Goal: Task Accomplishment & Management: Manage account settings

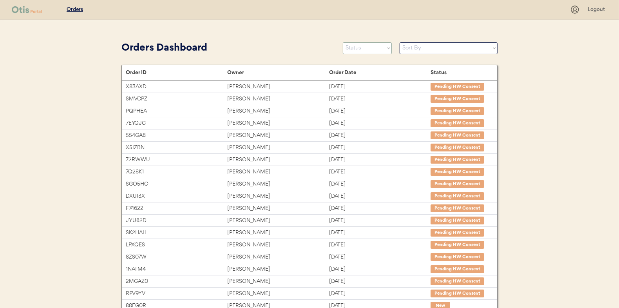
click at [352, 48] on select "Status On Hold New In Progress Complete Pending HW Consent Cancelled" at bounding box center [367, 48] width 49 height 12
select select ""new""
click at [343, 42] on select "Status On Hold New In Progress Complete Pending HW Consent Cancelled" at bounding box center [367, 48] width 49 height 12
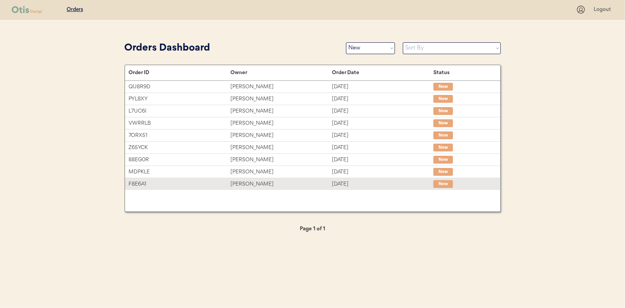
click at [246, 183] on div "Ash Riseman" at bounding box center [281, 183] width 102 height 9
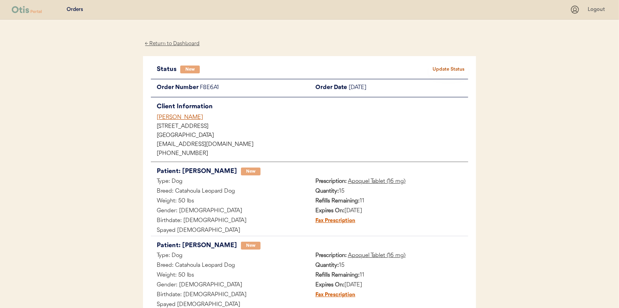
click at [449, 67] on button "Update Status" at bounding box center [448, 69] width 39 height 11
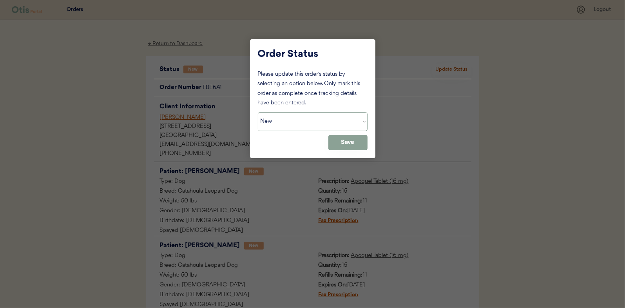
click at [270, 117] on select "Status On Hold New In Progress Complete Pending HW Consent Cancelled" at bounding box center [313, 121] width 110 height 19
select select ""in_progress""
click at [258, 112] on select "Status On Hold New In Progress Complete Pending HW Consent Cancelled" at bounding box center [313, 121] width 110 height 19
click at [346, 142] on button "Save" at bounding box center [347, 142] width 39 height 15
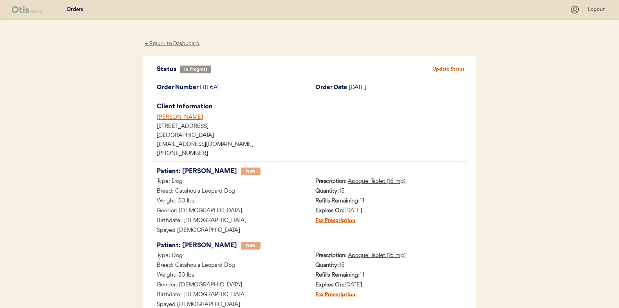
click at [171, 43] on div "← Return to Dashboard" at bounding box center [172, 43] width 59 height 9
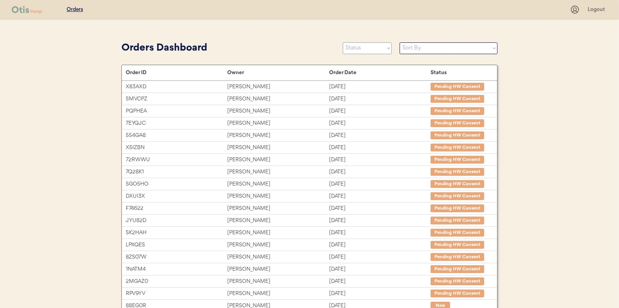
click at [355, 47] on select "Status On Hold New In Progress Complete Pending HW Consent Cancelled" at bounding box center [367, 48] width 49 height 12
select select ""new""
click at [343, 42] on select "Status On Hold New In Progress Complete Pending HW Consent Cancelled" at bounding box center [367, 48] width 49 height 12
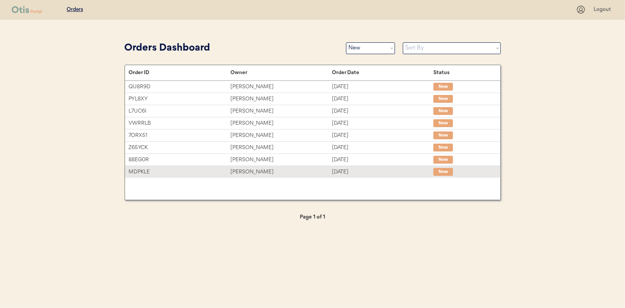
click at [247, 170] on div "[PERSON_NAME]" at bounding box center [281, 171] width 102 height 9
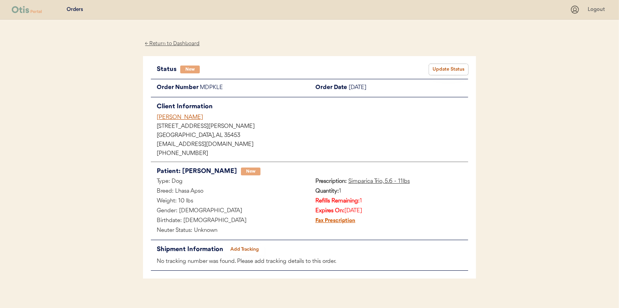
click at [454, 67] on button "Update Status" at bounding box center [448, 69] width 39 height 11
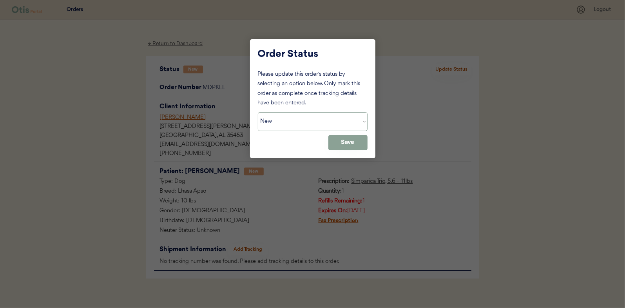
click at [281, 120] on select "Status On Hold New In Progress Complete Pending HW Consent Cancelled" at bounding box center [313, 121] width 110 height 19
select select ""in_progress""
click at [258, 112] on select "Status On Hold New In Progress Complete Pending HW Consent Cancelled" at bounding box center [313, 121] width 110 height 19
click at [350, 141] on button "Save" at bounding box center [347, 142] width 39 height 15
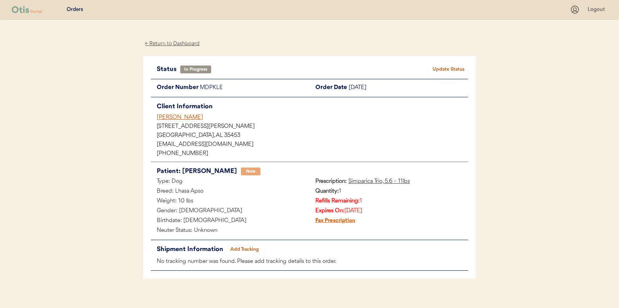
click at [177, 44] on div "← Return to Dashboard" at bounding box center [172, 43] width 59 height 9
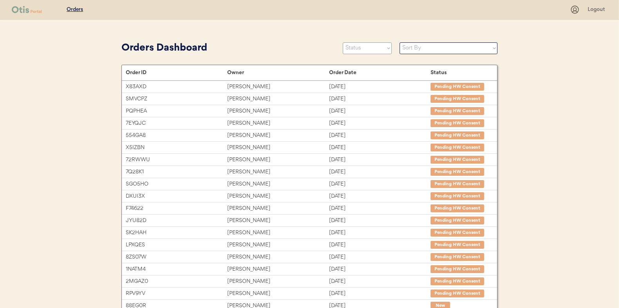
click at [357, 49] on select "Status On Hold New In Progress Complete Pending HW Consent Cancelled" at bounding box center [367, 48] width 49 height 12
select select ""new""
click at [343, 42] on select "Status On Hold New In Progress Complete Pending HW Consent Cancelled" at bounding box center [367, 48] width 49 height 12
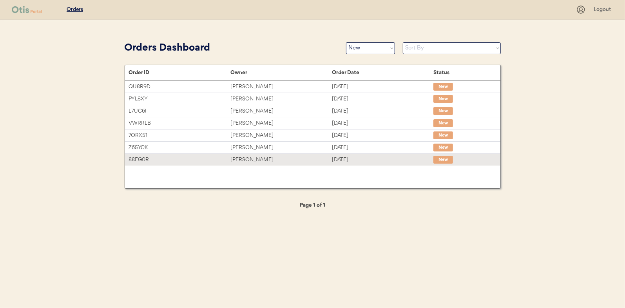
click at [240, 156] on div "[PERSON_NAME]" at bounding box center [281, 159] width 102 height 9
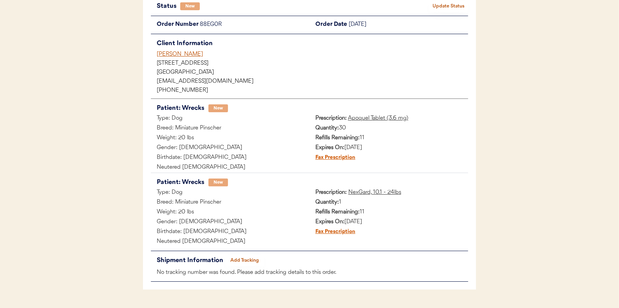
scroll to position [78, 0]
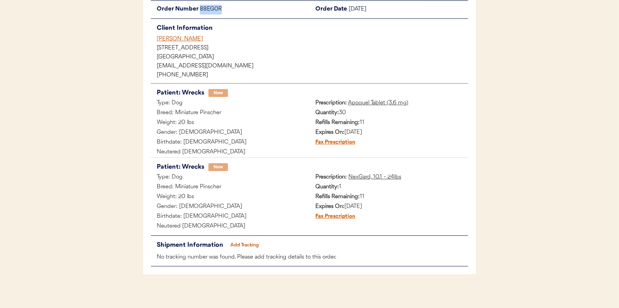
drag, startPoint x: 226, startPoint y: 8, endPoint x: 198, endPoint y: 8, distance: 27.8
click at [198, 8] on div "Order Number 88EG0R" at bounding box center [230, 10] width 159 height 10
click at [103, 37] on div "Orders Logout ← Return to Dashboard Status New Update Status Order Number 88EG0…" at bounding box center [309, 118] width 619 height 392
drag, startPoint x: 226, startPoint y: 9, endPoint x: 199, endPoint y: 9, distance: 27.0
click at [199, 9] on div "Order Number 88EG0R" at bounding box center [230, 10] width 159 height 10
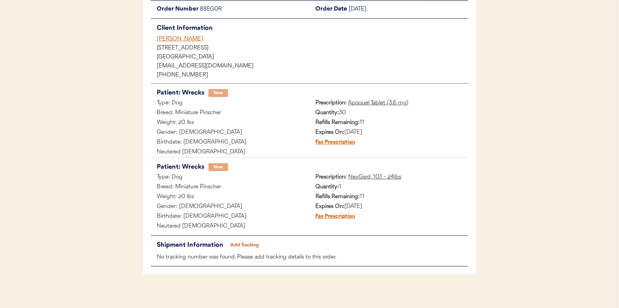
click at [121, 26] on div "Orders Logout ← Return to Dashboard Status New Update Status Order Number 88EG0…" at bounding box center [309, 118] width 619 height 392
drag, startPoint x: 221, startPoint y: 9, endPoint x: 200, endPoint y: 9, distance: 21.6
click at [200, 9] on div "88EG0R" at bounding box center [255, 10] width 110 height 10
drag, startPoint x: 200, startPoint y: 9, endPoint x: 205, endPoint y: 9, distance: 5.2
copy div "88EG0R"
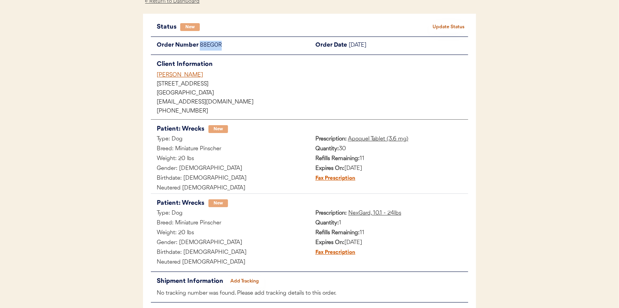
scroll to position [0, 0]
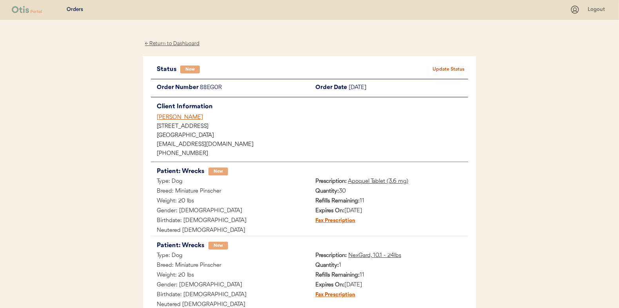
click at [171, 42] on div "← Return to Dashboard" at bounding box center [172, 43] width 59 height 9
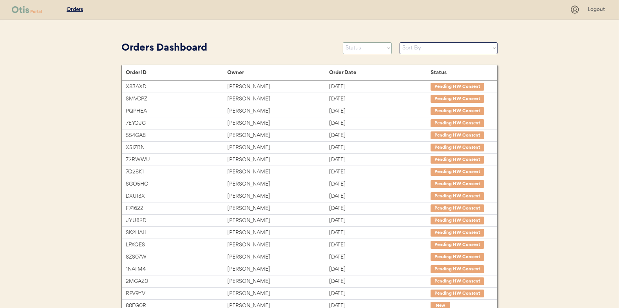
click at [367, 48] on select "Status On Hold New In Progress Complete Pending HW Consent Cancelled" at bounding box center [367, 48] width 49 height 12
select select ""new""
click at [343, 42] on select "Status On Hold New In Progress Complete Pending HW Consent Cancelled" at bounding box center [367, 48] width 49 height 12
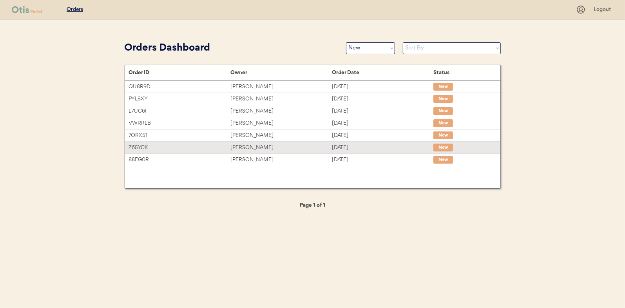
click at [243, 147] on div "Ian Clark" at bounding box center [281, 147] width 102 height 9
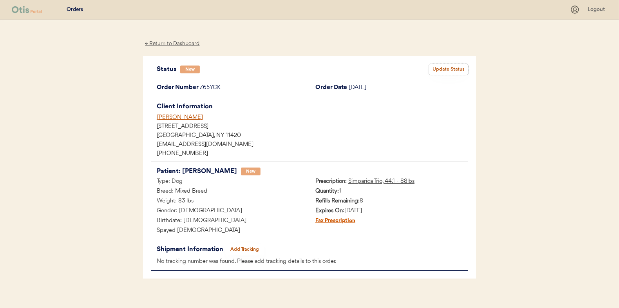
click at [445, 67] on button "Update Status" at bounding box center [448, 69] width 39 height 11
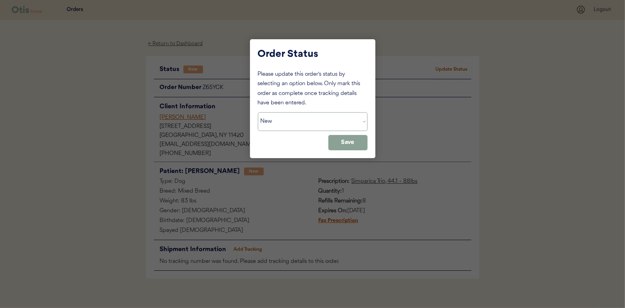
click at [276, 126] on select "Status On Hold New In Progress Complete Pending HW Consent Cancelled" at bounding box center [313, 121] width 110 height 19
select select ""in_progress""
click at [258, 112] on select "Status On Hold New In Progress Complete Pending HW Consent Cancelled" at bounding box center [313, 121] width 110 height 19
click at [356, 145] on button "Save" at bounding box center [347, 142] width 39 height 15
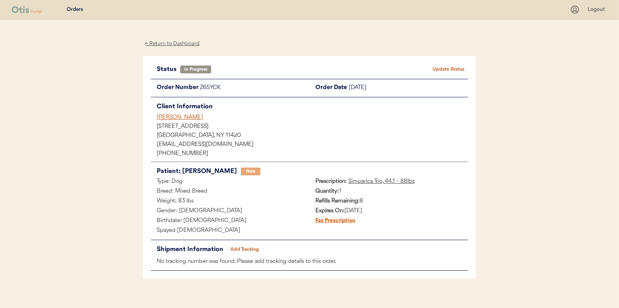
click at [163, 45] on div "← Return to Dashboard" at bounding box center [172, 43] width 59 height 9
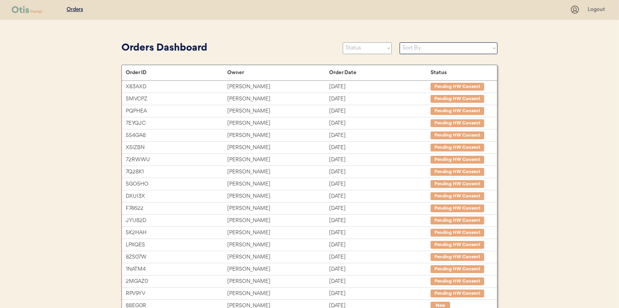
click at [357, 50] on select "Status On Hold New In Progress Complete Pending HW Consent Cancelled" at bounding box center [367, 48] width 49 height 12
select select ""new""
click at [343, 42] on select "Status On Hold New In Progress Complete Pending HW Consent Cancelled" at bounding box center [367, 48] width 49 height 12
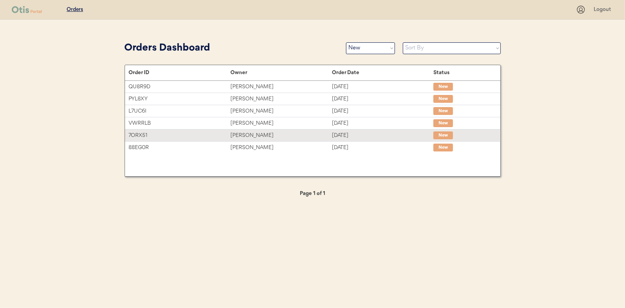
click at [244, 132] on div "[PERSON_NAME]" at bounding box center [281, 135] width 102 height 9
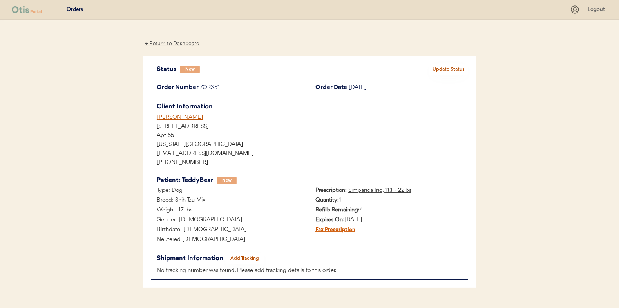
click at [440, 68] on button "Update Status" at bounding box center [448, 69] width 39 height 11
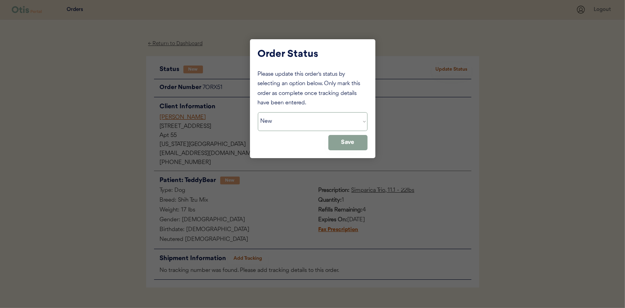
click at [285, 121] on select "Status On Hold New In Progress Complete Pending HW Consent Cancelled" at bounding box center [313, 121] width 110 height 19
select select ""in_progress""
click at [258, 112] on select "Status On Hold New In Progress Complete Pending HW Consent Cancelled" at bounding box center [313, 121] width 110 height 19
click at [349, 142] on button "Save" at bounding box center [347, 142] width 39 height 15
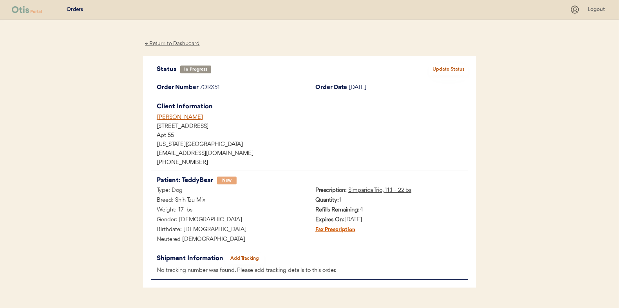
click at [164, 44] on div "← Return to Dashboard" at bounding box center [172, 43] width 59 height 9
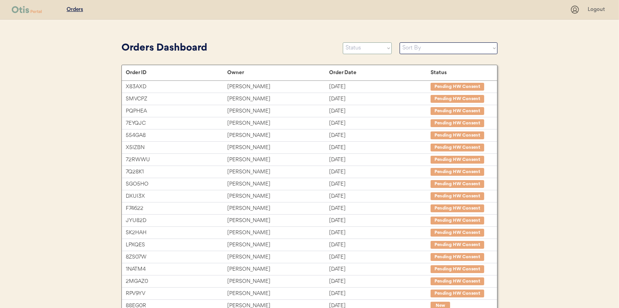
click at [362, 52] on select "Status On Hold New In Progress Complete Pending HW Consent Cancelled" at bounding box center [367, 48] width 49 height 12
select select ""new""
click at [343, 42] on select "Status On Hold New In Progress Complete Pending HW Consent Cancelled" at bounding box center [367, 48] width 49 height 12
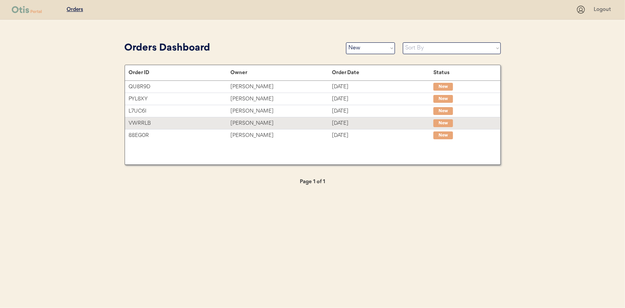
click at [251, 123] on div "[PERSON_NAME]" at bounding box center [281, 123] width 102 height 9
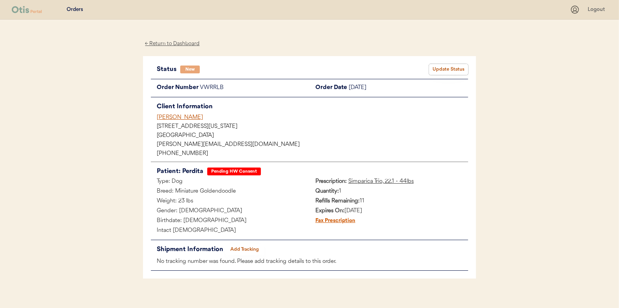
click at [446, 66] on button "Update Status" at bounding box center [448, 69] width 39 height 11
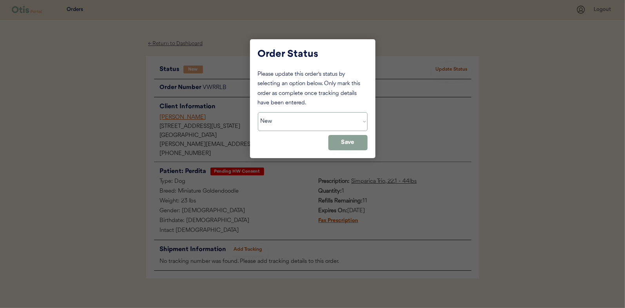
click at [276, 122] on select "Status On Hold New In Progress Complete Pending HW Consent Cancelled" at bounding box center [313, 121] width 110 height 19
select select ""pending_hw_consent""
click at [258, 112] on select "Status On Hold New In Progress Complete Pending HW Consent Cancelled" at bounding box center [313, 121] width 110 height 19
click at [353, 143] on button "Save" at bounding box center [347, 142] width 39 height 15
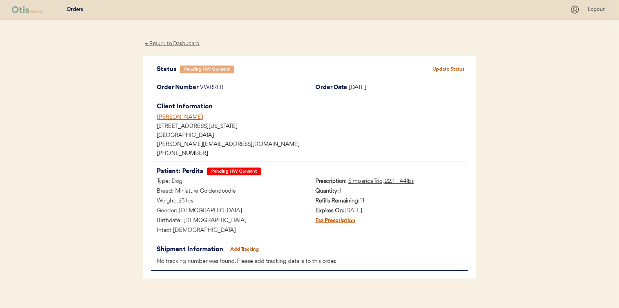
click at [177, 41] on div "← Return to Dashboard" at bounding box center [172, 43] width 59 height 9
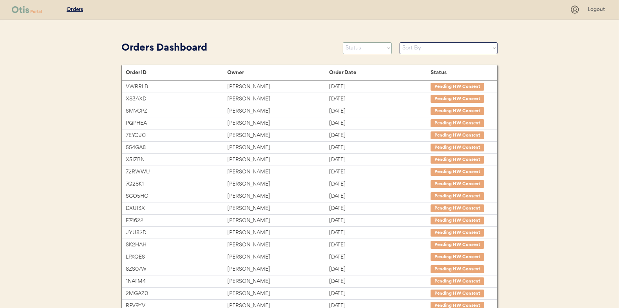
click at [368, 46] on select "Status On Hold New In Progress Complete Pending HW Consent Cancelled" at bounding box center [367, 48] width 49 height 12
select select ""new""
click at [343, 42] on select "Status On Hold New In Progress Complete Pending HW Consent Cancelled" at bounding box center [367, 48] width 49 height 12
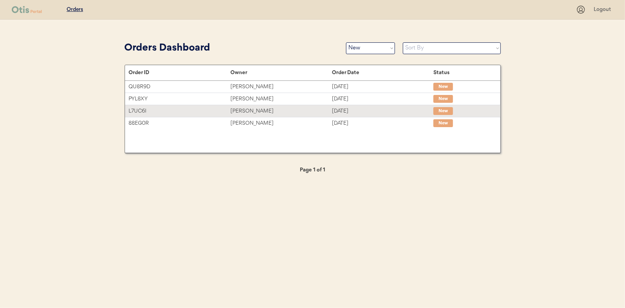
click at [242, 110] on div "[PERSON_NAME]" at bounding box center [281, 111] width 102 height 9
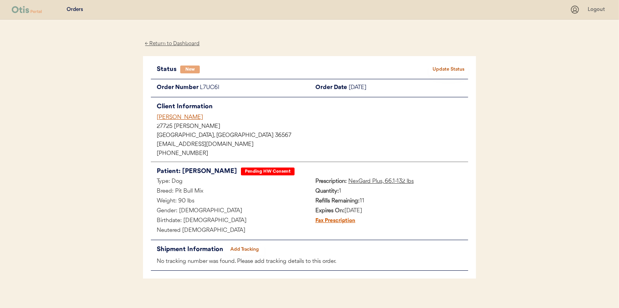
click at [442, 67] on button "Update Status" at bounding box center [448, 69] width 39 height 11
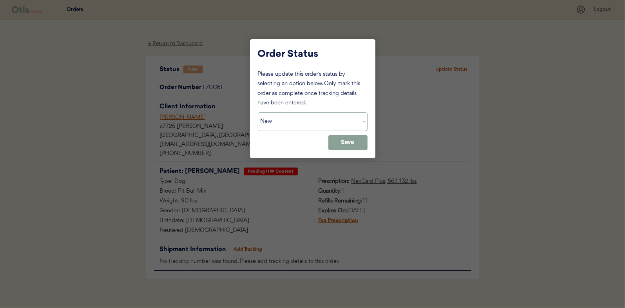
click at [294, 119] on select "Status On Hold New In Progress Complete Pending HW Consent Cancelled" at bounding box center [313, 121] width 110 height 19
select select ""in_progress""
click at [258, 112] on select "Status On Hold New In Progress Complete Pending HW Consent Cancelled" at bounding box center [313, 121] width 110 height 19
click at [348, 144] on button "Save" at bounding box center [347, 142] width 39 height 15
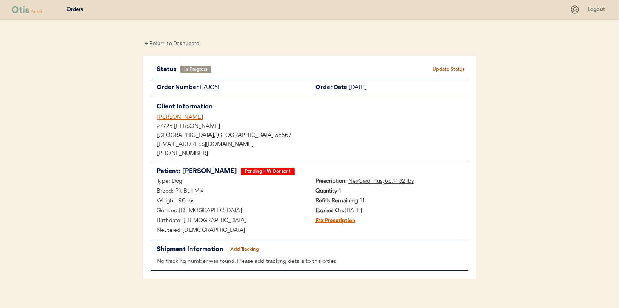
click at [170, 45] on div "← Return to Dashboard" at bounding box center [172, 43] width 59 height 9
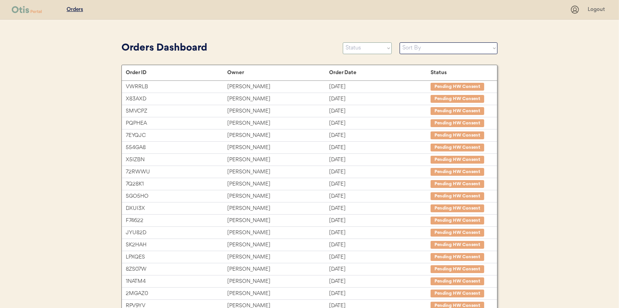
click at [359, 49] on select "Status On Hold New In Progress Complete Pending HW Consent Cancelled" at bounding box center [367, 48] width 49 height 12
select select ""new""
click at [343, 42] on select "Status On Hold New In Progress Complete Pending HW Consent Cancelled" at bounding box center [367, 48] width 49 height 12
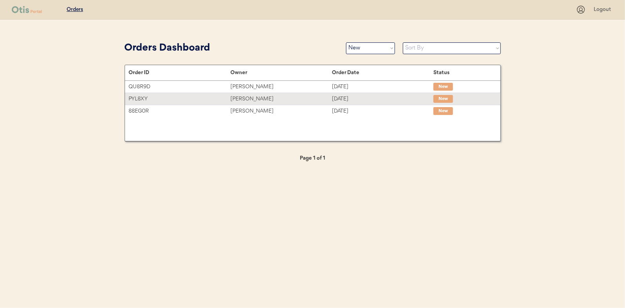
click at [248, 98] on div "Joseph Gilley" at bounding box center [281, 98] width 102 height 9
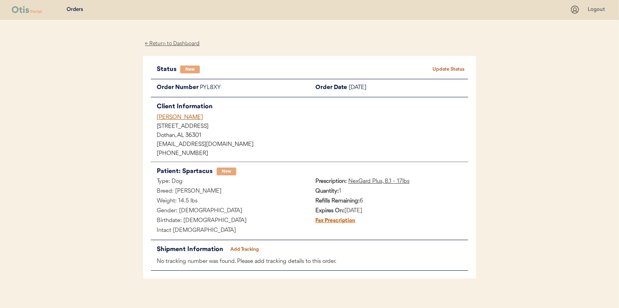
click at [446, 69] on button "Update Status" at bounding box center [448, 69] width 39 height 11
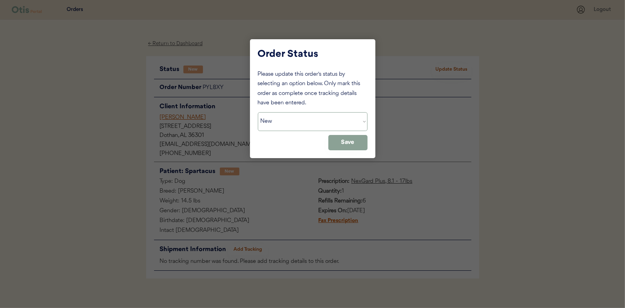
click at [281, 121] on select "Status On Hold New In Progress Complete Pending HW Consent Cancelled" at bounding box center [313, 121] width 110 height 19
select select ""in_progress""
click at [258, 112] on select "Status On Hold New In Progress Complete Pending HW Consent Cancelled" at bounding box center [313, 121] width 110 height 19
click at [337, 143] on button "Save" at bounding box center [347, 142] width 39 height 15
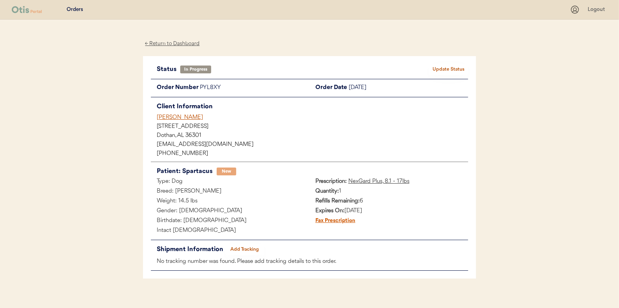
click at [181, 45] on div "← Return to Dashboard" at bounding box center [172, 43] width 59 height 9
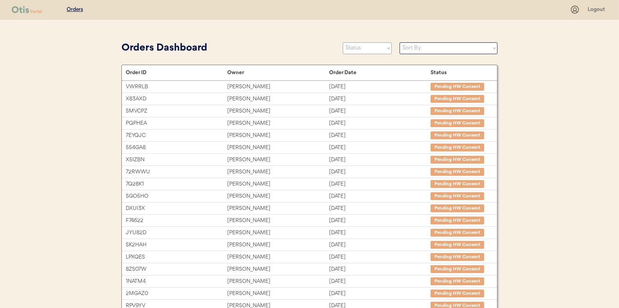
click at [354, 49] on select "Status On Hold New In Progress Complete Pending HW Consent Cancelled" at bounding box center [367, 48] width 49 height 12
select select ""new""
click at [343, 42] on select "Status On Hold New In Progress Complete Pending HW Consent Cancelled" at bounding box center [367, 48] width 49 height 12
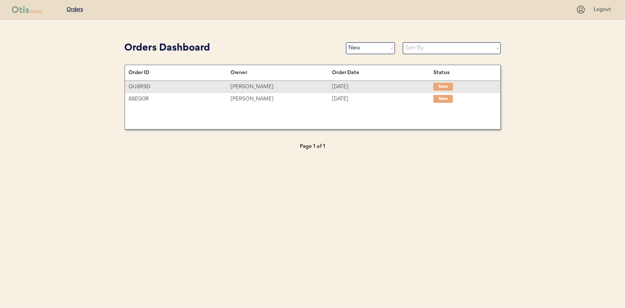
click at [249, 89] on div "[PERSON_NAME]" at bounding box center [281, 86] width 102 height 9
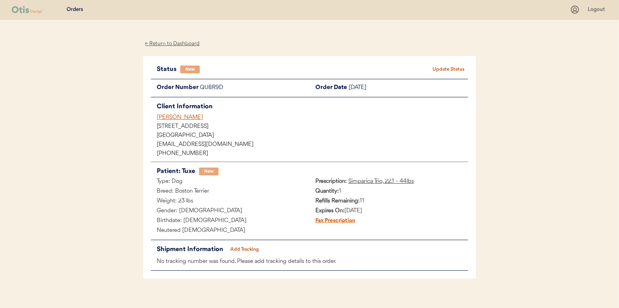
click at [444, 68] on button "Update Status" at bounding box center [448, 69] width 39 height 11
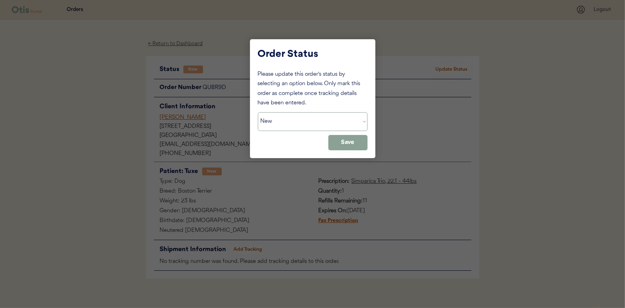
click at [283, 122] on select "Status On Hold New In Progress Complete Pending HW Consent Cancelled" at bounding box center [313, 121] width 110 height 19
select select ""in_progress""
click at [258, 112] on select "Status On Hold New In Progress Complete Pending HW Consent Cancelled" at bounding box center [313, 121] width 110 height 19
click at [348, 138] on button "Save" at bounding box center [347, 142] width 39 height 15
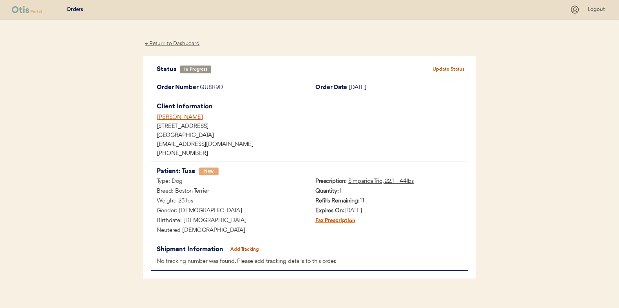
click at [164, 43] on div "← Return to Dashboard" at bounding box center [172, 43] width 59 height 9
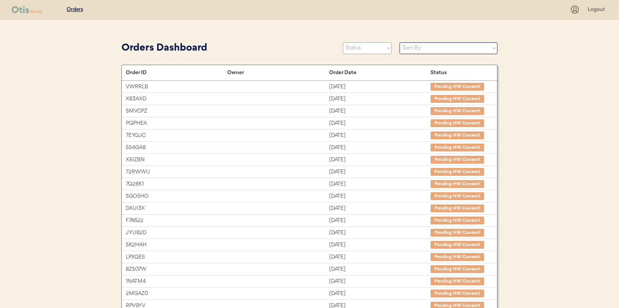
click at [367, 48] on select "Status On Hold New In Progress Complete Pending HW Consent Cancelled" at bounding box center [367, 48] width 49 height 12
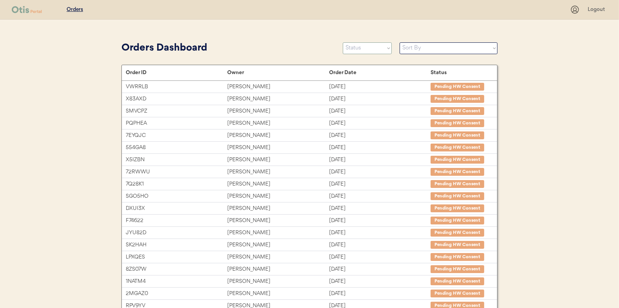
select select ""new""
click at [343, 42] on select "Status On Hold New In Progress Complete Pending HW Consent Cancelled" at bounding box center [367, 48] width 49 height 12
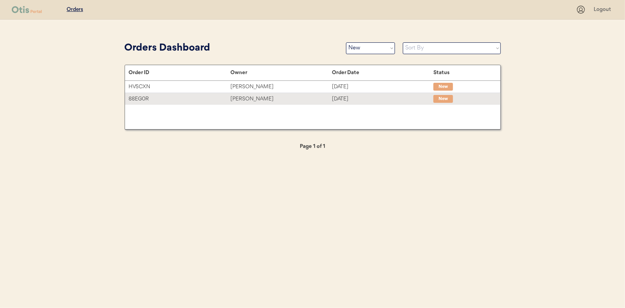
click at [246, 96] on div "Scott hamelburg" at bounding box center [281, 98] width 102 height 9
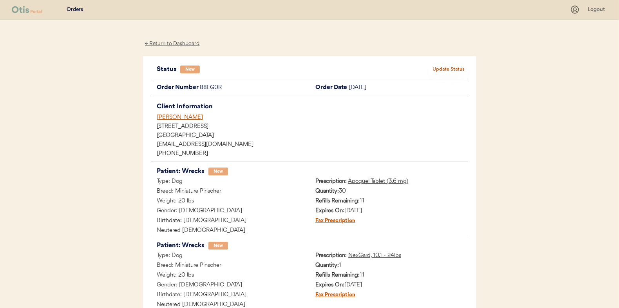
click at [441, 67] on button "Update Status" at bounding box center [448, 69] width 39 height 11
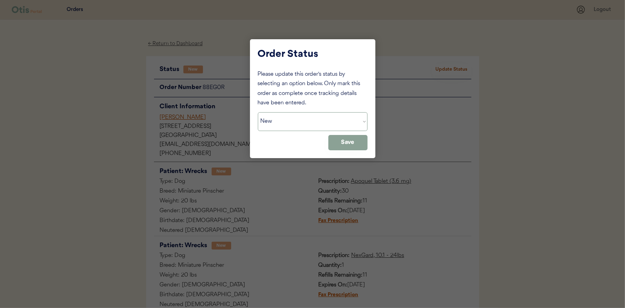
click at [282, 120] on select "Status On Hold New In Progress Complete Pending HW Consent Cancelled" at bounding box center [313, 121] width 110 height 19
select select ""in_progress""
click at [258, 112] on select "Status On Hold New In Progress Complete Pending HW Consent Cancelled" at bounding box center [313, 121] width 110 height 19
click at [357, 143] on button "Save" at bounding box center [347, 142] width 39 height 15
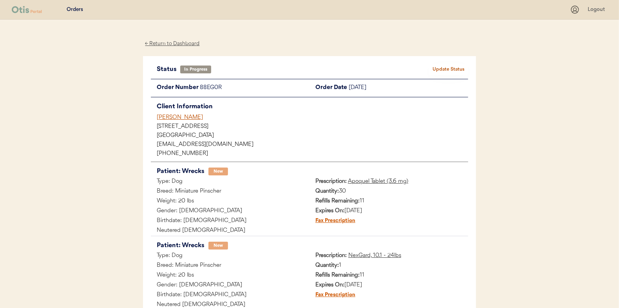
click at [172, 42] on div "← Return to Dashboard" at bounding box center [172, 43] width 59 height 9
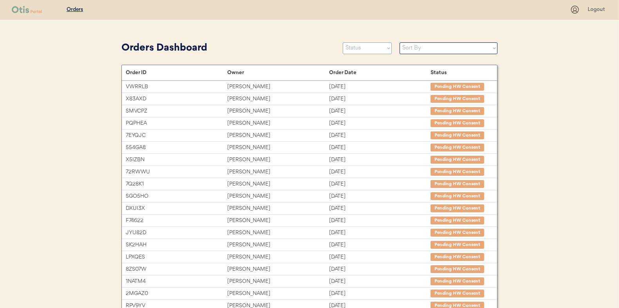
click at [358, 52] on select "Status On Hold New In Progress Complete Pending HW Consent Cancelled" at bounding box center [367, 48] width 49 height 12
select select ""new""
click at [343, 42] on select "Status On Hold New In Progress Complete Pending HW Consent Cancelled" at bounding box center [367, 48] width 49 height 12
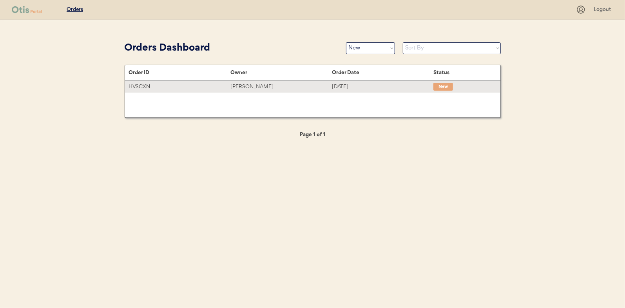
click at [248, 85] on div "Janie Poston" at bounding box center [281, 86] width 102 height 9
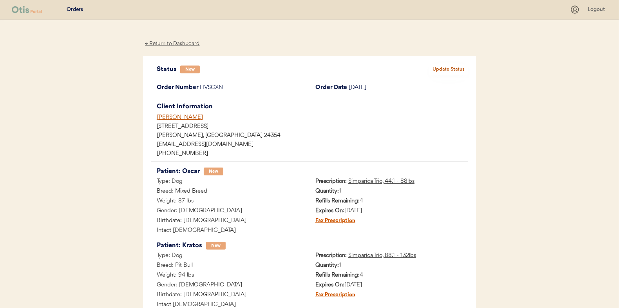
click at [440, 68] on button "Update Status" at bounding box center [448, 69] width 39 height 11
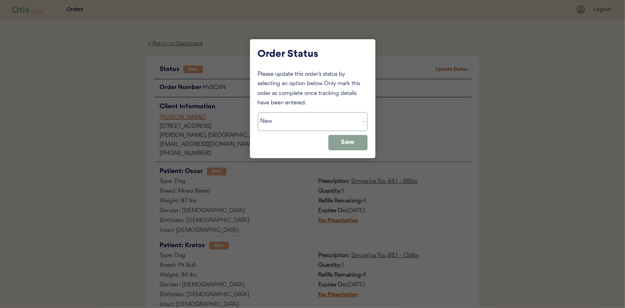
click at [285, 121] on select "Status On Hold New In Progress Complete Pending HW Consent Cancelled" at bounding box center [313, 121] width 110 height 19
select select ""in_progress""
click at [258, 112] on select "Status On Hold New In Progress Complete Pending HW Consent Cancelled" at bounding box center [313, 121] width 110 height 19
click at [331, 145] on button "Save" at bounding box center [347, 142] width 39 height 15
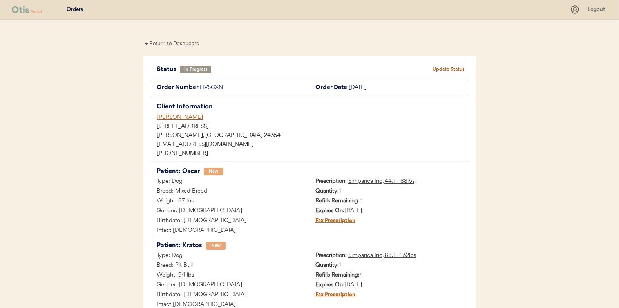
click at [174, 43] on div "← Return to Dashboard" at bounding box center [172, 43] width 59 height 9
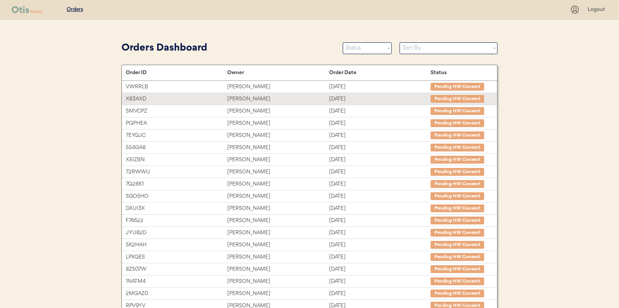
click at [251, 98] on div "[PERSON_NAME]" at bounding box center [278, 98] width 102 height 9
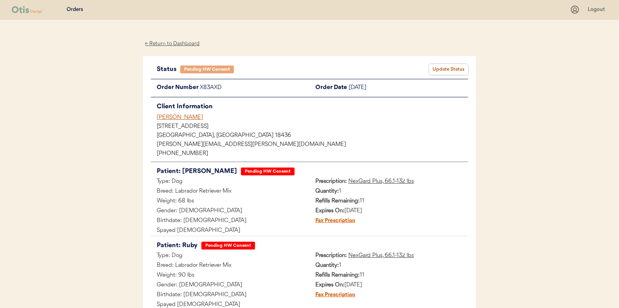
click at [460, 66] on button "Update Status" at bounding box center [448, 69] width 39 height 11
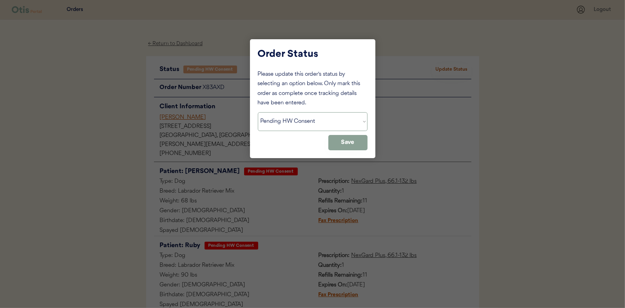
click at [281, 117] on select "Status On Hold New In Progress Complete Pending HW Consent Cancelled" at bounding box center [313, 121] width 110 height 19
select select ""new""
click at [258, 112] on select "Status On Hold New In Progress Complete Pending HW Consent Cancelled" at bounding box center [313, 121] width 110 height 19
click at [345, 136] on button "Save" at bounding box center [347, 142] width 39 height 15
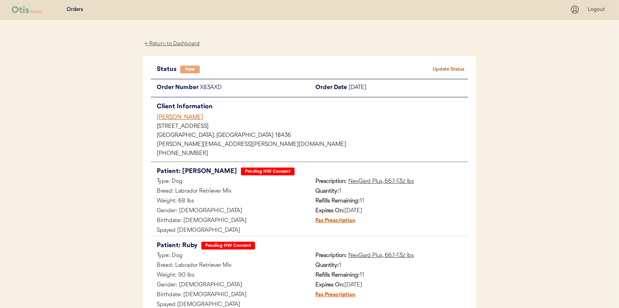
click at [176, 42] on div "← Return to Dashboard" at bounding box center [172, 43] width 59 height 9
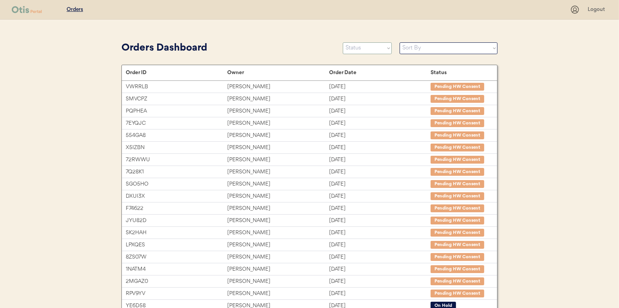
click at [370, 48] on select "Status On Hold New In Progress Complete Pending HW Consent Cancelled" at bounding box center [367, 48] width 49 height 12
select select ""new""
click at [343, 42] on select "Status On Hold New In Progress Complete Pending HW Consent Cancelled" at bounding box center [367, 48] width 49 height 12
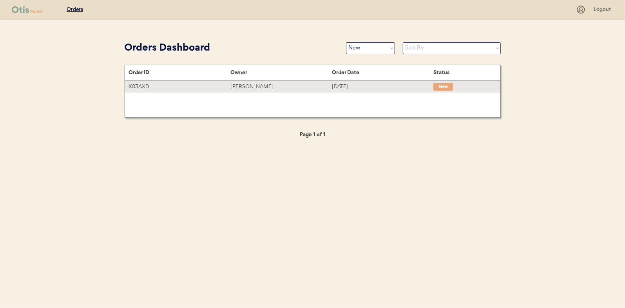
click at [246, 85] on div "[PERSON_NAME]" at bounding box center [281, 86] width 102 height 9
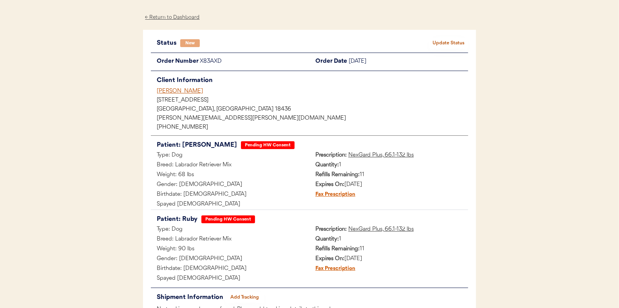
scroll to position [39, 0]
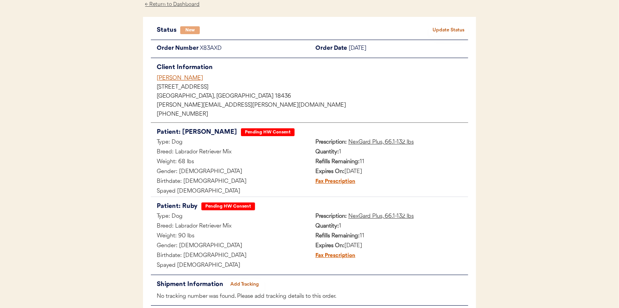
click at [447, 26] on button "Update Status" at bounding box center [448, 30] width 39 height 11
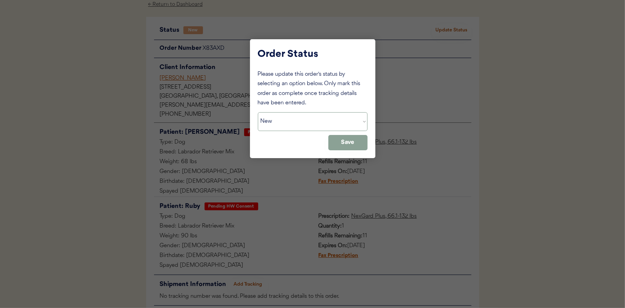
click at [297, 115] on select "Status On Hold New In Progress Complete Pending HW Consent Cancelled" at bounding box center [313, 121] width 110 height 19
select select ""in_progress""
click at [258, 112] on select "Status On Hold New In Progress Complete Pending HW Consent Cancelled" at bounding box center [313, 121] width 110 height 19
click at [345, 143] on button "Save" at bounding box center [347, 142] width 39 height 15
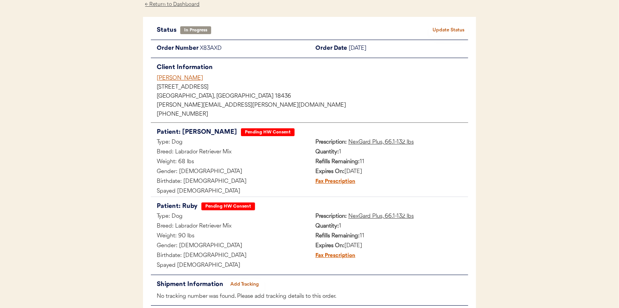
scroll to position [0, 0]
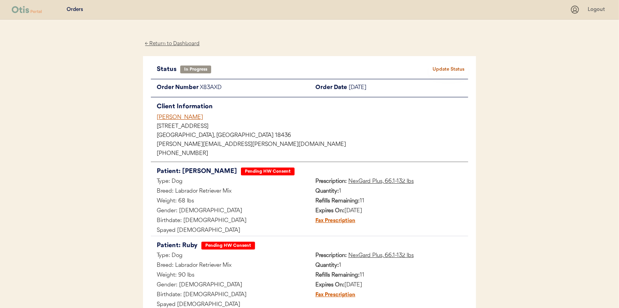
click at [170, 41] on div "← Return to Dashboard" at bounding box center [172, 43] width 59 height 9
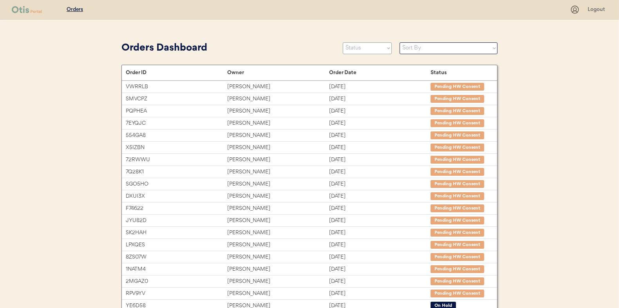
click at [363, 46] on select "Status On Hold New In Progress Complete Pending HW Consent Cancelled" at bounding box center [367, 48] width 49 height 12
click at [343, 42] on select "Status On Hold New In Progress Complete Pending HW Consent Cancelled" at bounding box center [367, 48] width 49 height 12
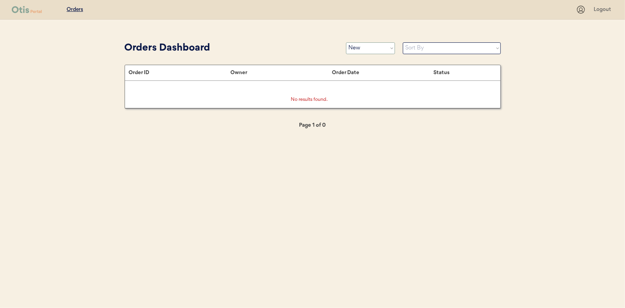
click at [368, 49] on select "Status On Hold New In Progress Complete Pending HW Consent Cancelled" at bounding box center [370, 48] width 49 height 12
select select ""in_progress""
click at [346, 42] on select "Status On Hold New In Progress Complete Pending HW Consent Cancelled" at bounding box center [370, 48] width 49 height 12
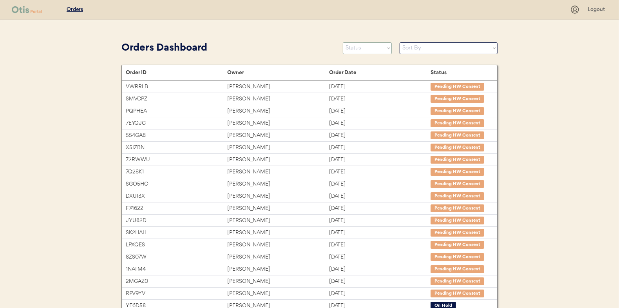
click at [363, 51] on select "Status On Hold New In Progress Complete Pending HW Consent Cancelled" at bounding box center [367, 48] width 49 height 12
click at [343, 42] on select "Status On Hold New In Progress Complete Pending HW Consent Cancelled" at bounding box center [367, 48] width 49 height 12
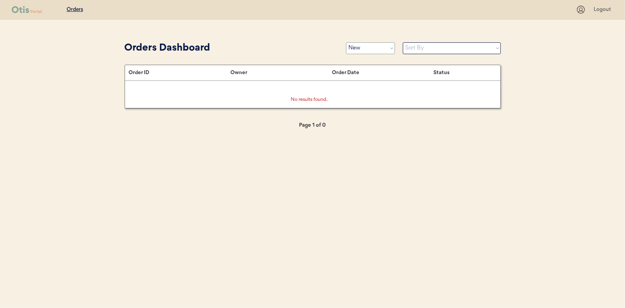
click at [372, 50] on select "Status On Hold New In Progress Complete Pending HW Consent Cancelled" at bounding box center [370, 48] width 49 height 12
select select ""in_progress""
click at [346, 42] on select "Status On Hold New In Progress Complete Pending HW Consent Cancelled" at bounding box center [370, 48] width 49 height 12
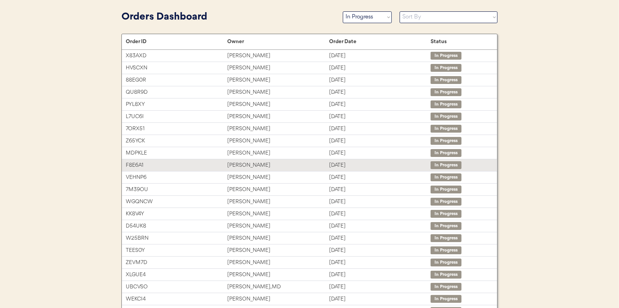
scroll to position [109, 0]
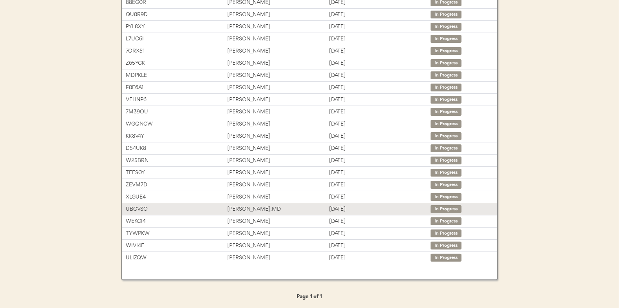
click at [248, 205] on div "BETSY LANTNER, MD" at bounding box center [278, 209] width 102 height 9
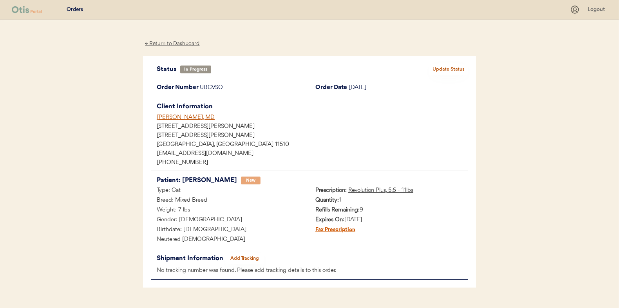
click at [249, 256] on button "Add Tracking" at bounding box center [244, 258] width 39 height 11
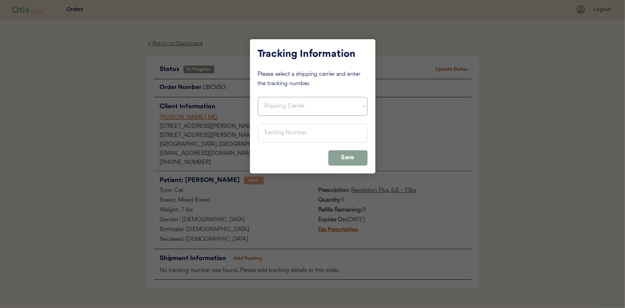
click at [270, 106] on select "Shipping Carrier FedEx FedEx Ground Economy UPS USPS" at bounding box center [313, 106] width 110 height 19
select select ""usps""
click at [258, 97] on select "Shipping Carrier FedEx FedEx Ground Economy UPS USPS" at bounding box center [313, 106] width 110 height 19
click at [271, 130] on input "input" at bounding box center [313, 132] width 110 height 19
paste input "9400150105496026177362"
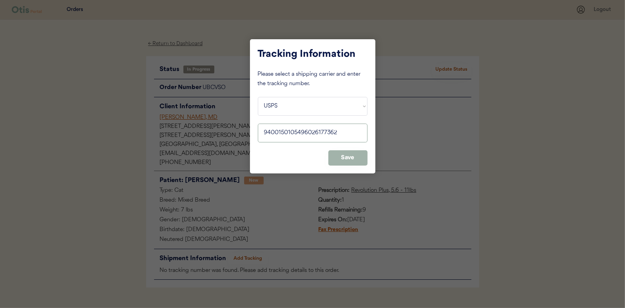
type input "9400150105496026177362"
click at [345, 161] on button "Save" at bounding box center [347, 157] width 39 height 15
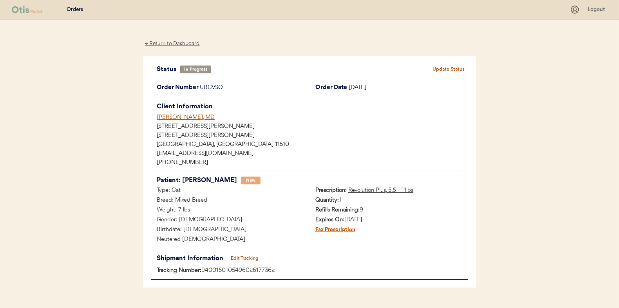
click at [444, 66] on button "Update Status" at bounding box center [448, 69] width 39 height 11
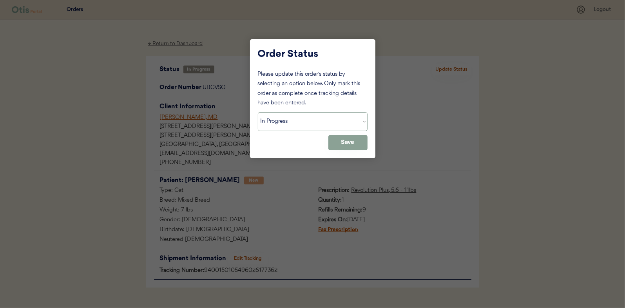
click at [283, 120] on select "Status On Hold New In Progress Complete Pending HW Consent Cancelled" at bounding box center [313, 121] width 110 height 19
select select ""complete""
click at [258, 112] on select "Status On Hold New In Progress Complete Pending HW Consent Cancelled" at bounding box center [313, 121] width 110 height 19
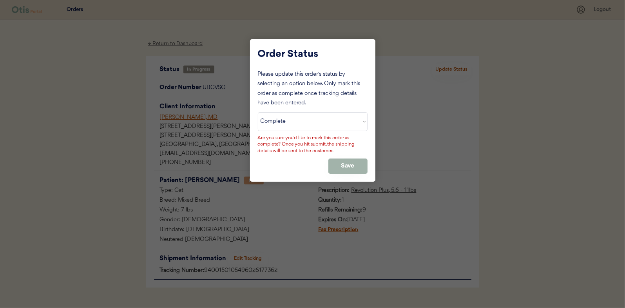
click at [349, 164] on button "Save" at bounding box center [347, 165] width 39 height 15
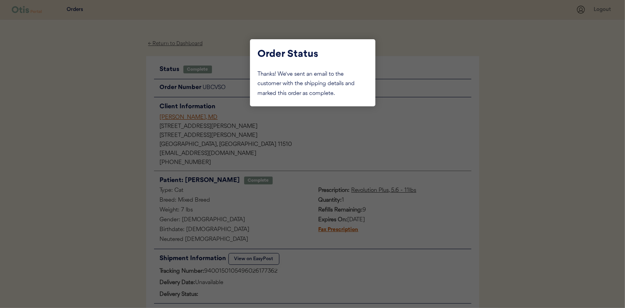
click at [133, 128] on div at bounding box center [312, 154] width 625 height 308
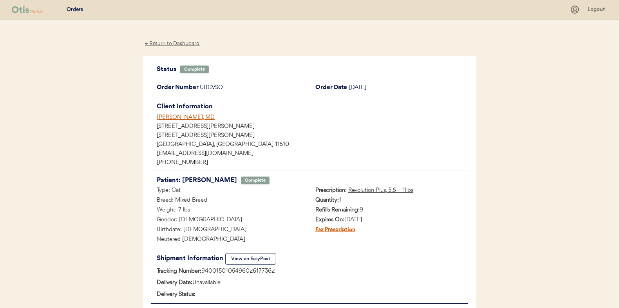
click at [182, 42] on div "← Return to Dashboard" at bounding box center [172, 43] width 59 height 9
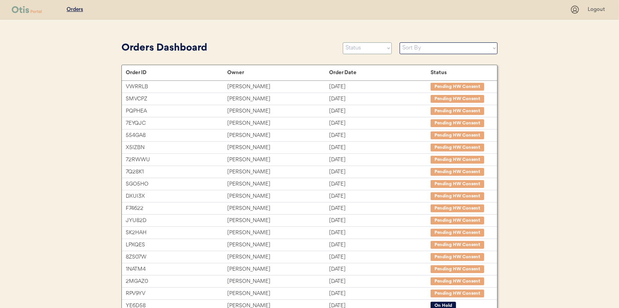
click at [362, 47] on select "Status On Hold New In Progress Complete Pending HW Consent Cancelled" at bounding box center [367, 48] width 49 height 12
select select ""in_progress""
click at [343, 42] on select "Status On Hold New In Progress Complete Pending HW Consent Cancelled" at bounding box center [367, 48] width 49 height 12
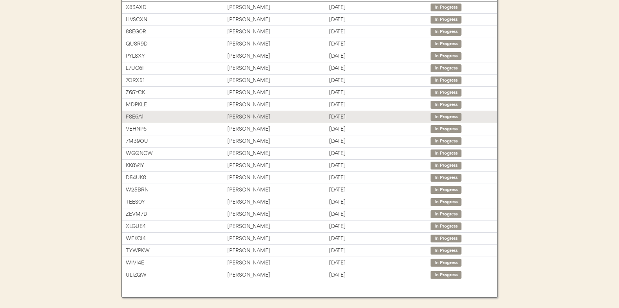
scroll to position [97, 0]
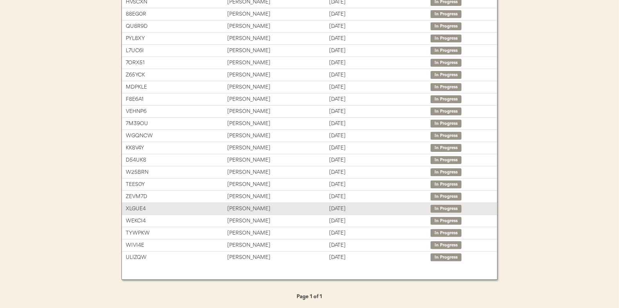
click at [241, 204] on div "Brittany Dycus" at bounding box center [278, 208] width 102 height 9
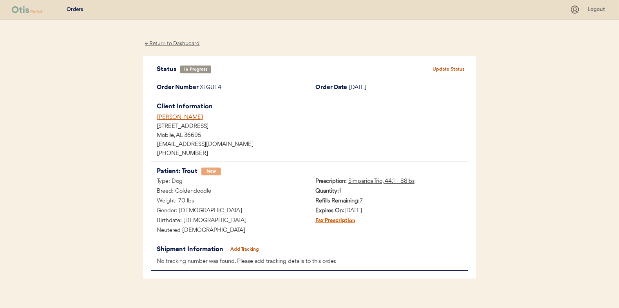
click at [244, 245] on button "Add Tracking" at bounding box center [244, 249] width 39 height 11
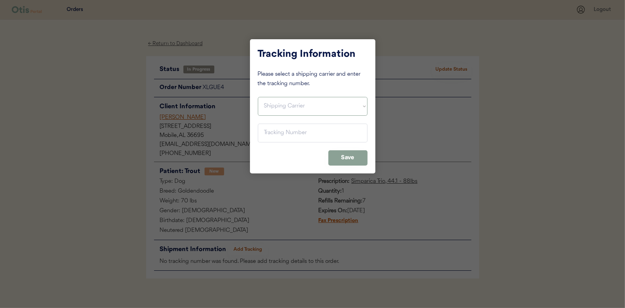
click at [269, 104] on select "Shipping Carrier FedEx FedEx Ground Economy UPS USPS" at bounding box center [313, 106] width 110 height 19
select select ""usps""
click at [258, 97] on select "Shipping Carrier FedEx FedEx Ground Economy UPS USPS" at bounding box center [313, 106] width 110 height 19
click at [270, 128] on input "input" at bounding box center [313, 132] width 110 height 19
paste input "9400150105496026167905"
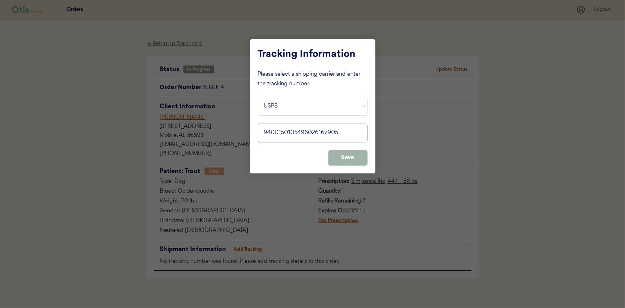
type input "9400150105496026167905"
click at [348, 153] on button "Save" at bounding box center [347, 157] width 39 height 15
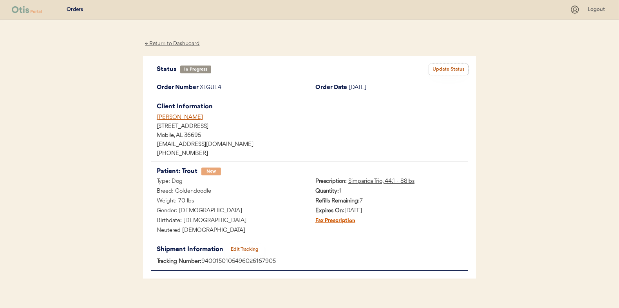
click at [450, 65] on button "Update Status" at bounding box center [448, 69] width 39 height 11
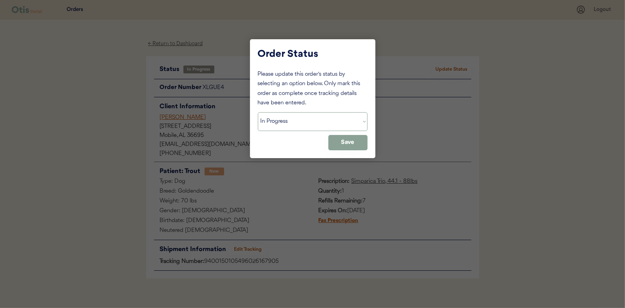
click at [278, 118] on select "Status On Hold New In Progress Complete Pending HW Consent Cancelled" at bounding box center [313, 121] width 110 height 19
select select ""complete""
click at [258, 112] on select "Status On Hold New In Progress Complete Pending HW Consent Cancelled" at bounding box center [313, 121] width 110 height 19
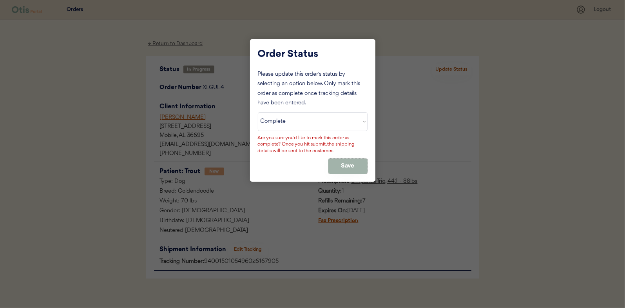
click at [342, 166] on button "Save" at bounding box center [347, 165] width 39 height 15
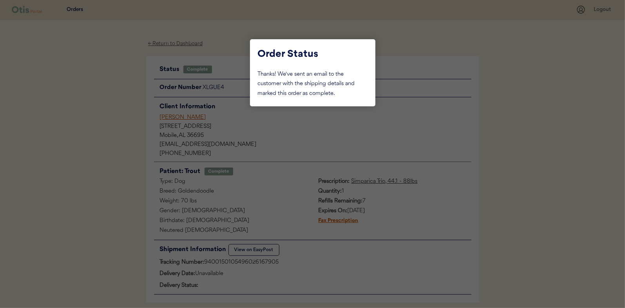
click at [105, 112] on div at bounding box center [312, 154] width 625 height 308
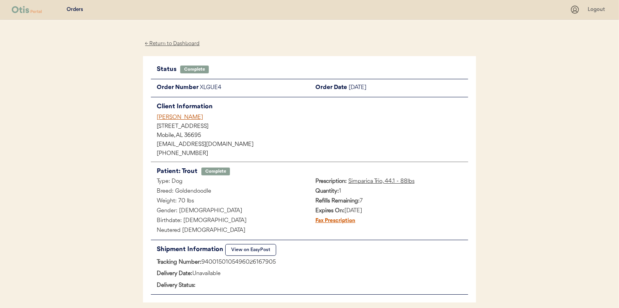
click at [172, 42] on div "← Return to Dashboard" at bounding box center [172, 43] width 59 height 9
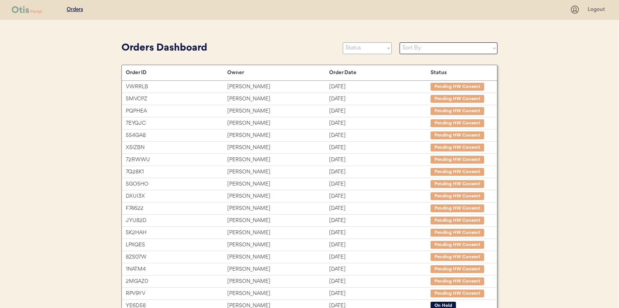
click at [353, 52] on select "Status On Hold New In Progress Complete Pending HW Consent Cancelled" at bounding box center [367, 48] width 49 height 12
select select ""in_progress""
click at [343, 42] on select "Status On Hold New In Progress Complete Pending HW Consent Cancelled" at bounding box center [367, 48] width 49 height 12
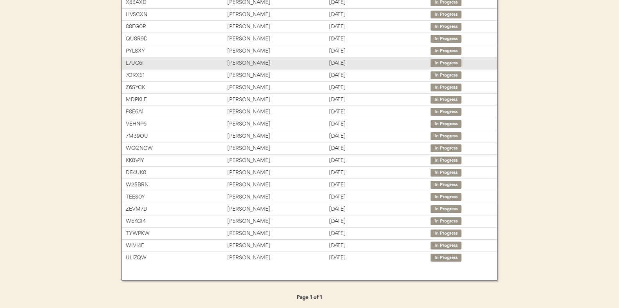
scroll to position [85, 0]
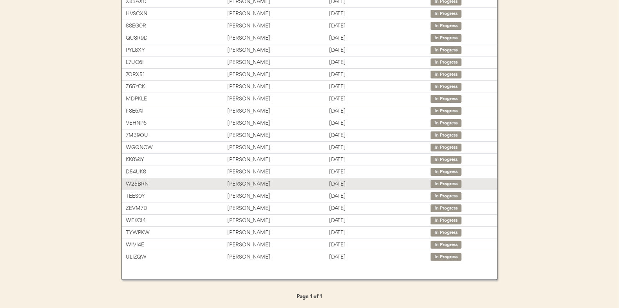
click at [241, 181] on div "[PERSON_NAME]" at bounding box center [278, 183] width 102 height 9
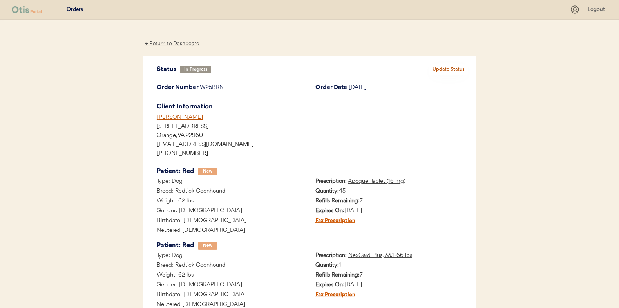
scroll to position [83, 0]
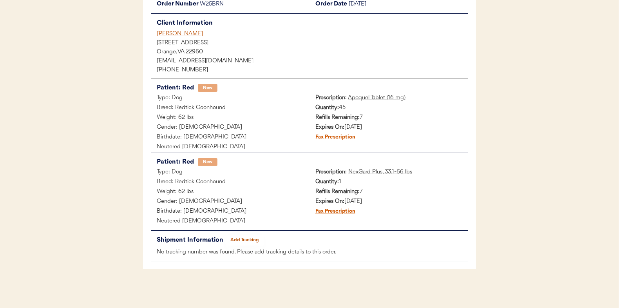
click at [244, 238] on button "Add Tracking" at bounding box center [244, 239] width 39 height 11
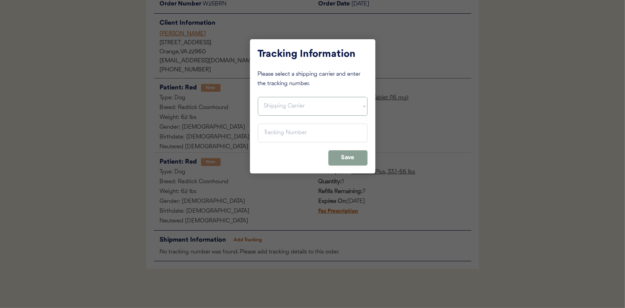
click at [283, 106] on select "Shipping Carrier FedEx FedEx Ground Economy UPS USPS" at bounding box center [313, 106] width 110 height 19
select select ""usps""
click at [258, 97] on select "Shipping Carrier FedEx FedEx Ground Economy UPS USPS" at bounding box center [313, 106] width 110 height 19
click at [272, 132] on input "input" at bounding box center [313, 132] width 110 height 19
paste input "9400150105800024509474"
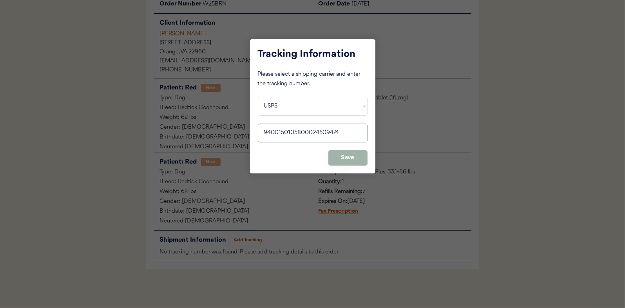
type input "9400150105800024509474"
click at [350, 156] on button "Save" at bounding box center [347, 157] width 39 height 15
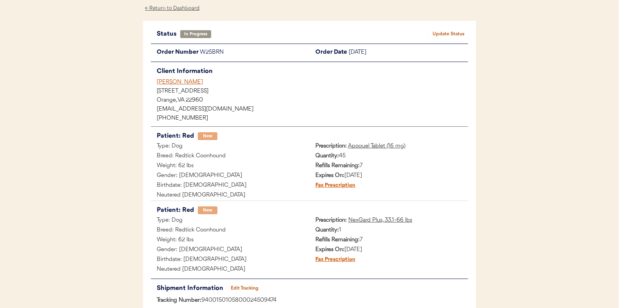
scroll to position [0, 0]
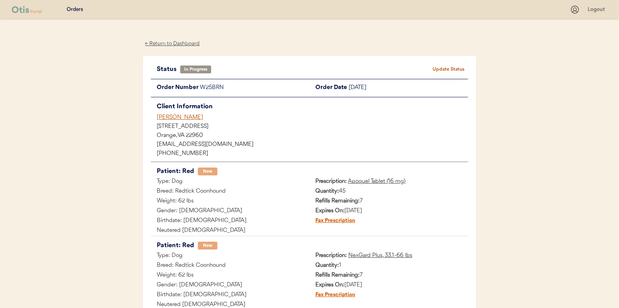
click at [440, 70] on button "Update Status" at bounding box center [448, 69] width 39 height 11
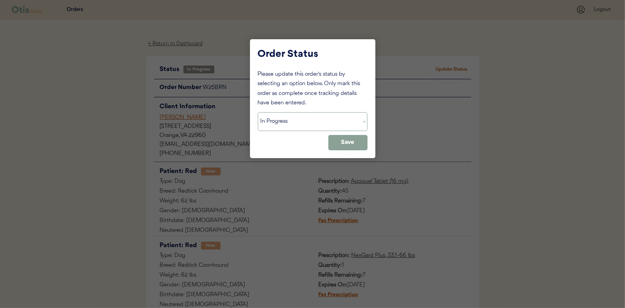
click at [284, 121] on select "Status On Hold New In Progress Complete Pending HW Consent Cancelled" at bounding box center [313, 121] width 110 height 19
select select ""complete""
click at [258, 112] on select "Status On Hold New In Progress Complete Pending HW Consent Cancelled" at bounding box center [313, 121] width 110 height 19
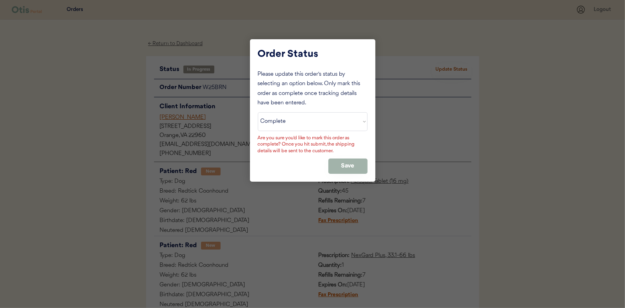
click at [346, 164] on button "Save" at bounding box center [347, 165] width 39 height 15
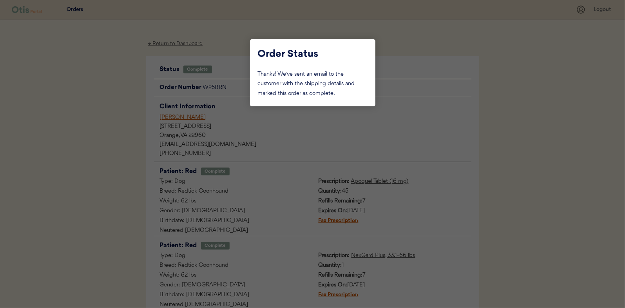
click at [129, 111] on div at bounding box center [312, 154] width 625 height 308
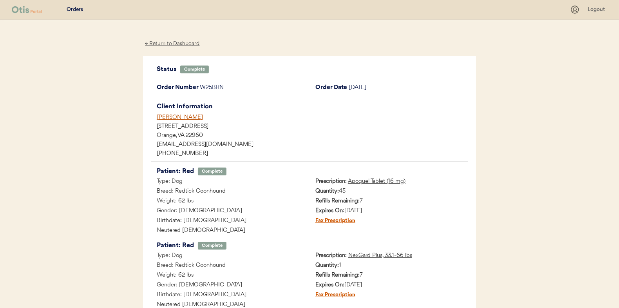
click at [164, 42] on div "← Return to Dashboard" at bounding box center [172, 43] width 59 height 9
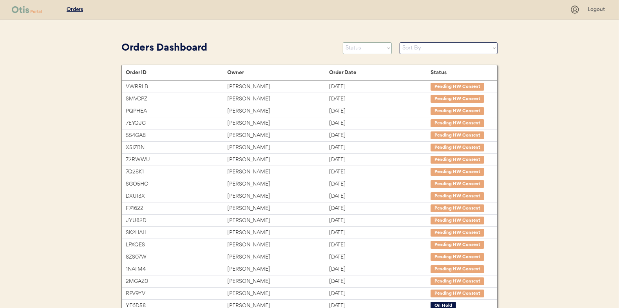
click at [368, 47] on select "Status On Hold New In Progress Complete Pending HW Consent Cancelled" at bounding box center [367, 48] width 49 height 12
select select ""in_progress""
click at [343, 42] on select "Status On Hold New In Progress Complete Pending HW Consent Cancelled" at bounding box center [367, 48] width 49 height 12
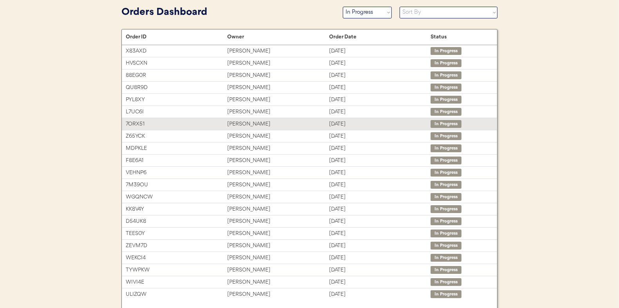
scroll to position [73, 0]
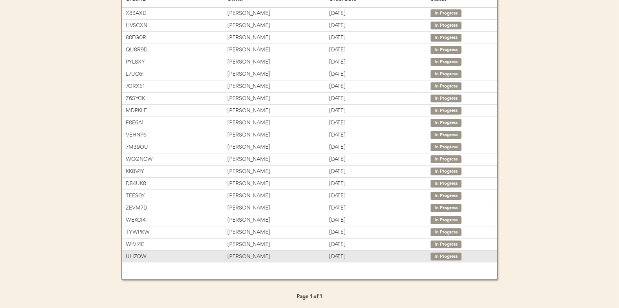
click at [239, 253] on div "[PERSON_NAME]" at bounding box center [278, 256] width 102 height 9
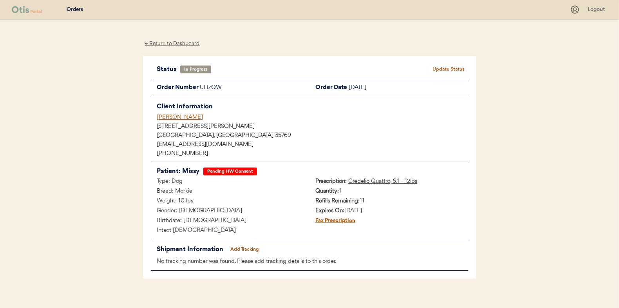
click at [248, 247] on button "Add Tracking" at bounding box center [244, 249] width 39 height 11
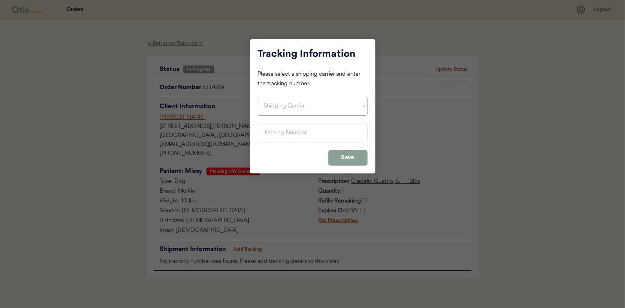
click at [278, 106] on select "Shipping Carrier FedEx FedEx Ground Economy UPS USPS" at bounding box center [313, 106] width 110 height 19
select select ""usps""
click at [258, 97] on select "Shipping Carrier FedEx FedEx Ground Economy UPS USPS" at bounding box center [313, 106] width 110 height 19
click at [270, 132] on input "input" at bounding box center [313, 132] width 110 height 19
paste input "9400150105799024515960"
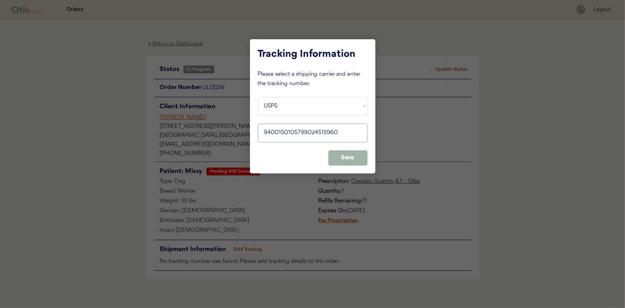
type input "9400150105799024515960"
click at [358, 156] on button "Save" at bounding box center [347, 157] width 39 height 15
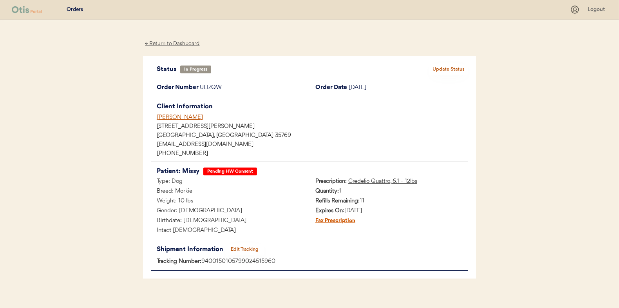
click at [448, 69] on button "Update Status" at bounding box center [448, 69] width 39 height 11
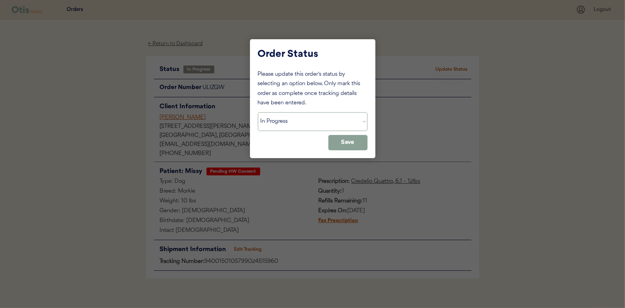
click at [271, 121] on select "Status On Hold New In Progress Complete Pending HW Consent Cancelled" at bounding box center [313, 121] width 110 height 19
select select ""complete""
click at [258, 112] on select "Status On Hold New In Progress Complete Pending HW Consent Cancelled" at bounding box center [313, 121] width 110 height 19
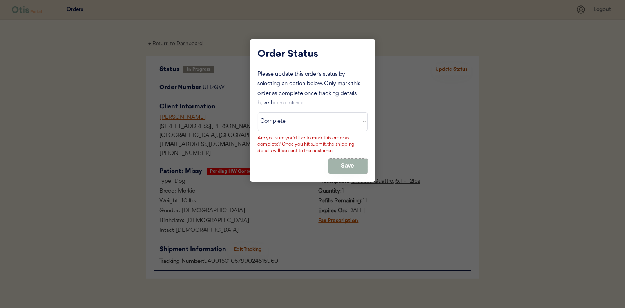
click at [349, 167] on button "Save" at bounding box center [347, 165] width 39 height 15
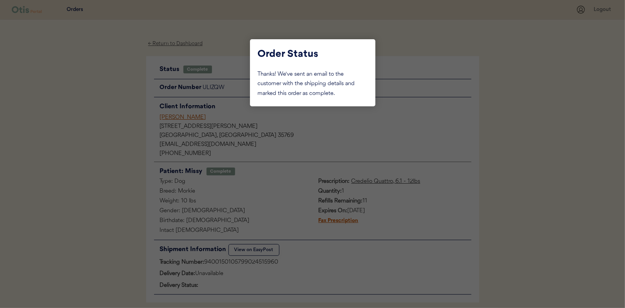
click at [109, 109] on div at bounding box center [312, 154] width 625 height 308
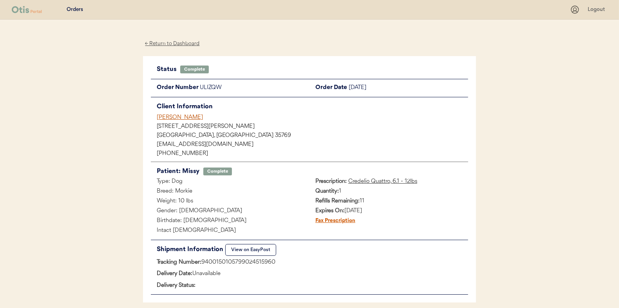
click at [184, 40] on div "← Return to Dashboard" at bounding box center [172, 43] width 59 height 9
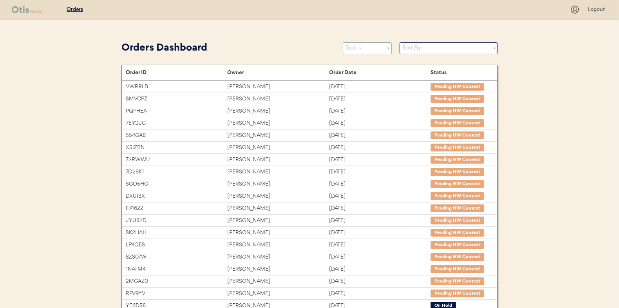
click at [361, 48] on select "Status On Hold New In Progress Complete Pending HW Consent Cancelled" at bounding box center [367, 48] width 49 height 12
select select ""in_progress""
click at [343, 42] on select "Status On Hold New In Progress Complete Pending HW Consent Cancelled" at bounding box center [367, 48] width 49 height 12
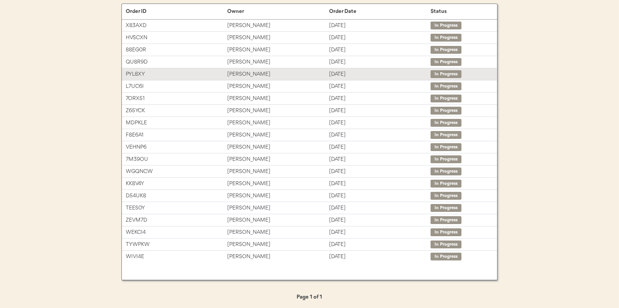
scroll to position [62, 0]
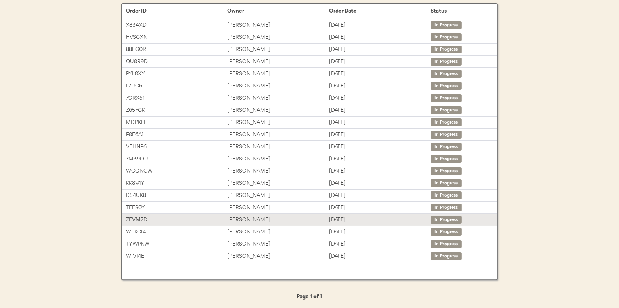
click at [239, 216] on div "[PERSON_NAME]" at bounding box center [278, 219] width 102 height 9
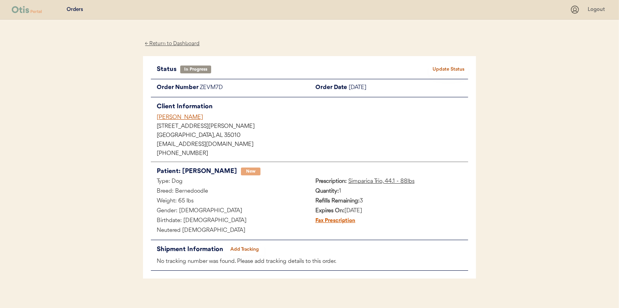
click at [248, 248] on button "Add Tracking" at bounding box center [244, 249] width 39 height 11
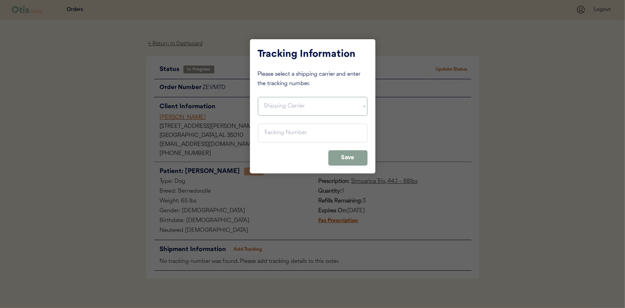
click at [280, 105] on select "Shipping Carrier FedEx FedEx Ground Economy UPS USPS" at bounding box center [313, 106] width 110 height 19
select select ""usps""
click at [258, 97] on select "Shipping Carrier FedEx FedEx Ground Economy UPS USPS" at bounding box center [313, 106] width 110 height 19
click at [277, 133] on input "input" at bounding box center [313, 132] width 110 height 19
paste input "9400150105496026170707"
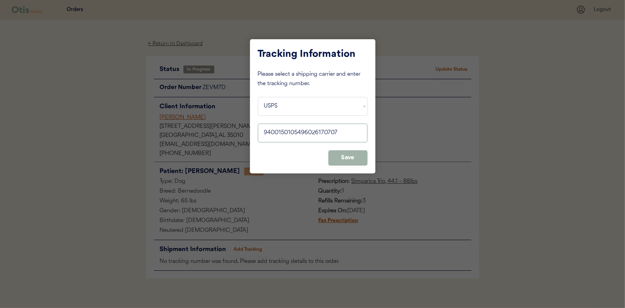
type input "9400150105496026170707"
click at [345, 156] on button "Save" at bounding box center [347, 157] width 39 height 15
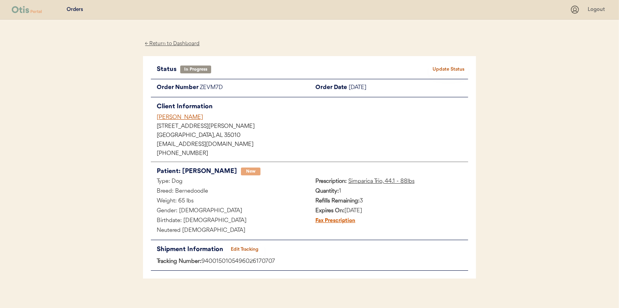
click at [444, 67] on button "Update Status" at bounding box center [448, 69] width 39 height 11
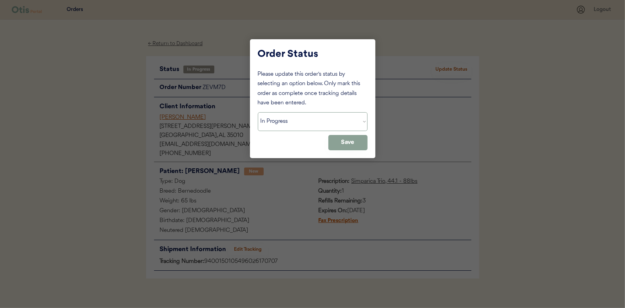
click at [303, 124] on select "Status On Hold New In Progress Complete Pending HW Consent Cancelled" at bounding box center [313, 121] width 110 height 19
select select ""complete""
click at [258, 112] on select "Status On Hold New In Progress Complete Pending HW Consent Cancelled" at bounding box center [313, 121] width 110 height 19
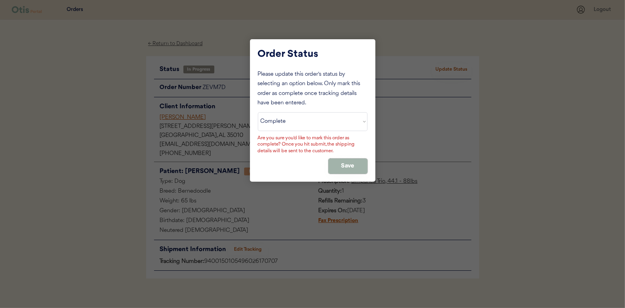
click at [344, 163] on button "Save" at bounding box center [347, 165] width 39 height 15
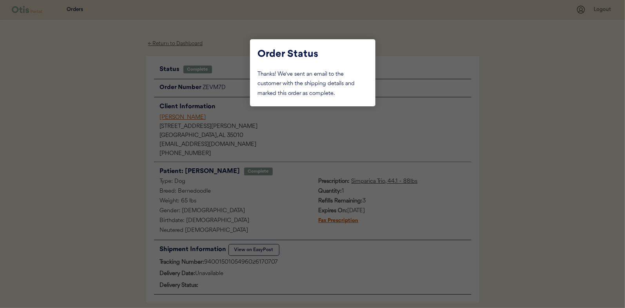
click at [112, 109] on div at bounding box center [312, 154] width 625 height 308
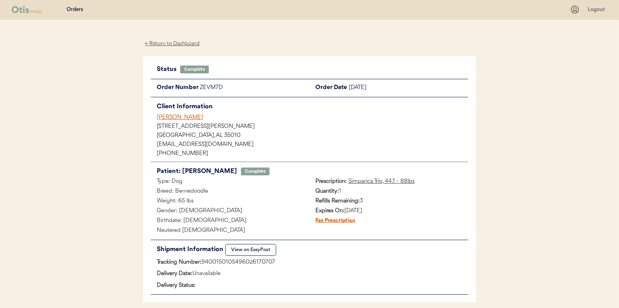
click at [173, 41] on div "← Return to Dashboard" at bounding box center [172, 43] width 59 height 9
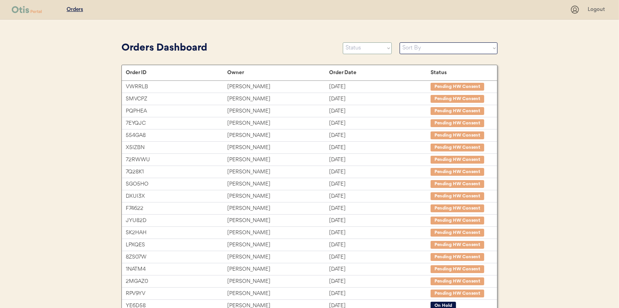
click at [369, 49] on select "Status On Hold New In Progress Complete Pending HW Consent Cancelled" at bounding box center [367, 48] width 49 height 12
select select ""in_progress""
click at [343, 42] on select "Status On Hold New In Progress Complete Pending HW Consent Cancelled" at bounding box center [367, 48] width 49 height 12
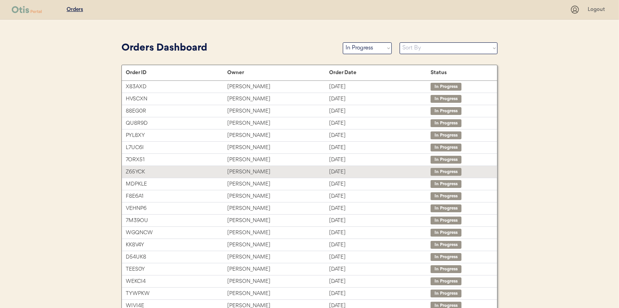
scroll to position [50, 0]
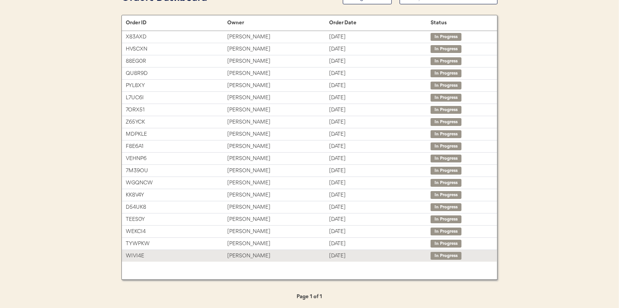
click at [241, 252] on div "[PERSON_NAME]" at bounding box center [278, 255] width 102 height 9
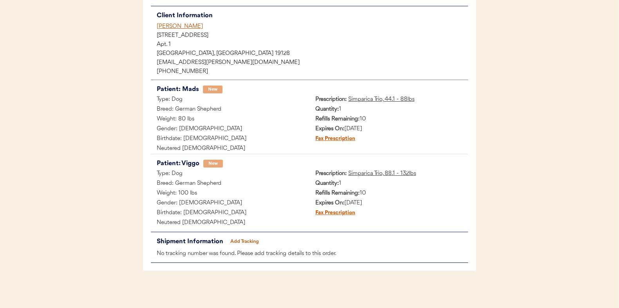
scroll to position [93, 0]
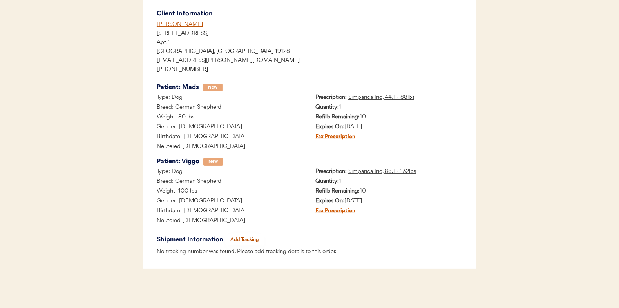
click at [246, 238] on button "Add Tracking" at bounding box center [244, 239] width 39 height 11
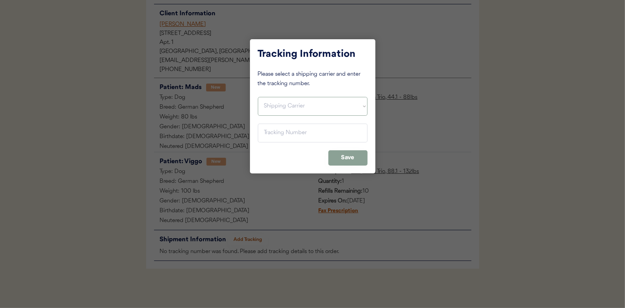
click at [274, 104] on select "Shipping Carrier FedEx FedEx Ground Economy UPS USPS" at bounding box center [313, 106] width 110 height 19
select select ""usps""
click at [258, 97] on select "Shipping Carrier FedEx FedEx Ground Economy UPS USPS" at bounding box center [313, 106] width 110 height 19
click at [265, 131] on input "input" at bounding box center [313, 132] width 110 height 19
paste input "9400150105496026151454"
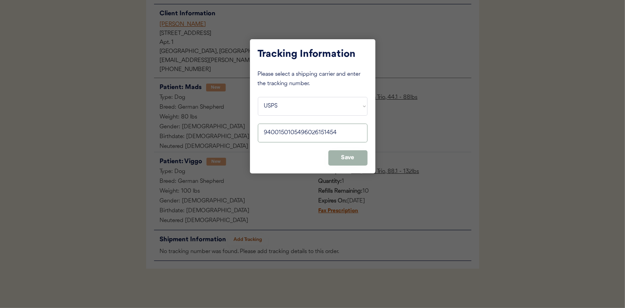
type input "9400150105496026151454"
click at [343, 156] on button "Save" at bounding box center [347, 157] width 39 height 15
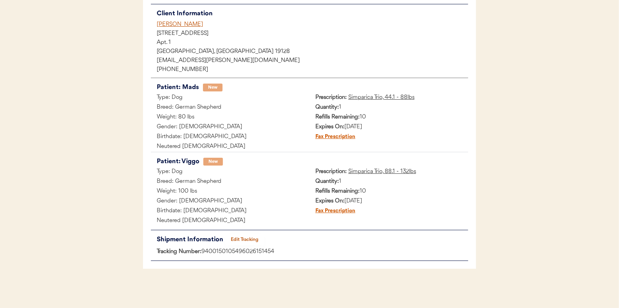
scroll to position [0, 0]
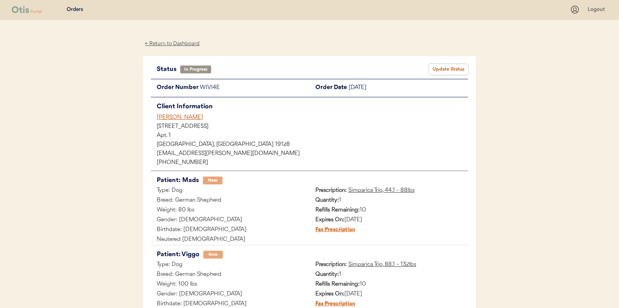
click at [443, 68] on button "Update Status" at bounding box center [448, 69] width 39 height 11
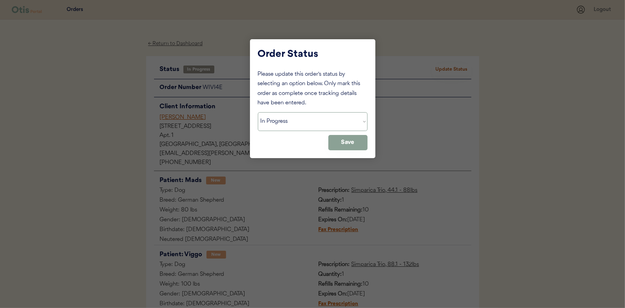
click at [280, 121] on select "Status On Hold New In Progress Complete Pending HW Consent Cancelled" at bounding box center [313, 121] width 110 height 19
select select ""complete""
click at [258, 112] on select "Status On Hold New In Progress Complete Pending HW Consent Cancelled" at bounding box center [313, 121] width 110 height 19
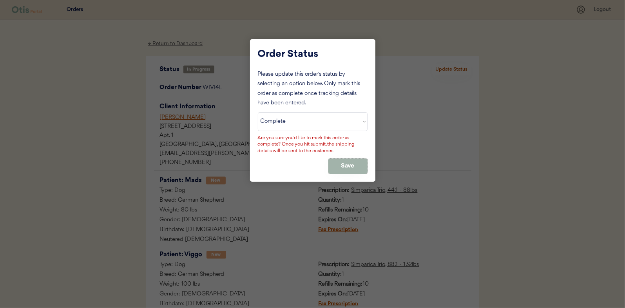
click at [342, 163] on button "Save" at bounding box center [347, 165] width 39 height 15
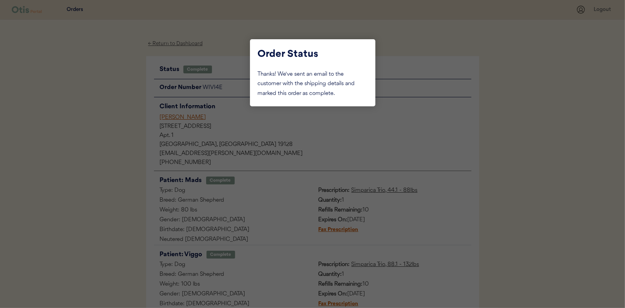
click at [107, 109] on div at bounding box center [312, 154] width 625 height 308
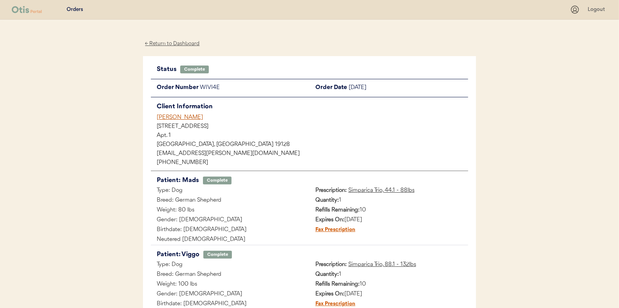
click at [156, 41] on div "← Return to Dashboard" at bounding box center [172, 43] width 59 height 9
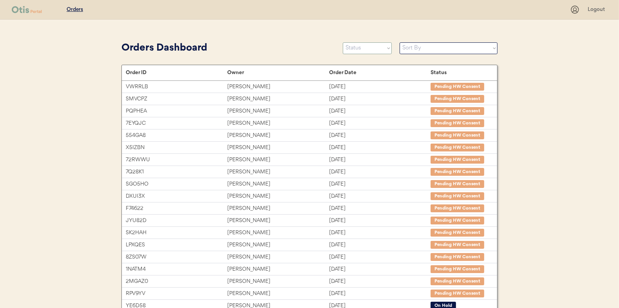
click at [363, 47] on select "Status On Hold New In Progress Complete Pending HW Consent Cancelled" at bounding box center [367, 48] width 49 height 12
click at [343, 42] on select "Status On Hold New In Progress Complete Pending HW Consent Cancelled" at bounding box center [367, 48] width 49 height 12
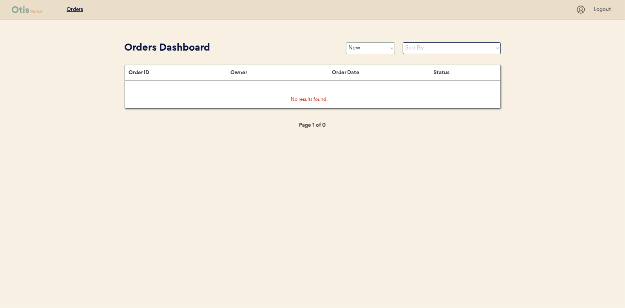
click at [368, 51] on select "Status On Hold New In Progress Complete Pending HW Consent Cancelled" at bounding box center [370, 48] width 49 height 12
select select ""in_progress""
click at [346, 42] on select "Status On Hold New In Progress Complete Pending HW Consent Cancelled" at bounding box center [370, 48] width 49 height 12
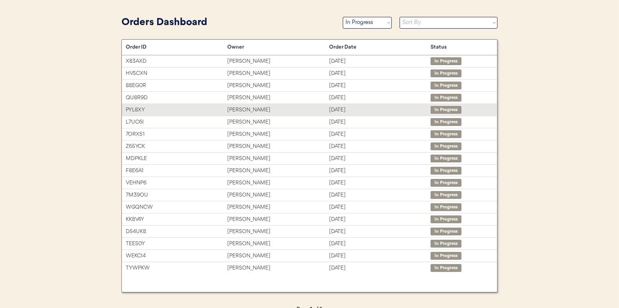
scroll to position [38, 0]
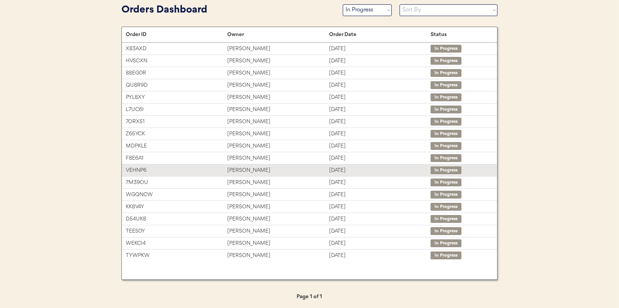
click at [238, 168] on div "Anita Walls" at bounding box center [278, 170] width 102 height 9
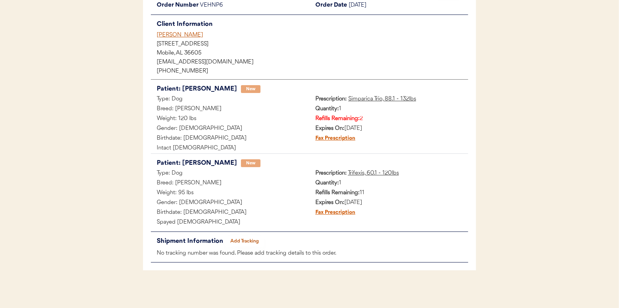
scroll to position [83, 0]
click at [249, 240] on button "Add Tracking" at bounding box center [244, 239] width 39 height 11
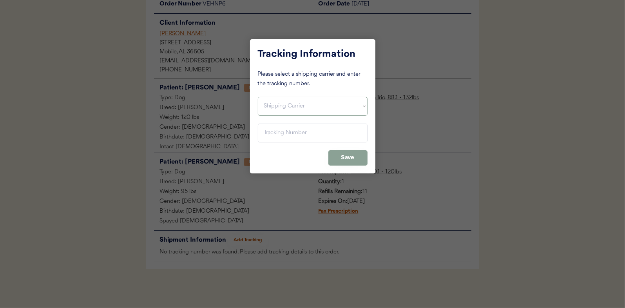
click at [272, 101] on select "Shipping Carrier FedEx FedEx Ground Economy UPS USPS" at bounding box center [313, 106] width 110 height 19
select select ""usps""
click at [258, 97] on select "Shipping Carrier FedEx FedEx Ground Economy UPS USPS" at bounding box center [313, 106] width 110 height 19
click at [272, 133] on input "input" at bounding box center [313, 132] width 110 height 19
paste input "9400150105798024566729"
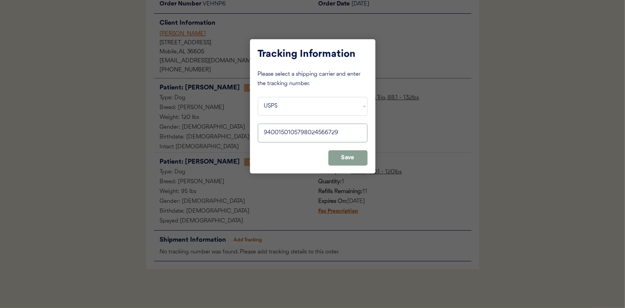
type input "9400150105798024566729"
click at [352, 161] on button "Save" at bounding box center [347, 157] width 39 height 15
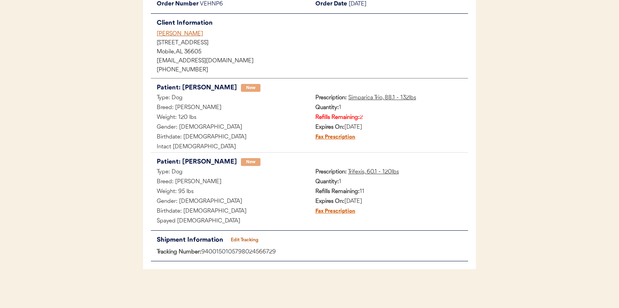
scroll to position [0, 0]
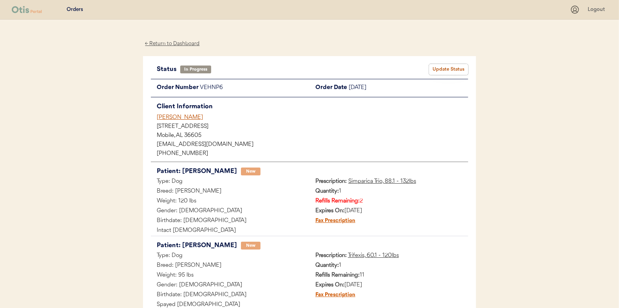
click at [451, 65] on button "Update Status" at bounding box center [448, 69] width 39 height 11
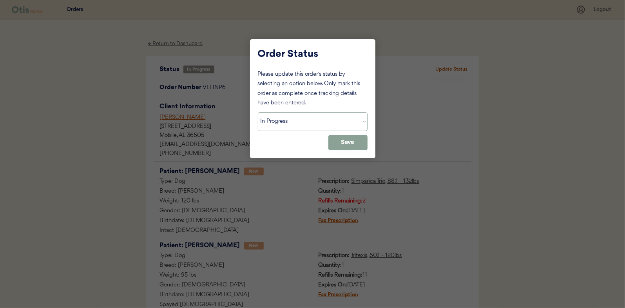
click at [293, 119] on select "Status On Hold New In Progress Complete Pending HW Consent Cancelled" at bounding box center [313, 121] width 110 height 19
select select ""complete""
click at [258, 112] on select "Status On Hold New In Progress Complete Pending HW Consent Cancelled" at bounding box center [313, 121] width 110 height 19
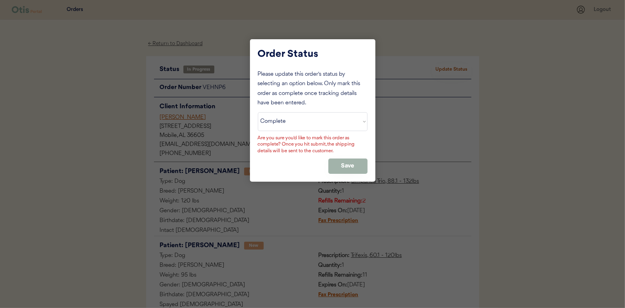
click at [354, 164] on button "Save" at bounding box center [347, 165] width 39 height 15
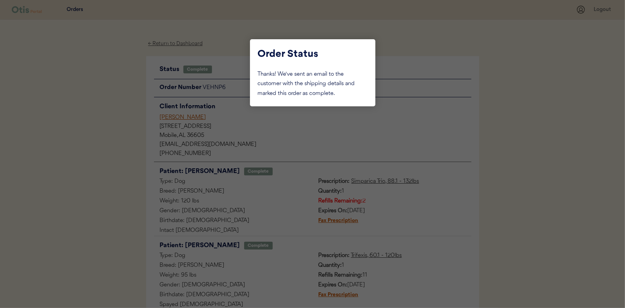
click at [99, 83] on div at bounding box center [312, 154] width 625 height 308
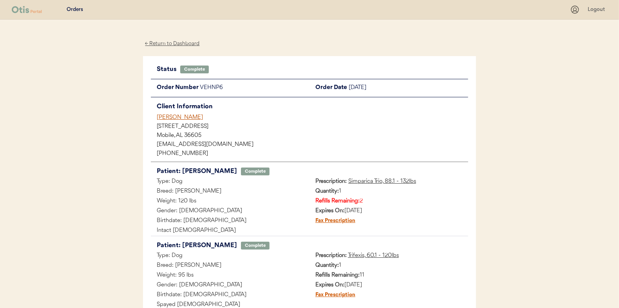
click at [177, 44] on div "← Return to Dashboard" at bounding box center [172, 43] width 59 height 9
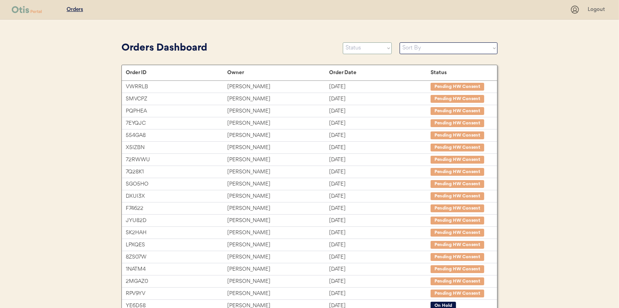
click at [364, 47] on select "Status On Hold New In Progress Complete Pending HW Consent Cancelled" at bounding box center [367, 48] width 49 height 12
select select ""in_progress""
click at [343, 42] on select "Status On Hold New In Progress Complete Pending HW Consent Cancelled" at bounding box center [367, 48] width 49 height 12
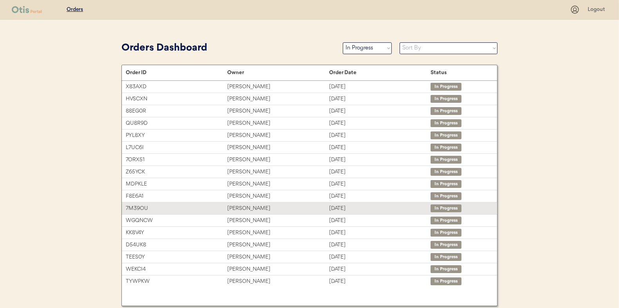
click at [236, 208] on div "[PERSON_NAME]" at bounding box center [278, 208] width 102 height 9
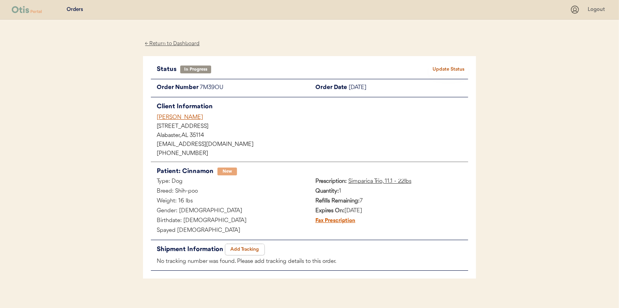
click at [246, 248] on button "Add Tracking" at bounding box center [244, 249] width 39 height 11
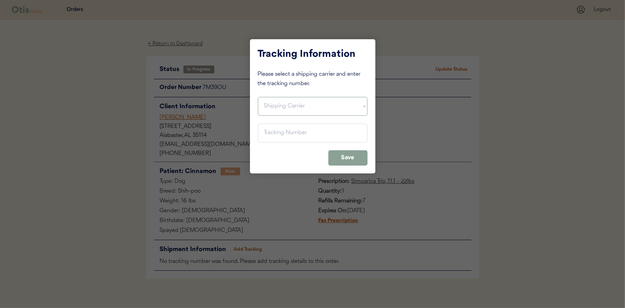
click at [266, 107] on select "Shipping Carrier FedEx FedEx Ground Economy UPS USPS" at bounding box center [313, 106] width 110 height 19
select select ""usps""
click at [258, 97] on select "Shipping Carrier FedEx FedEx Ground Economy UPS USPS" at bounding box center [313, 106] width 110 height 19
click at [269, 128] on input "input" at bounding box center [313, 132] width 110 height 19
paste input "9400150105497024708596"
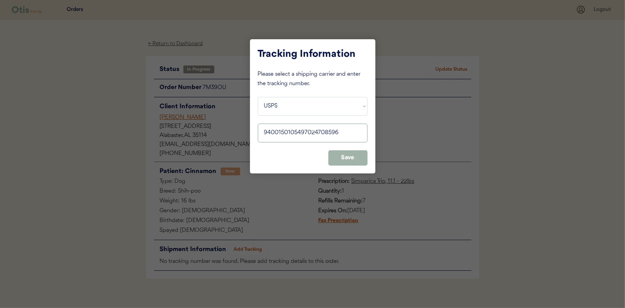
type input "9400150105497024708596"
click at [342, 152] on button "Save" at bounding box center [347, 157] width 39 height 15
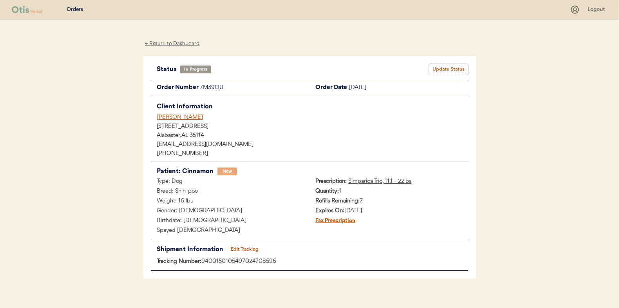
click at [454, 66] on button "Update Status" at bounding box center [448, 69] width 39 height 11
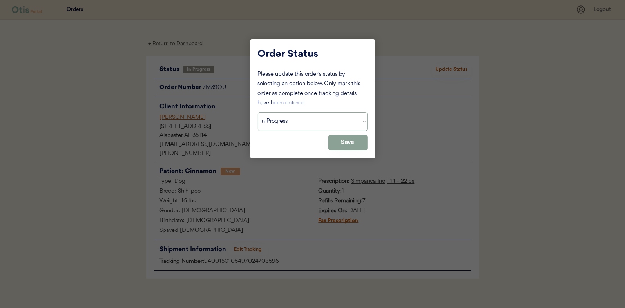
click at [314, 125] on select "Status On Hold New In Progress Complete Pending HW Consent Cancelled" at bounding box center [313, 121] width 110 height 19
select select ""complete""
click at [258, 112] on select "Status On Hold New In Progress Complete Pending HW Consent Cancelled" at bounding box center [313, 121] width 110 height 19
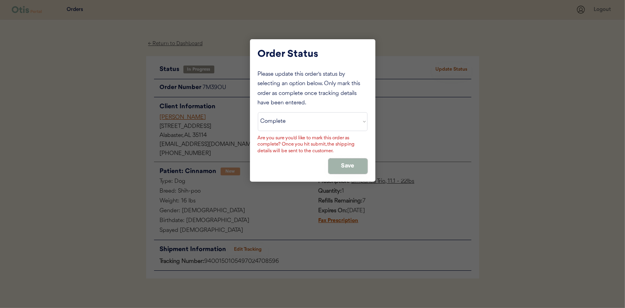
click at [351, 167] on button "Save" at bounding box center [347, 165] width 39 height 15
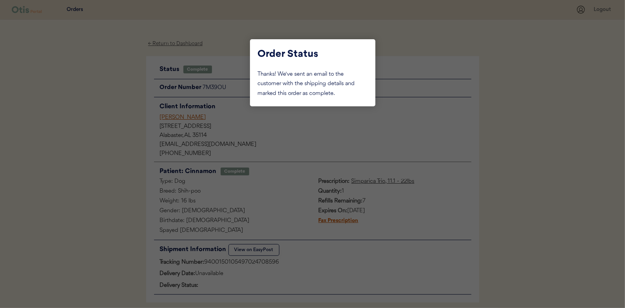
click at [100, 113] on div at bounding box center [312, 154] width 625 height 308
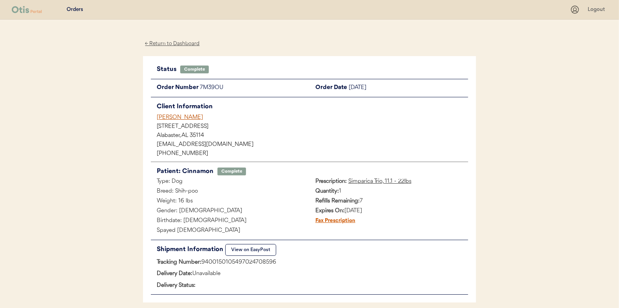
click at [179, 43] on div "← Return to Dashboard" at bounding box center [172, 43] width 59 height 9
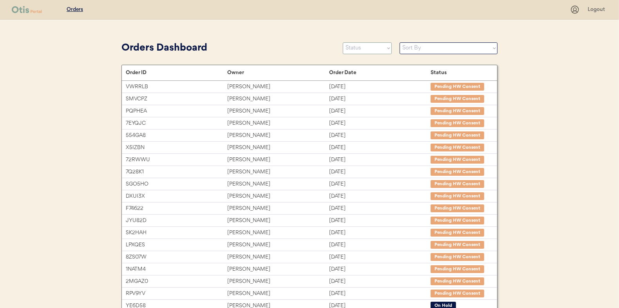
click at [367, 48] on select "Status On Hold New In Progress Complete Pending HW Consent Cancelled" at bounding box center [367, 48] width 49 height 12
select select ""in_progress""
click at [343, 42] on select "Status On Hold New In Progress Complete Pending HW Consent Cancelled" at bounding box center [367, 48] width 49 height 12
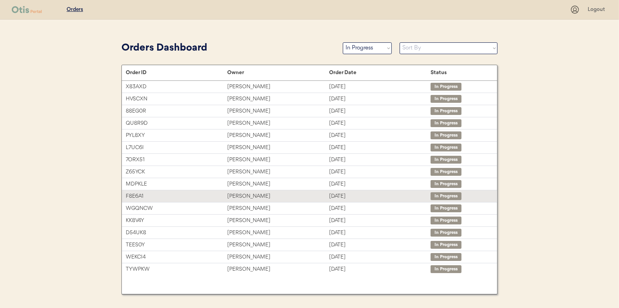
click at [234, 169] on div "[PERSON_NAME]" at bounding box center [278, 171] width 102 height 9
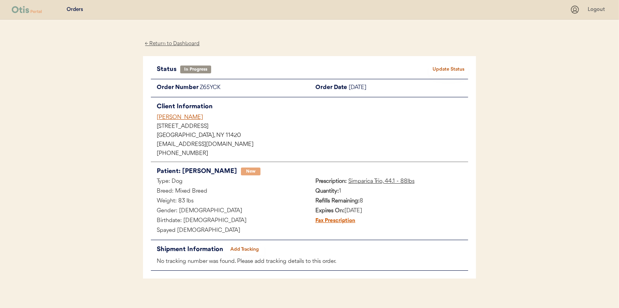
click at [253, 244] on button "Add Tracking" at bounding box center [244, 249] width 39 height 11
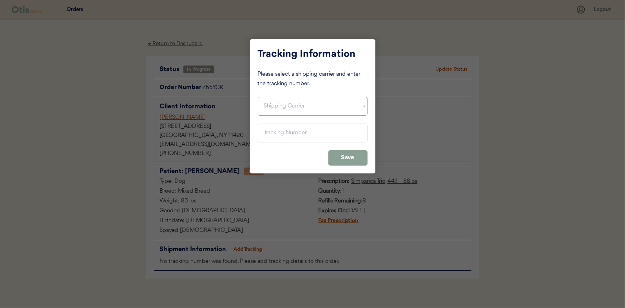
drag, startPoint x: 262, startPoint y: 105, endPoint x: 265, endPoint y: 111, distance: 6.9
click at [262, 105] on select "Shipping Carrier FedEx FedEx Ground Economy UPS USPS" at bounding box center [313, 106] width 110 height 19
select select ""usps""
click at [258, 97] on select "Shipping Carrier FedEx FedEx Ground Economy UPS USPS" at bounding box center [313, 106] width 110 height 19
click at [277, 132] on input "input" at bounding box center [313, 132] width 110 height 19
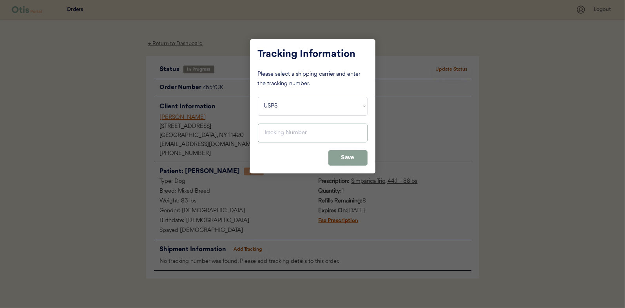
paste input "9400150105800024534469"
type input "9400150105800024534469"
click at [353, 155] on button "Save" at bounding box center [347, 157] width 39 height 15
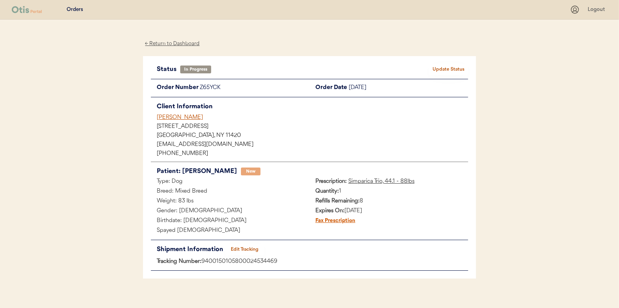
click at [446, 67] on button "Update Status" at bounding box center [448, 69] width 39 height 11
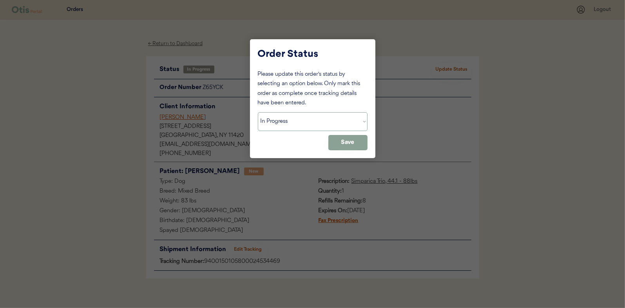
click at [285, 121] on select "Status On Hold New In Progress Complete Pending HW Consent Cancelled" at bounding box center [313, 121] width 110 height 19
select select ""complete""
click at [258, 112] on select "Status On Hold New In Progress Complete Pending HW Consent Cancelled" at bounding box center [313, 121] width 110 height 19
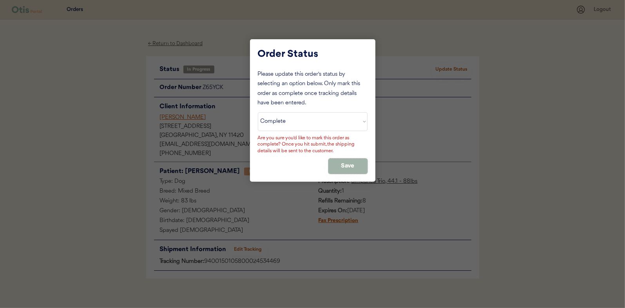
click at [337, 161] on button "Save" at bounding box center [347, 165] width 39 height 15
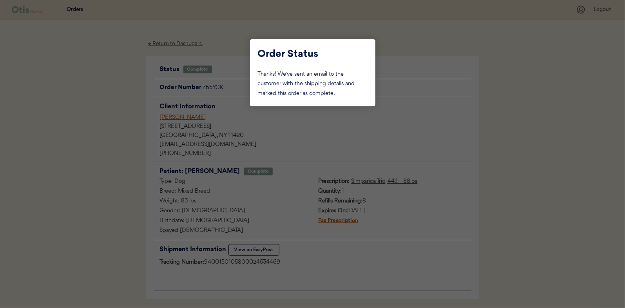
drag, startPoint x: 129, startPoint y: 119, endPoint x: 170, endPoint y: 80, distance: 56.6
click at [129, 118] on div at bounding box center [312, 154] width 625 height 308
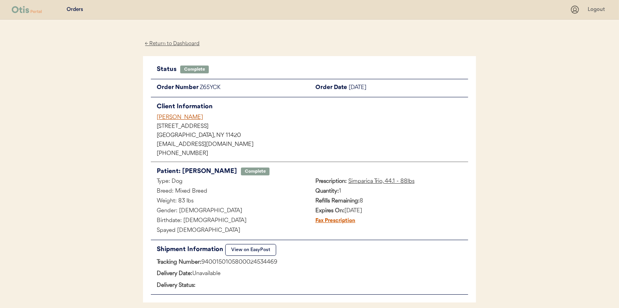
click at [174, 44] on div "← Return to Dashboard" at bounding box center [172, 43] width 59 height 9
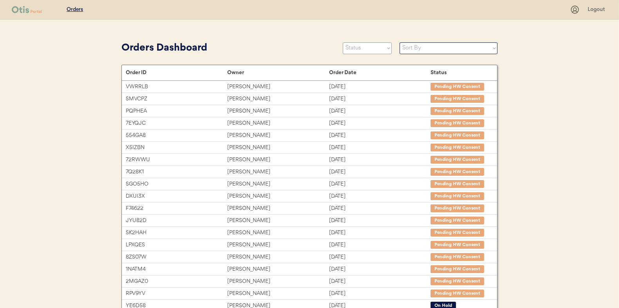
click at [361, 49] on select "Status On Hold New In Progress Complete Pending HW Consent Cancelled" at bounding box center [367, 48] width 49 height 12
select select ""in_progress""
click at [343, 42] on select "Status On Hold New In Progress Complete Pending HW Consent Cancelled" at bounding box center [367, 48] width 49 height 12
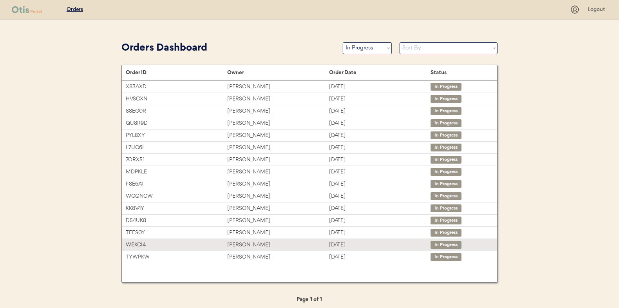
click at [243, 242] on div "[PERSON_NAME]" at bounding box center [278, 244] width 102 height 9
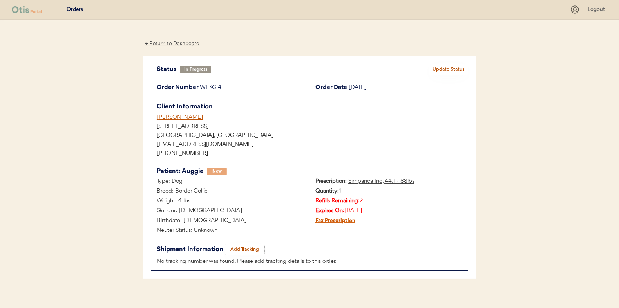
click at [251, 247] on button "Add Tracking" at bounding box center [244, 249] width 39 height 11
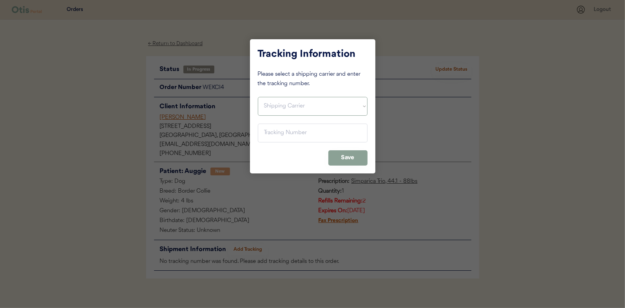
drag, startPoint x: 276, startPoint y: 106, endPoint x: 275, endPoint y: 111, distance: 4.4
click at [276, 106] on select "Shipping Carrier FedEx FedEx Ground Economy UPS USPS" at bounding box center [313, 106] width 110 height 19
select select ""usps""
click at [258, 97] on select "Shipping Carrier FedEx FedEx Ground Economy UPS USPS" at bounding box center [313, 106] width 110 height 19
click at [274, 133] on input "input" at bounding box center [313, 132] width 110 height 19
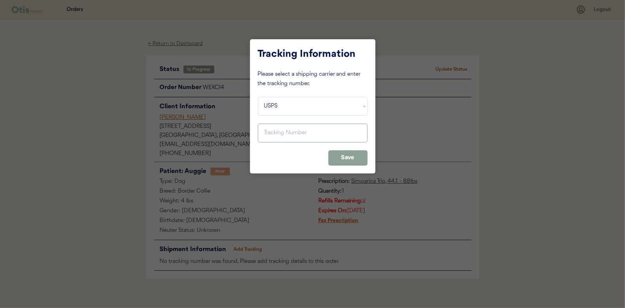
paste input "9400150105800024529014"
type input "9400150105800024529014"
click at [355, 157] on button "Save" at bounding box center [347, 157] width 39 height 15
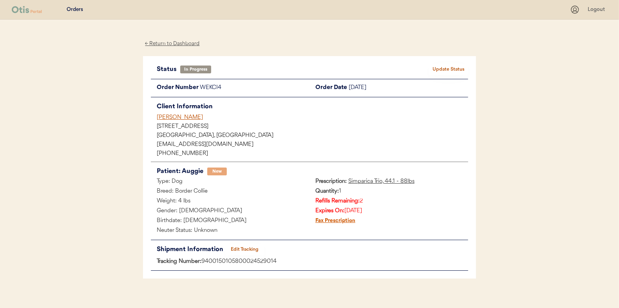
click at [446, 70] on button "Update Status" at bounding box center [448, 69] width 39 height 11
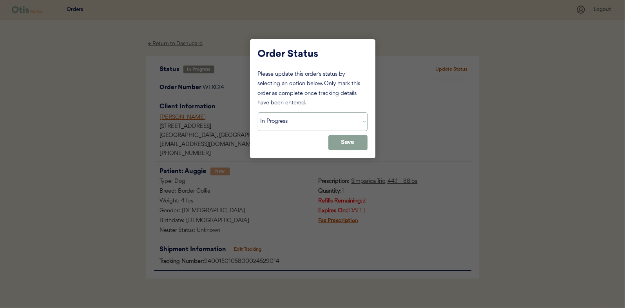
click at [286, 125] on select "Status On Hold New In Progress Complete Pending HW Consent Cancelled" at bounding box center [313, 121] width 110 height 19
select select ""complete""
click at [258, 112] on select "Status On Hold New In Progress Complete Pending HW Consent Cancelled" at bounding box center [313, 121] width 110 height 19
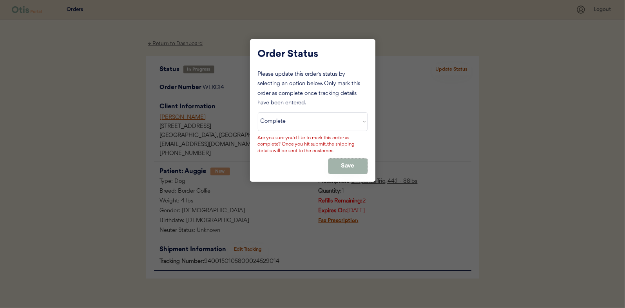
click at [343, 164] on button "Save" at bounding box center [347, 165] width 39 height 15
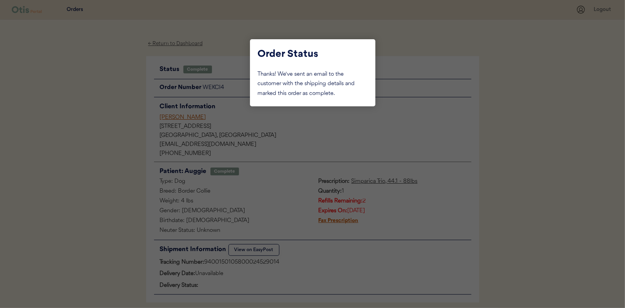
click at [110, 102] on div at bounding box center [312, 154] width 625 height 308
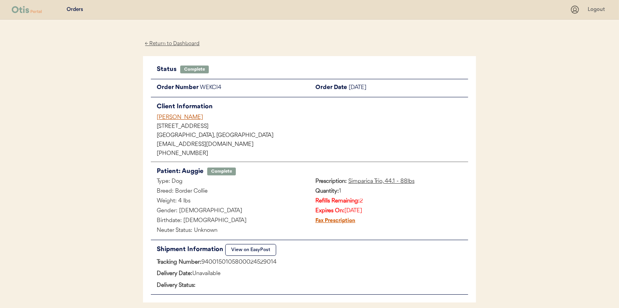
click at [165, 40] on div "← Return to Dashboard" at bounding box center [172, 43] width 59 height 9
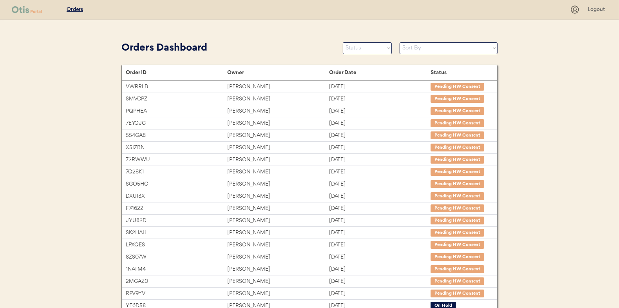
click at [363, 53] on select "Status On Hold New In Progress Complete Pending HW Consent Cancelled" at bounding box center [367, 48] width 49 height 12
select select ""in_progress""
click at [343, 42] on select "Status On Hold New In Progress Complete Pending HW Consent Cancelled" at bounding box center [367, 48] width 49 height 12
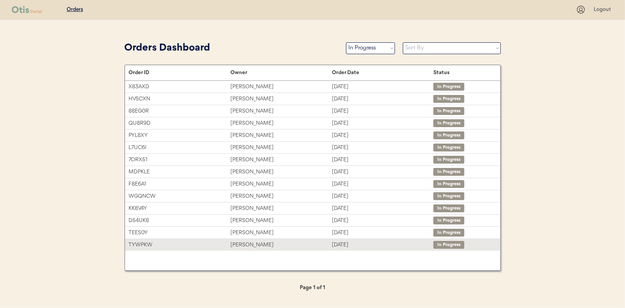
click at [243, 245] on div "Shelia Cannon" at bounding box center [281, 244] width 102 height 9
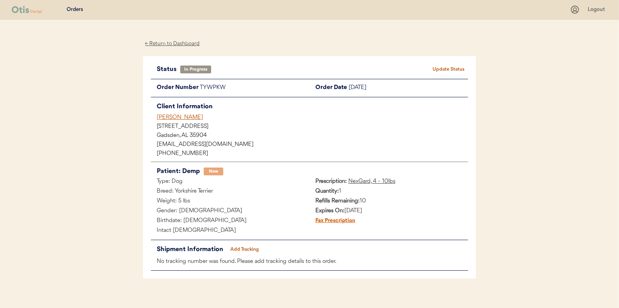
click at [244, 247] on button "Add Tracking" at bounding box center [244, 249] width 39 height 11
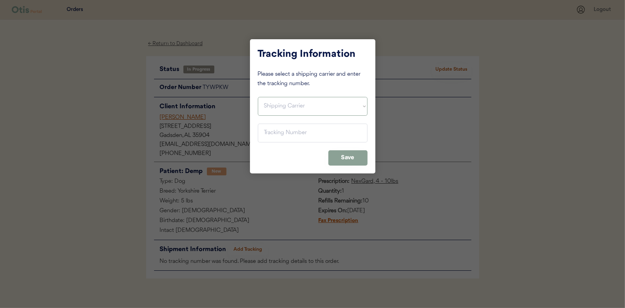
click at [275, 108] on select "Shipping Carrier FedEx FedEx Ground Economy UPS USPS" at bounding box center [313, 106] width 110 height 19
select select ""usps""
click at [258, 97] on select "Shipping Carrier FedEx FedEx Ground Economy UPS USPS" at bounding box center [313, 106] width 110 height 19
click at [279, 132] on input "input" at bounding box center [313, 132] width 110 height 19
paste input "9400150105799024531892"
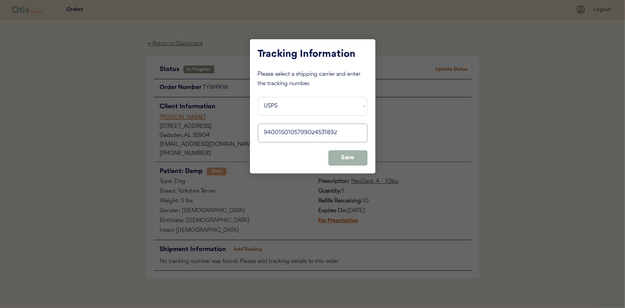
type input "9400150105799024531892"
click at [346, 159] on button "Save" at bounding box center [347, 157] width 39 height 15
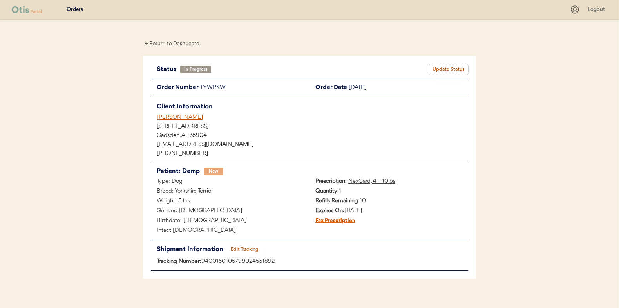
click at [453, 64] on button "Update Status" at bounding box center [448, 69] width 39 height 11
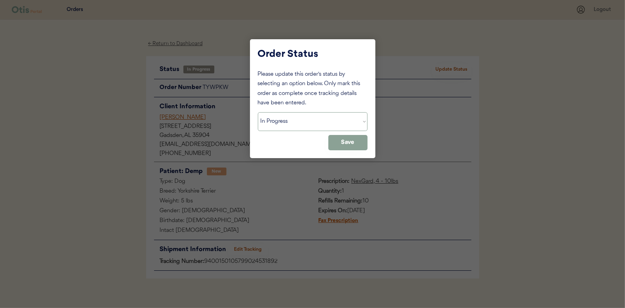
click at [279, 115] on select "Status On Hold New In Progress Complete Pending HW Consent Cancelled" at bounding box center [313, 121] width 110 height 19
select select ""complete""
click at [258, 112] on select "Status On Hold New In Progress Complete Pending HW Consent Cancelled" at bounding box center [313, 121] width 110 height 19
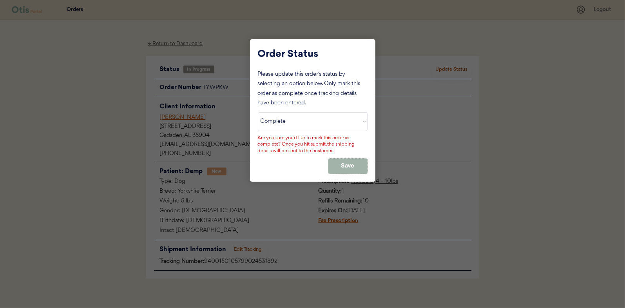
click at [360, 165] on button "Save" at bounding box center [347, 165] width 39 height 15
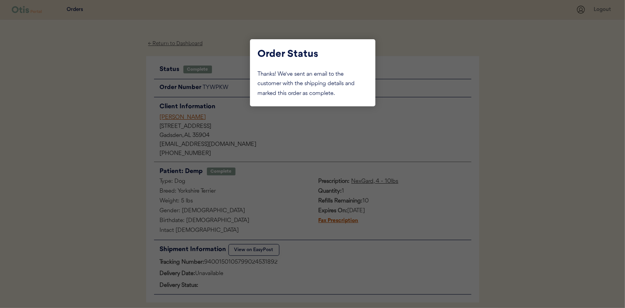
click at [129, 132] on div at bounding box center [312, 154] width 625 height 308
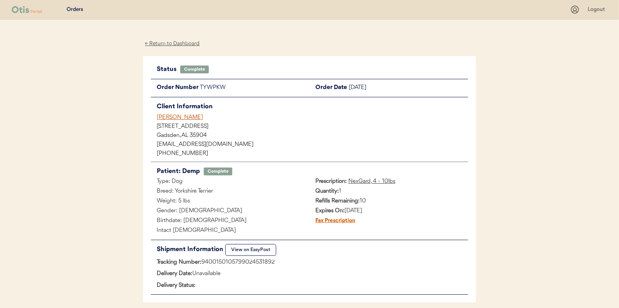
click at [173, 44] on div "← Return to Dashboard" at bounding box center [172, 43] width 59 height 9
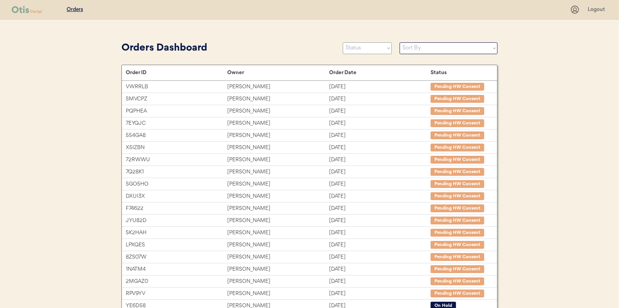
click at [381, 51] on select "Status On Hold New In Progress Complete Pending HW Consent Cancelled" at bounding box center [367, 48] width 49 height 12
select select ""in_progress""
click at [343, 42] on select "Status On Hold New In Progress Complete Pending HW Consent Cancelled" at bounding box center [367, 48] width 49 height 12
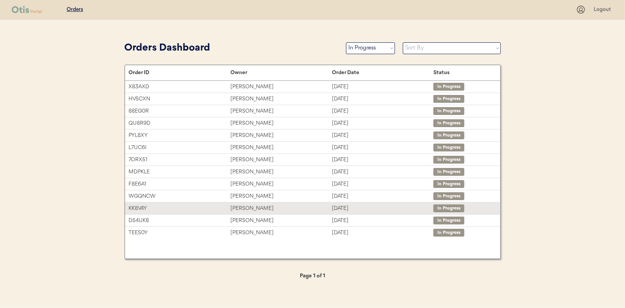
click at [252, 207] on div "[PERSON_NAME]" at bounding box center [281, 208] width 102 height 9
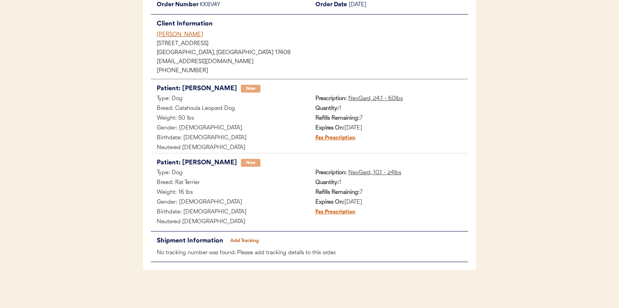
scroll to position [83, 0]
click at [247, 240] on button "Add Tracking" at bounding box center [244, 239] width 39 height 11
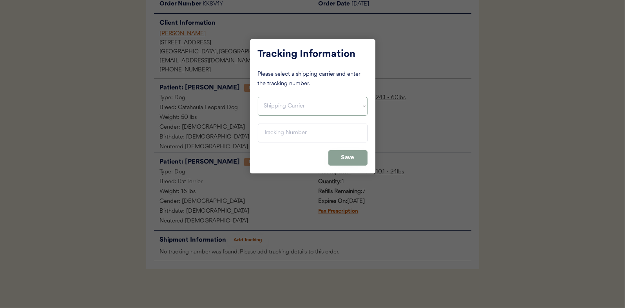
click at [271, 103] on select "Shipping Carrier FedEx FedEx Ground Economy UPS USPS" at bounding box center [313, 106] width 110 height 19
select select ""usps""
click at [258, 97] on select "Shipping Carrier FedEx FedEx Ground Economy UPS USPS" at bounding box center [313, 106] width 110 height 19
click at [270, 135] on input "input" at bounding box center [313, 132] width 110 height 19
paste input "9400150105799024536774"
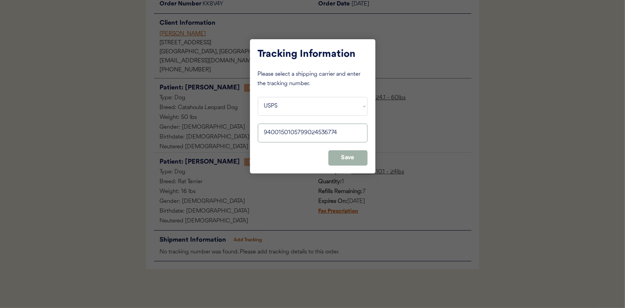
type input "9400150105799024536774"
click at [355, 160] on button "Save" at bounding box center [347, 157] width 39 height 15
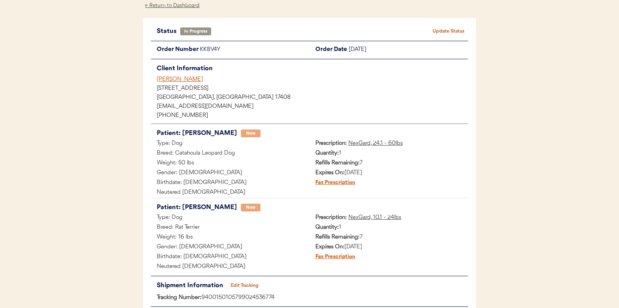
scroll to position [0, 0]
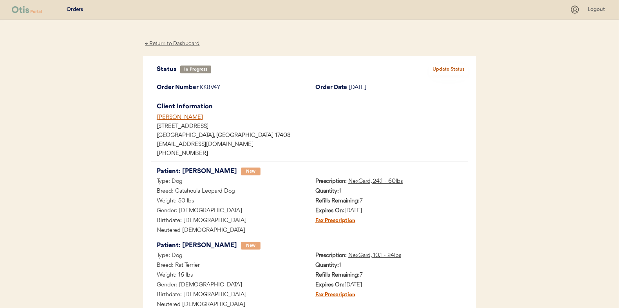
click at [449, 70] on button "Update Status" at bounding box center [448, 69] width 39 height 11
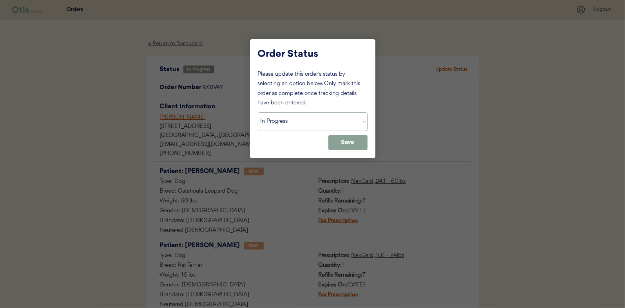
click at [279, 121] on select "Status On Hold New In Progress Complete Pending HW Consent Cancelled" at bounding box center [313, 121] width 110 height 19
select select ""complete""
click at [258, 112] on select "Status On Hold New In Progress Complete Pending HW Consent Cancelled" at bounding box center [313, 121] width 110 height 19
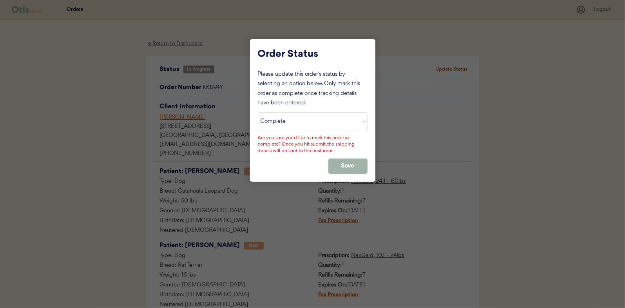
click at [359, 158] on button "Save" at bounding box center [347, 165] width 39 height 15
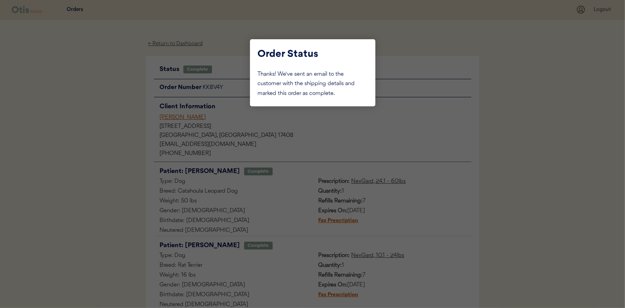
click at [95, 116] on div at bounding box center [312, 154] width 625 height 308
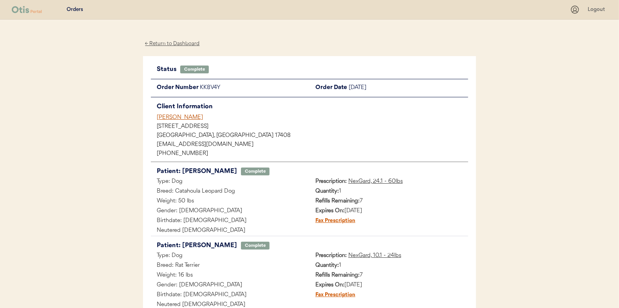
click at [165, 43] on div "← Return to Dashboard" at bounding box center [172, 43] width 59 height 9
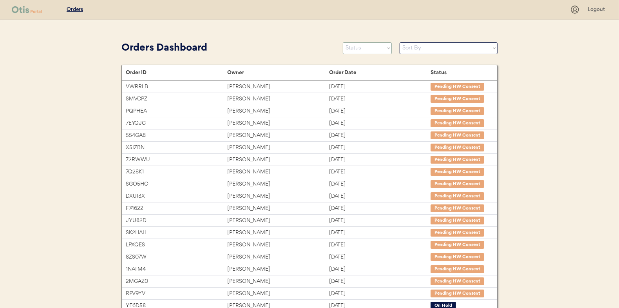
click at [359, 45] on select "Status On Hold New In Progress Complete Pending HW Consent Cancelled" at bounding box center [367, 48] width 49 height 12
select select ""in_progress""
click at [343, 42] on select "Status On Hold New In Progress Complete Pending HW Consent Cancelled" at bounding box center [367, 48] width 49 height 12
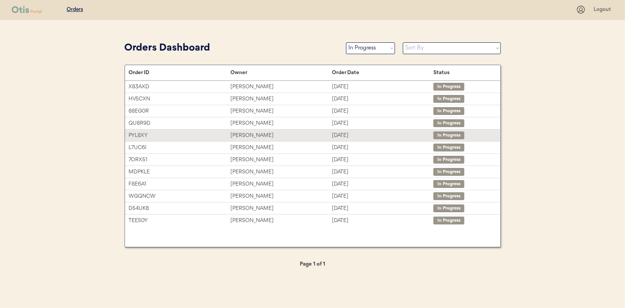
click at [238, 133] on div "[PERSON_NAME]" at bounding box center [281, 135] width 102 height 9
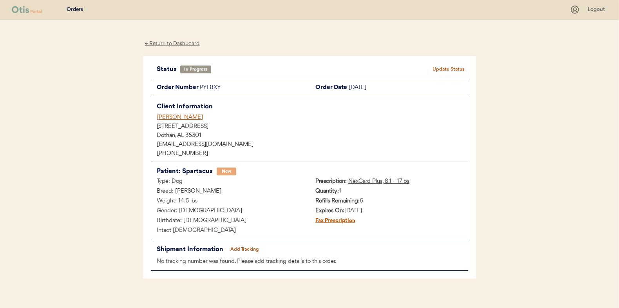
click at [248, 247] on button "Add Tracking" at bounding box center [244, 249] width 39 height 11
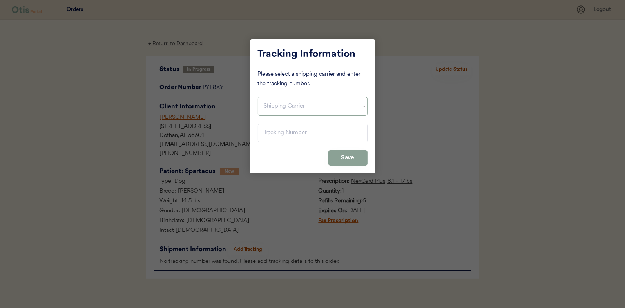
click at [281, 109] on select "Shipping Carrier FedEx FedEx Ground Economy UPS USPS" at bounding box center [313, 106] width 110 height 19
select select ""usps""
click at [258, 97] on select "Shipping Carrier FedEx FedEx Ground Economy UPS USPS" at bounding box center [313, 106] width 110 height 19
click at [273, 134] on input "input" at bounding box center [313, 132] width 110 height 19
paste input "9400150105496026199531"
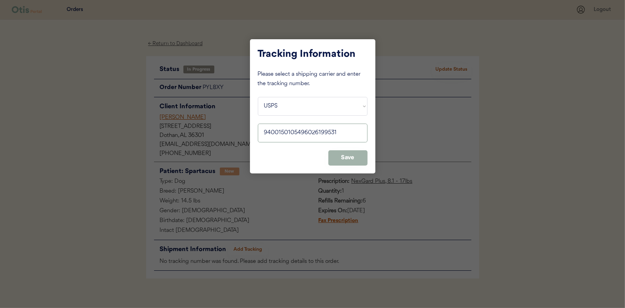
type input "9400150105496026199531"
drag, startPoint x: 351, startPoint y: 151, endPoint x: 427, endPoint y: 78, distance: 105.6
click at [351, 151] on button "Save" at bounding box center [347, 157] width 39 height 15
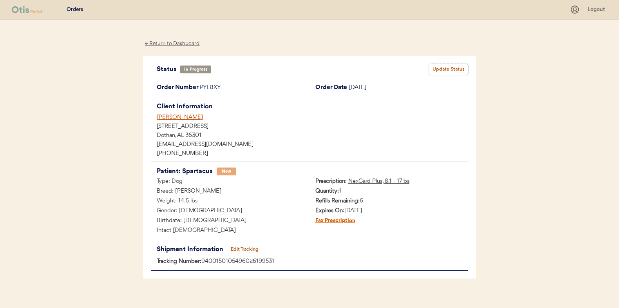
click at [463, 66] on button "Update Status" at bounding box center [448, 69] width 39 height 11
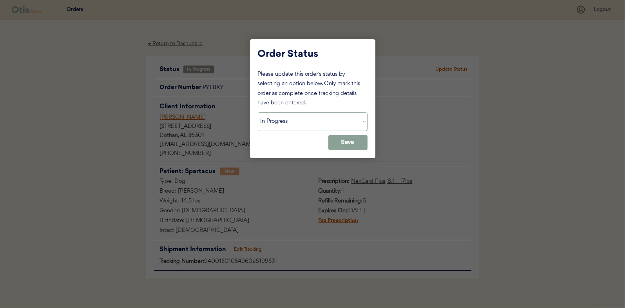
click at [279, 121] on select "Status On Hold New In Progress Complete Pending HW Consent Cancelled" at bounding box center [313, 121] width 110 height 19
select select ""complete""
click at [258, 112] on select "Status On Hold New In Progress Complete Pending HW Consent Cancelled" at bounding box center [313, 121] width 110 height 19
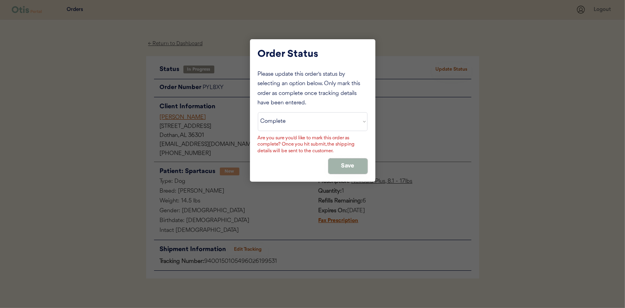
click at [352, 166] on button "Save" at bounding box center [347, 165] width 39 height 15
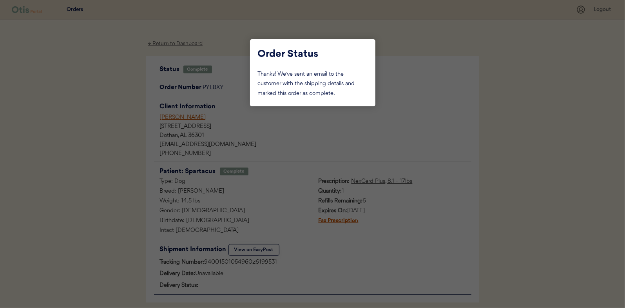
click at [98, 90] on div at bounding box center [312, 154] width 625 height 308
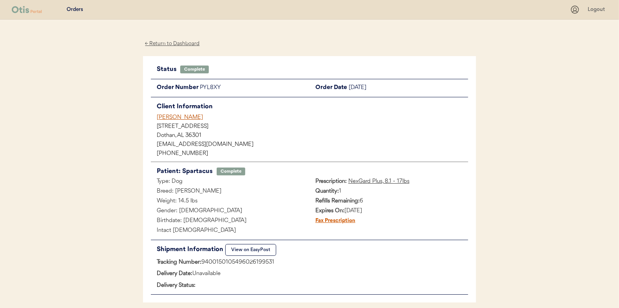
click at [163, 42] on div "← Return to Dashboard" at bounding box center [172, 43] width 59 height 9
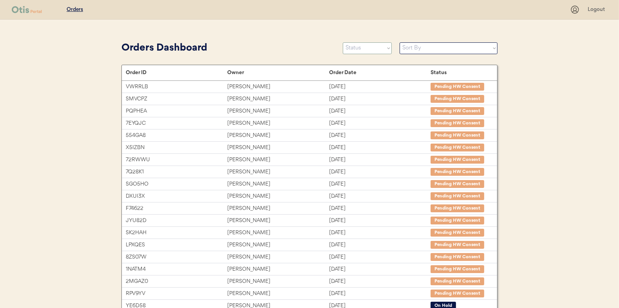
click at [356, 50] on select "Status On Hold New In Progress Complete Pending HW Consent Cancelled" at bounding box center [367, 48] width 49 height 12
select select ""in_progress""
click at [343, 42] on select "Status On Hold New In Progress Complete Pending HW Consent Cancelled" at bounding box center [367, 48] width 49 height 12
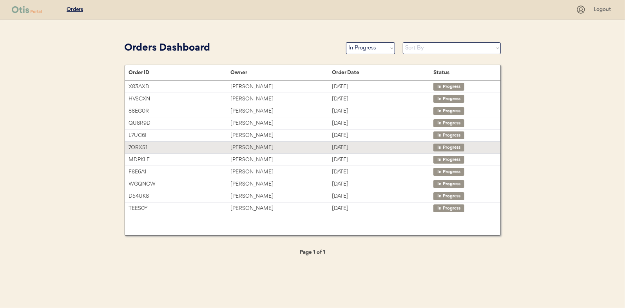
click at [238, 144] on div "[PERSON_NAME]" at bounding box center [281, 147] width 102 height 9
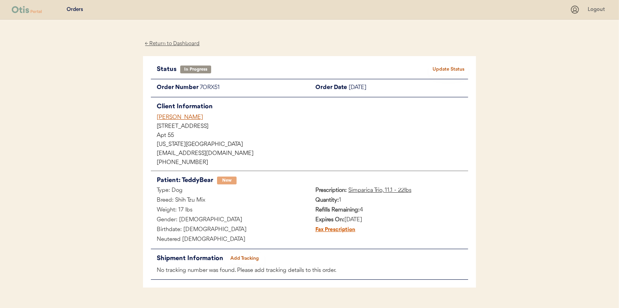
click at [239, 257] on button "Add Tracking" at bounding box center [244, 258] width 39 height 11
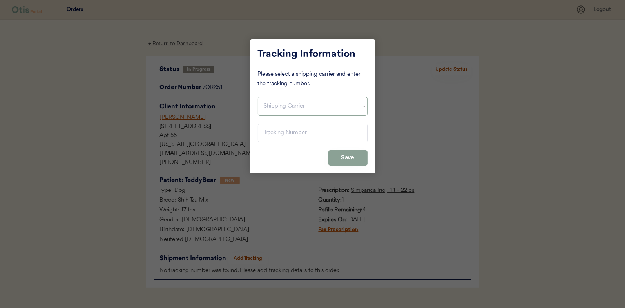
click at [270, 103] on select "Shipping Carrier FedEx FedEx Ground Economy UPS USPS" at bounding box center [313, 106] width 110 height 19
select select ""usps""
click at [258, 97] on select "Shipping Carrier FedEx FedEx Ground Economy UPS USPS" at bounding box center [313, 106] width 110 height 19
click at [274, 135] on input "input" at bounding box center [313, 132] width 110 height 19
paste input "9400150105496026200480"
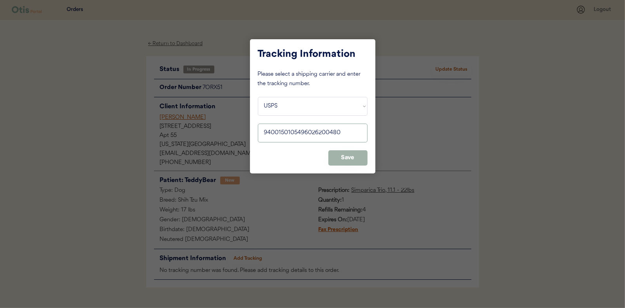
type input "9400150105496026200480"
click at [350, 159] on button "Save" at bounding box center [347, 157] width 39 height 15
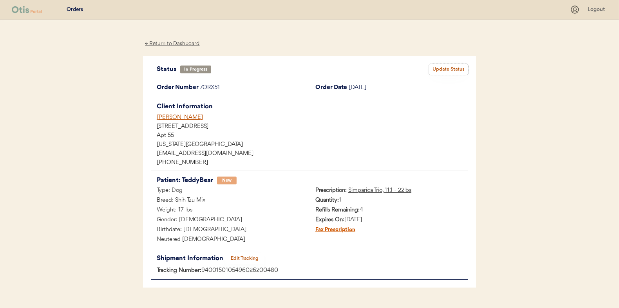
click at [441, 67] on button "Update Status" at bounding box center [448, 69] width 39 height 11
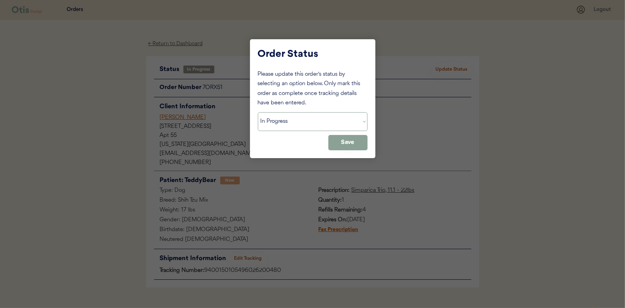
click at [265, 121] on select "Status On Hold New In Progress Complete Pending HW Consent Cancelled" at bounding box center [313, 121] width 110 height 19
select select ""complete""
click at [258, 112] on select "Status On Hold New In Progress Complete Pending HW Consent Cancelled" at bounding box center [313, 121] width 110 height 19
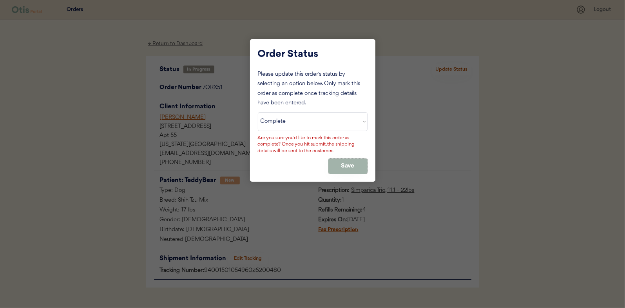
click at [343, 163] on button "Save" at bounding box center [347, 165] width 39 height 15
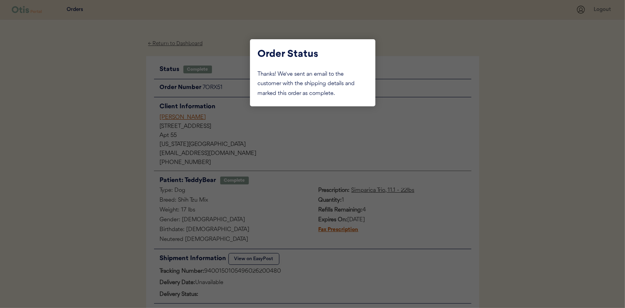
click at [64, 129] on div at bounding box center [312, 154] width 625 height 308
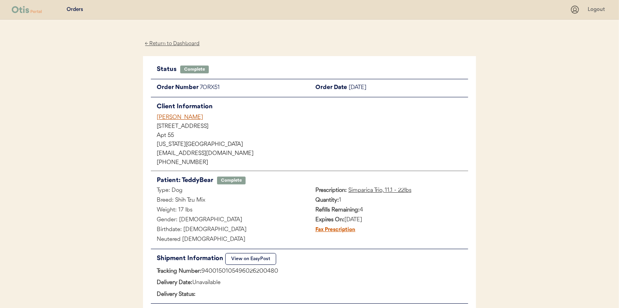
click at [178, 43] on div "← Return to Dashboard" at bounding box center [172, 43] width 59 height 9
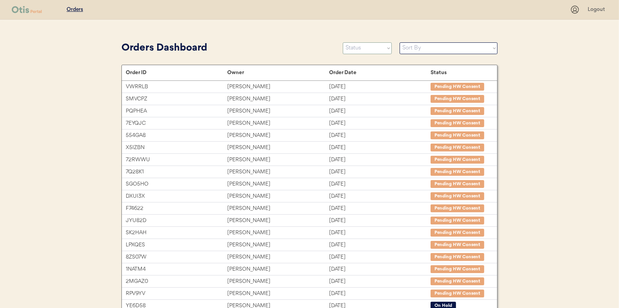
click at [353, 46] on select "Status On Hold New In Progress Complete Pending HW Consent Cancelled" at bounding box center [367, 48] width 49 height 12
select select ""in_progress""
click at [343, 42] on select "Status On Hold New In Progress Complete Pending HW Consent Cancelled" at bounding box center [367, 48] width 49 height 12
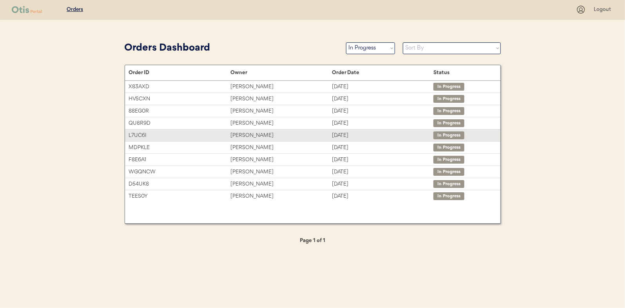
click at [244, 135] on div "[PERSON_NAME]" at bounding box center [281, 135] width 102 height 9
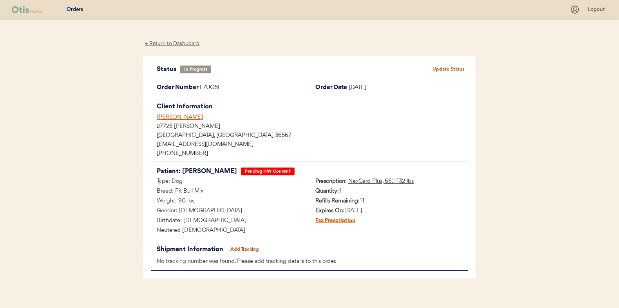
click at [254, 247] on button "Add Tracking" at bounding box center [244, 249] width 39 height 11
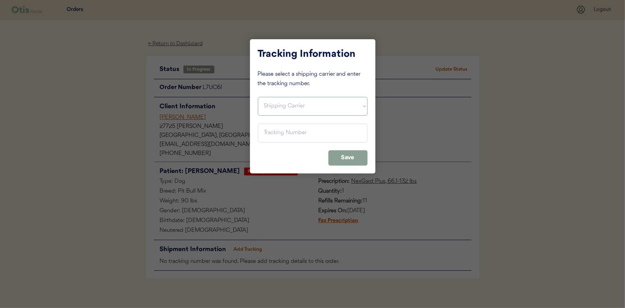
click at [309, 103] on select "Shipping Carrier FedEx FedEx Ground Economy UPS USPS" at bounding box center [313, 106] width 110 height 19
select select ""usps""
click at [258, 97] on select "Shipping Carrier FedEx FedEx Ground Economy UPS USPS" at bounding box center [313, 106] width 110 height 19
click at [265, 133] on input "input" at bounding box center [313, 132] width 110 height 19
paste input "9400150105799024542959"
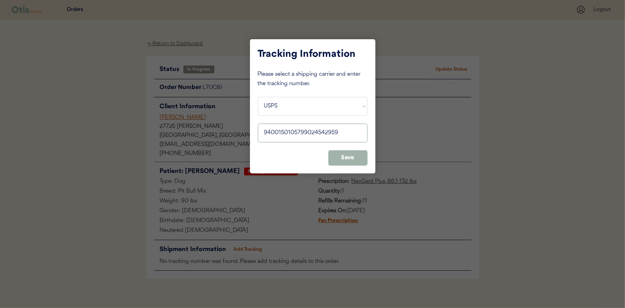
type input "9400150105799024542959"
click at [349, 159] on button "Save" at bounding box center [347, 157] width 39 height 15
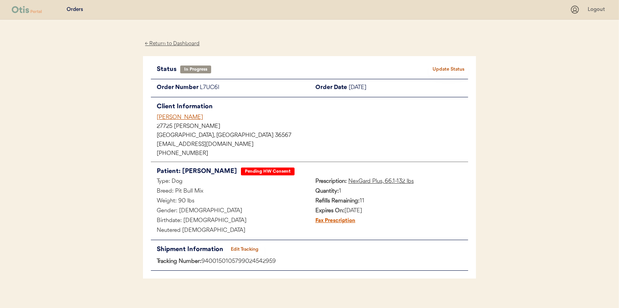
click at [449, 67] on button "Update Status" at bounding box center [448, 69] width 39 height 11
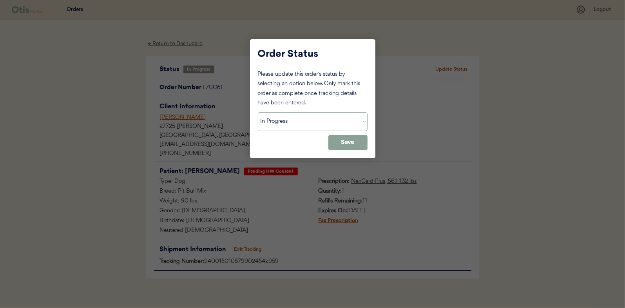
click at [274, 123] on select "Status On Hold New In Progress Complete Pending HW Consent Cancelled" at bounding box center [313, 121] width 110 height 19
select select ""complete""
click at [258, 112] on select "Status On Hold New In Progress Complete Pending HW Consent Cancelled" at bounding box center [313, 121] width 110 height 19
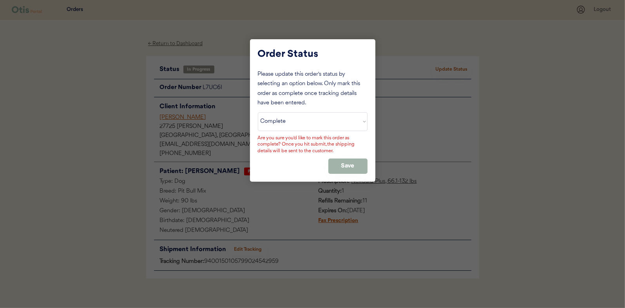
click at [370, 161] on div "Order Status Please update this order's status by selecting an option below. On…" at bounding box center [312, 110] width 125 height 142
click at [339, 161] on button "Save" at bounding box center [347, 165] width 39 height 15
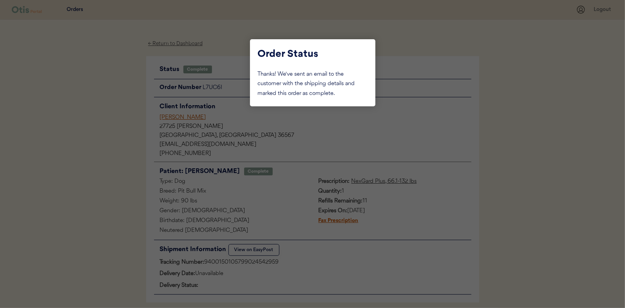
click at [100, 118] on div at bounding box center [312, 154] width 625 height 308
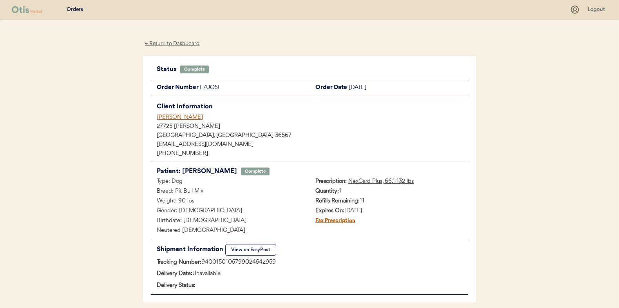
click at [167, 46] on div "← Return to Dashboard" at bounding box center [172, 43] width 59 height 9
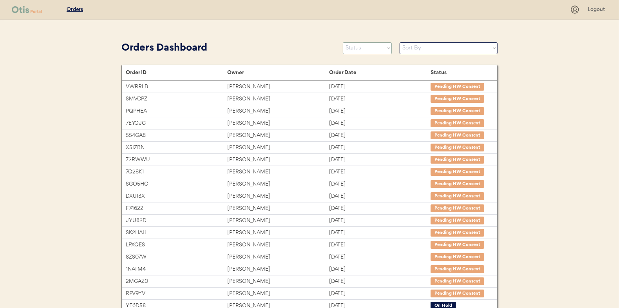
click at [350, 52] on select "Status On Hold New In Progress Complete Pending HW Consent Cancelled" at bounding box center [367, 48] width 49 height 12
select select ""in_progress""
click at [343, 42] on select "Status On Hold New In Progress Complete Pending HW Consent Cancelled" at bounding box center [367, 48] width 49 height 12
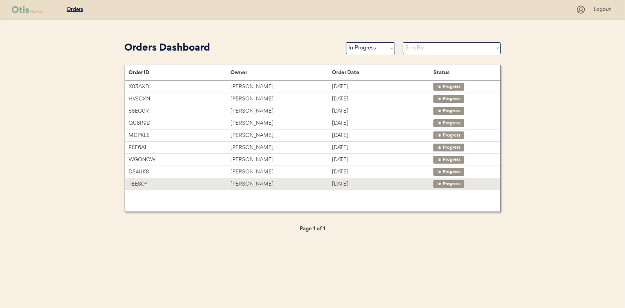
click at [237, 180] on div "[PERSON_NAME]" at bounding box center [281, 183] width 102 height 9
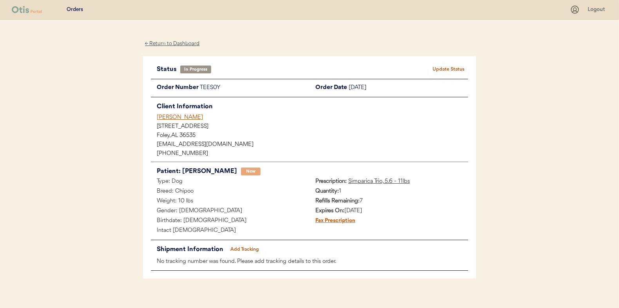
click at [245, 248] on button "Add Tracking" at bounding box center [244, 249] width 39 height 11
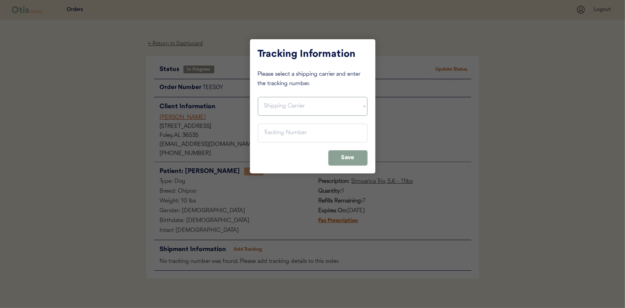
click at [282, 106] on select "Shipping Carrier FedEx FedEx Ground Economy UPS USPS" at bounding box center [313, 106] width 110 height 19
select select ""usps""
click at [258, 97] on select "Shipping Carrier FedEx FedEx Ground Economy UPS USPS" at bounding box center [313, 106] width 110 height 19
click at [268, 134] on input "input" at bounding box center [313, 132] width 110 height 19
paste input "9400150105798024553644"
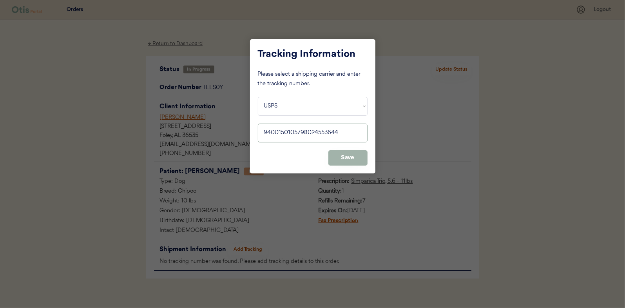
type input "9400150105798024553644"
click at [341, 157] on button "Save" at bounding box center [347, 157] width 39 height 15
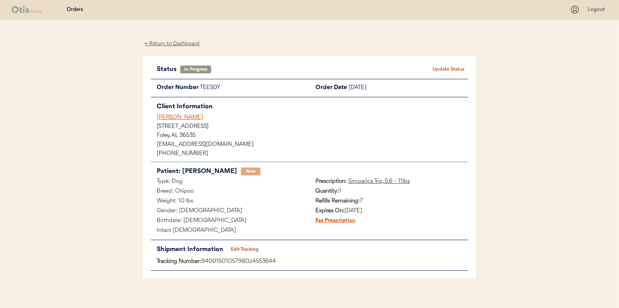
click at [458, 66] on button "Update Status" at bounding box center [448, 69] width 39 height 11
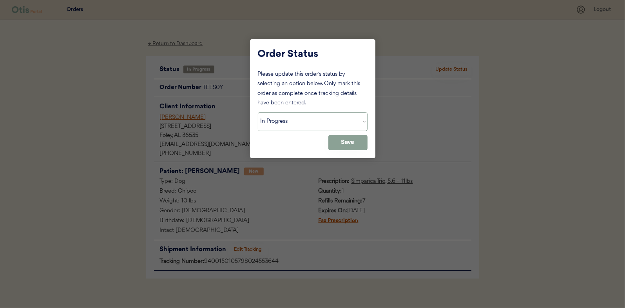
click at [279, 123] on select "Status On Hold New In Progress Complete Pending HW Consent Cancelled" at bounding box center [313, 121] width 110 height 19
select select ""complete""
click at [258, 112] on select "Status On Hold New In Progress Complete Pending HW Consent Cancelled" at bounding box center [313, 121] width 110 height 19
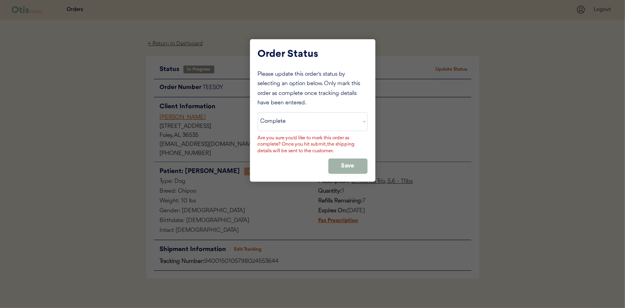
click at [364, 167] on button "Save" at bounding box center [347, 165] width 39 height 15
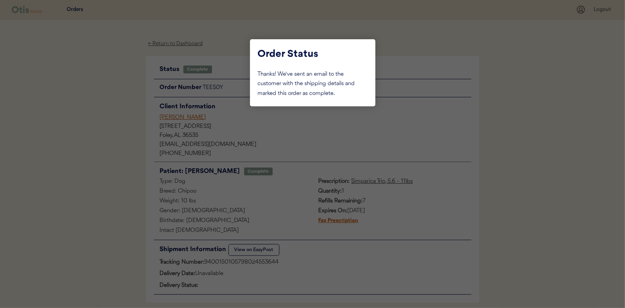
click at [99, 115] on div at bounding box center [312, 154] width 625 height 308
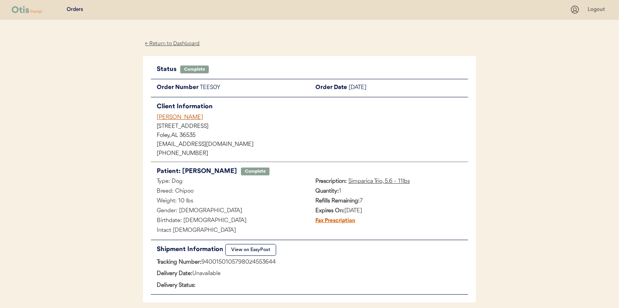
click at [172, 42] on div "← Return to Dashboard" at bounding box center [172, 43] width 59 height 9
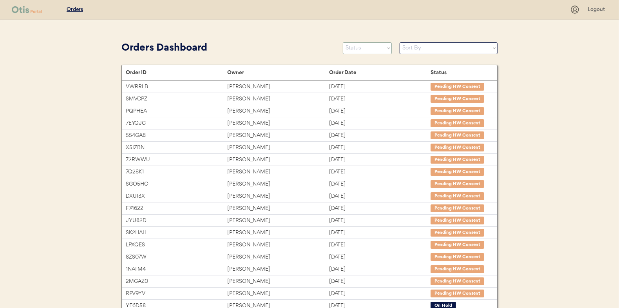
click at [361, 47] on select "Status On Hold New In Progress Complete Pending HW Consent Cancelled" at bounding box center [367, 48] width 49 height 12
select select ""in_progress""
click at [343, 42] on select "Status On Hold New In Progress Complete Pending HW Consent Cancelled" at bounding box center [367, 48] width 49 height 12
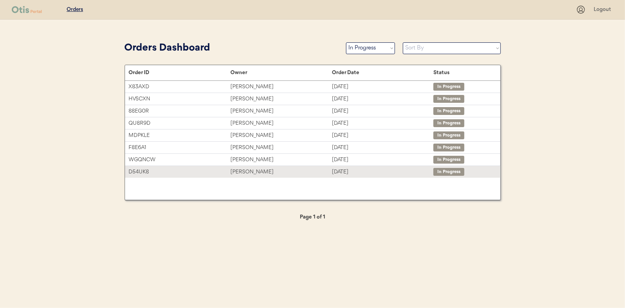
click at [238, 167] on div "Tammy Thew" at bounding box center [281, 171] width 102 height 9
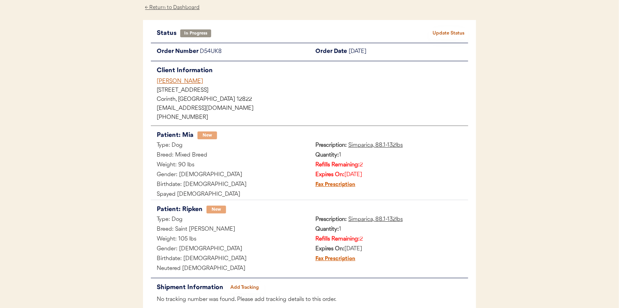
scroll to position [83, 0]
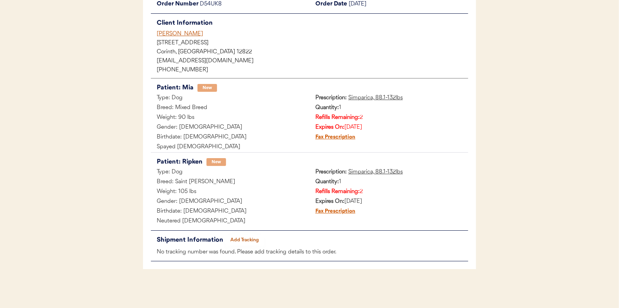
click at [243, 241] on button "Add Tracking" at bounding box center [244, 239] width 39 height 11
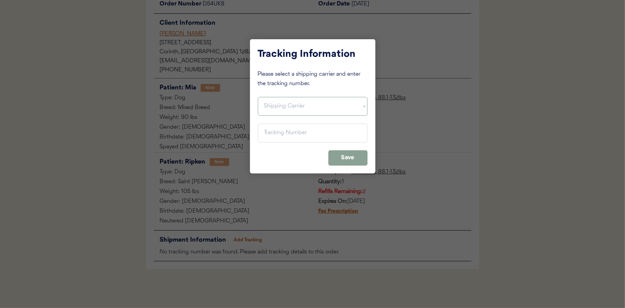
click at [272, 106] on select "Shipping Carrier FedEx FedEx Ground Economy UPS USPS" at bounding box center [313, 106] width 110 height 19
select select ""usps""
click at [258, 97] on select "Shipping Carrier FedEx FedEx Ground Economy UPS USPS" at bounding box center [313, 106] width 110 height 19
click at [271, 133] on input "input" at bounding box center [313, 132] width 110 height 19
paste input "9400150105798024552401"
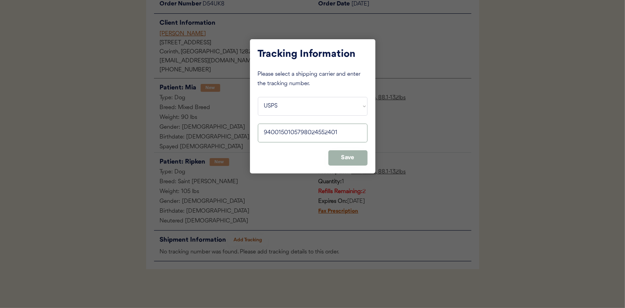
type input "9400150105798024552401"
click at [353, 156] on button "Save" at bounding box center [347, 157] width 39 height 15
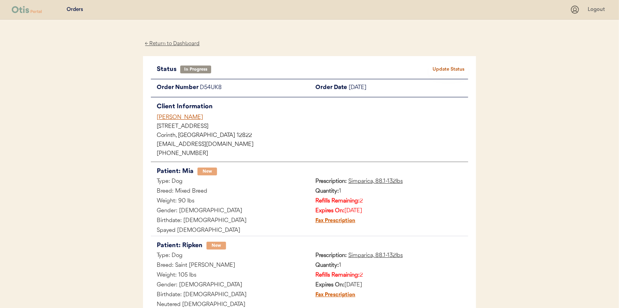
scroll to position [0, 0]
click at [444, 68] on button "Update Status" at bounding box center [448, 69] width 39 height 11
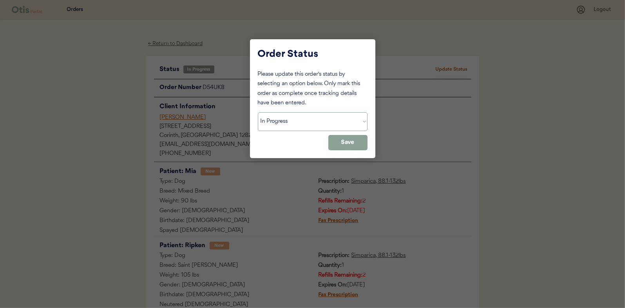
click at [283, 123] on select "Status On Hold New In Progress Complete Pending HW Consent Cancelled" at bounding box center [313, 121] width 110 height 19
select select ""complete""
click at [258, 112] on select "Status On Hold New In Progress Complete Pending HW Consent Cancelled" at bounding box center [313, 121] width 110 height 19
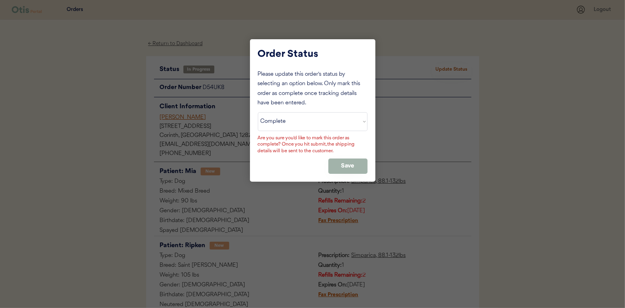
click at [349, 166] on button "Save" at bounding box center [347, 165] width 39 height 15
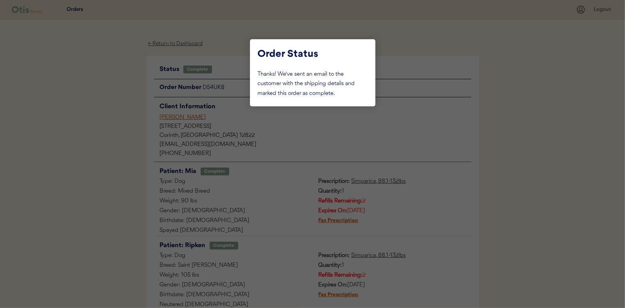
click at [80, 113] on div at bounding box center [312, 154] width 625 height 308
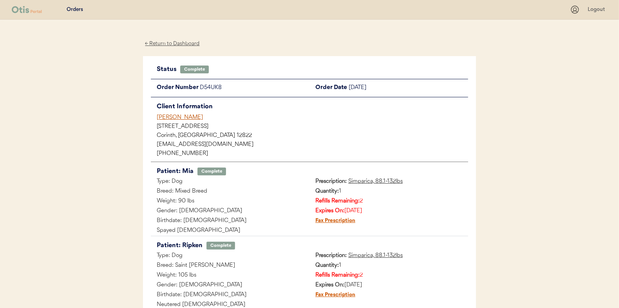
click at [164, 44] on div "← Return to Dashboard" at bounding box center [172, 43] width 59 height 9
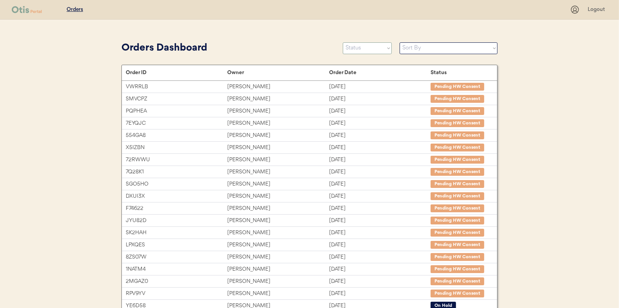
click at [357, 46] on select "Status On Hold New In Progress Complete Pending HW Consent Cancelled" at bounding box center [367, 48] width 49 height 12
select select ""in_progress""
click at [343, 42] on select "Status On Hold New In Progress Complete Pending HW Consent Cancelled" at bounding box center [367, 48] width 49 height 12
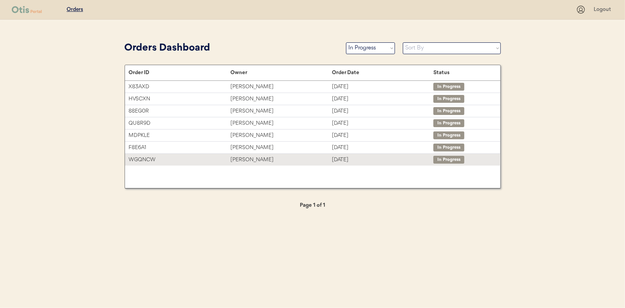
click at [244, 156] on div "[PERSON_NAME]" at bounding box center [281, 159] width 102 height 9
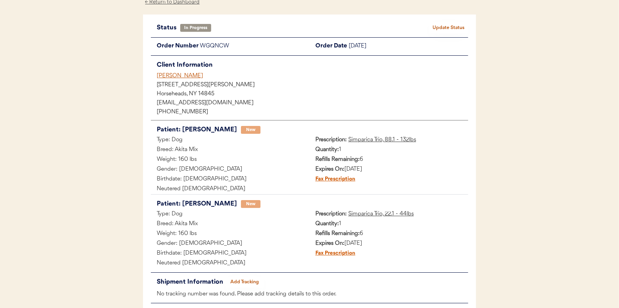
scroll to position [83, 0]
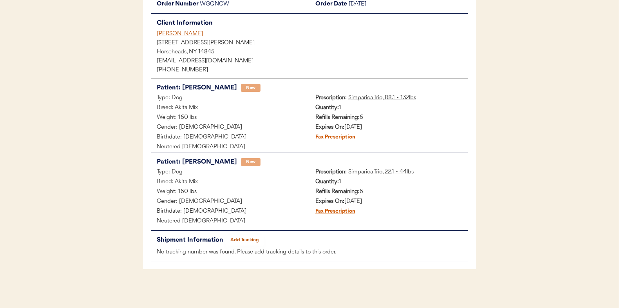
click at [243, 237] on button "Add Tracking" at bounding box center [244, 239] width 39 height 11
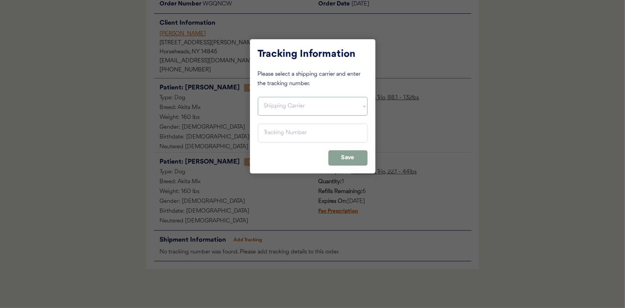
drag, startPoint x: 276, startPoint y: 107, endPoint x: 276, endPoint y: 116, distance: 9.0
click at [276, 107] on select "Shipping Carrier FedEx FedEx Ground Economy UPS USPS" at bounding box center [313, 106] width 110 height 19
select select ""usps""
click at [258, 97] on select "Shipping Carrier FedEx FedEx Ground Economy UPS USPS" at bounding box center [313, 106] width 110 height 19
click at [277, 137] on input "input" at bounding box center [313, 132] width 110 height 19
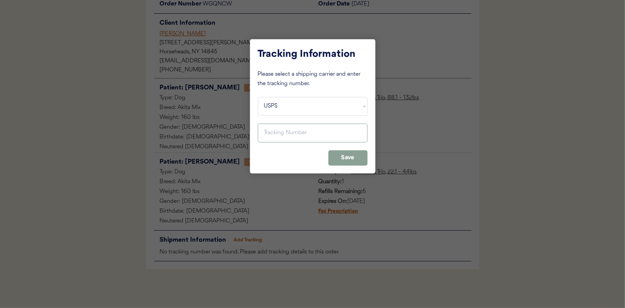
paste input "9400150105496026183066"
type input "9400150105496026183066"
click at [350, 152] on button "Save" at bounding box center [347, 157] width 39 height 15
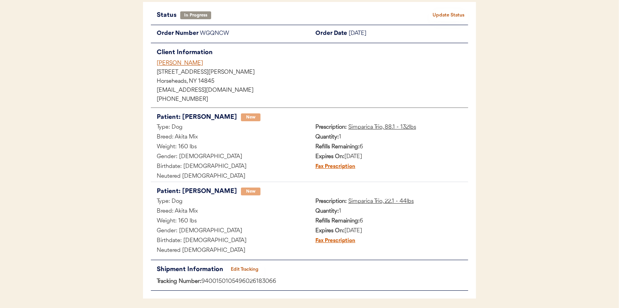
scroll to position [0, 0]
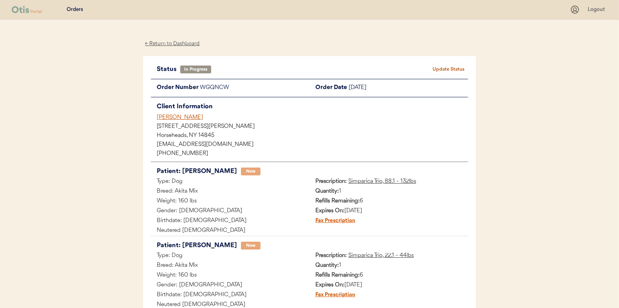
click at [449, 68] on button "Update Status" at bounding box center [448, 69] width 39 height 11
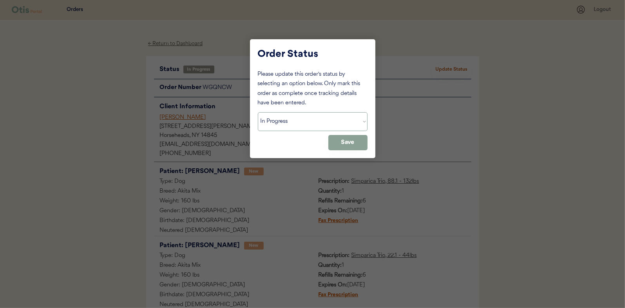
click at [303, 120] on select "Status On Hold New In Progress Complete Pending HW Consent Cancelled" at bounding box center [313, 121] width 110 height 19
select select ""complete""
click at [258, 112] on select "Status On Hold New In Progress Complete Pending HW Consent Cancelled" at bounding box center [313, 121] width 110 height 19
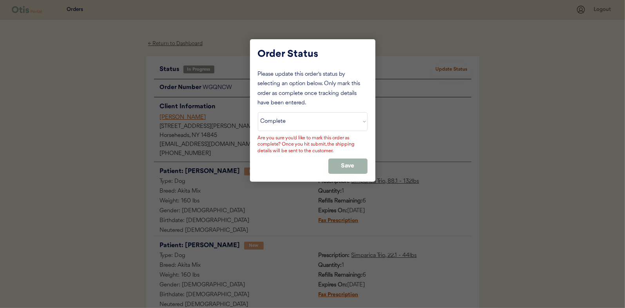
click at [351, 166] on button "Save" at bounding box center [347, 165] width 39 height 15
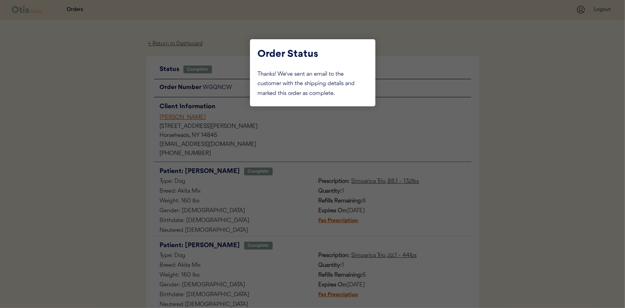
click at [119, 105] on div at bounding box center [312, 154] width 625 height 308
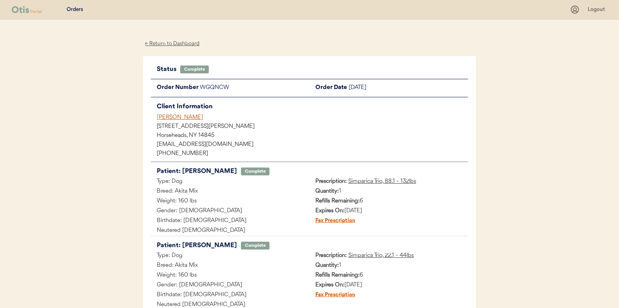
click at [186, 44] on div "← Return to Dashboard" at bounding box center [172, 43] width 59 height 9
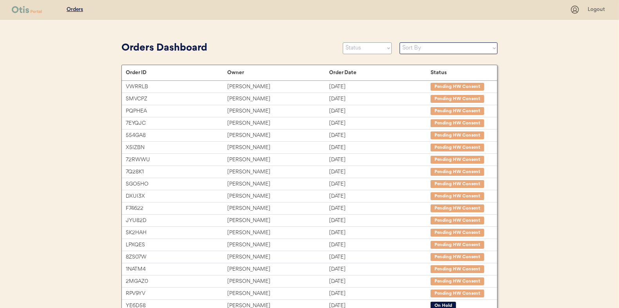
click at [363, 52] on select "Status On Hold New In Progress Complete Pending HW Consent Cancelled" at bounding box center [367, 48] width 49 height 12
select select ""in_progress""
click at [343, 42] on select "Status On Hold New In Progress Complete Pending HW Consent Cancelled" at bounding box center [367, 48] width 49 height 12
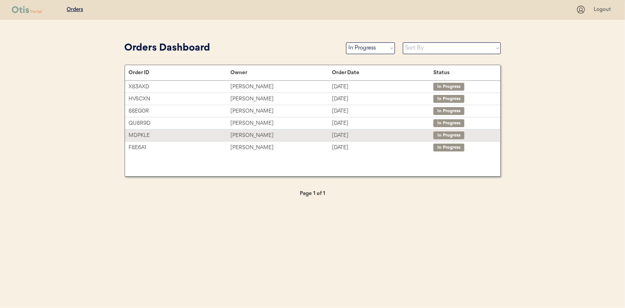
click at [239, 132] on div "[PERSON_NAME]" at bounding box center [281, 135] width 102 height 9
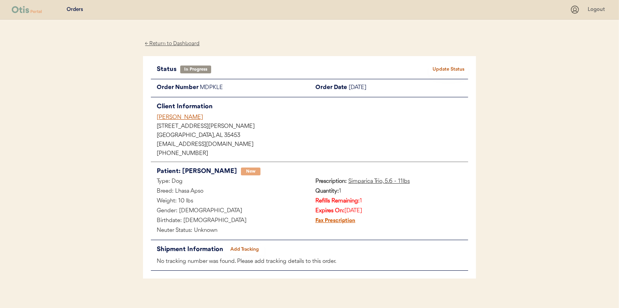
click at [244, 250] on button "Add Tracking" at bounding box center [244, 249] width 39 height 11
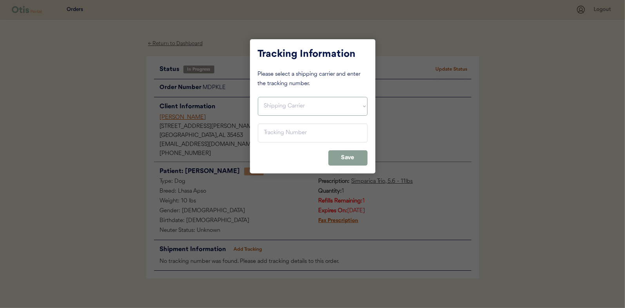
click at [273, 104] on select "Shipping Carrier FedEx FedEx Ground Economy UPS USPS" at bounding box center [313, 106] width 110 height 19
select select ""usps""
click at [258, 97] on select "Shipping Carrier FedEx FedEx Ground Economy UPS USPS" at bounding box center [313, 106] width 110 height 19
click at [268, 132] on input "input" at bounding box center [313, 132] width 110 height 19
paste input "9400150105496026184483"
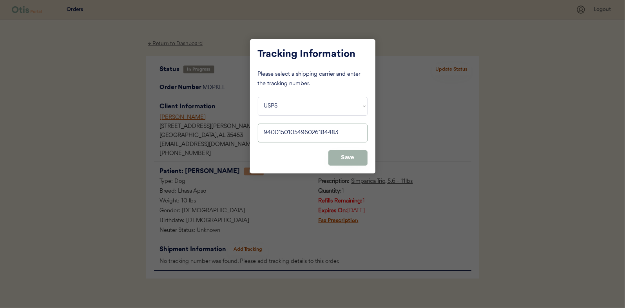
type input "9400150105496026184483"
click at [342, 158] on button "Save" at bounding box center [347, 157] width 39 height 15
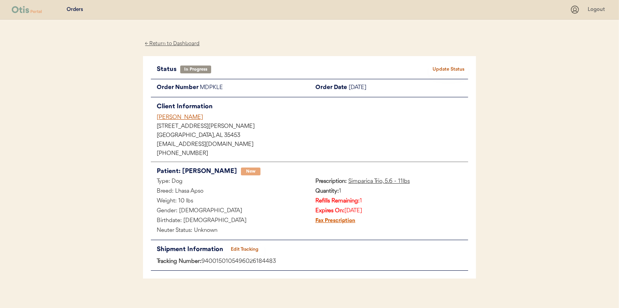
click at [443, 68] on button "Update Status" at bounding box center [448, 69] width 39 height 11
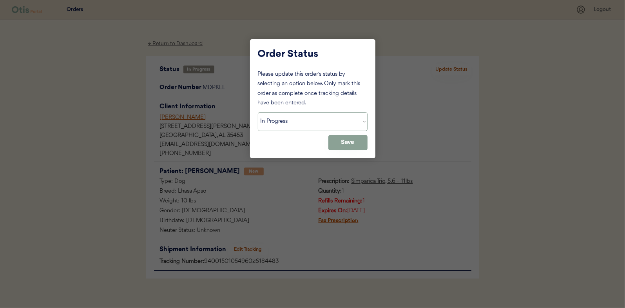
click at [272, 123] on select "Status On Hold New In Progress Complete Pending HW Consent Cancelled" at bounding box center [313, 121] width 110 height 19
select select ""complete""
click at [258, 112] on select "Status On Hold New In Progress Complete Pending HW Consent Cancelled" at bounding box center [313, 121] width 110 height 19
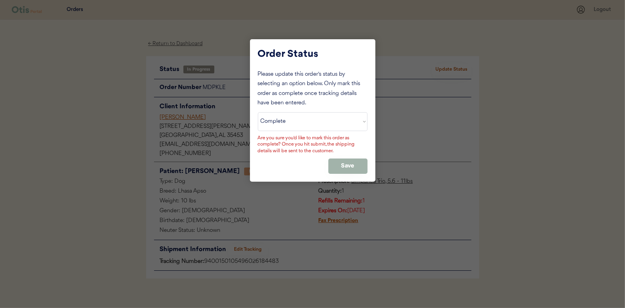
click at [351, 165] on button "Save" at bounding box center [347, 165] width 39 height 15
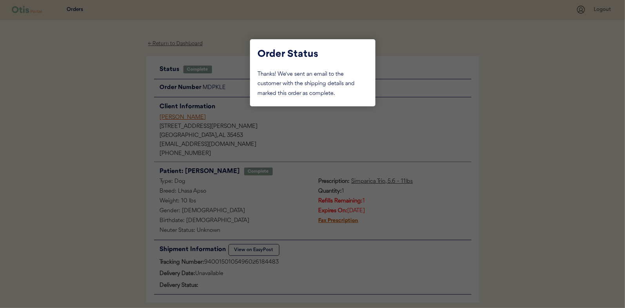
click at [123, 118] on div at bounding box center [312, 154] width 625 height 308
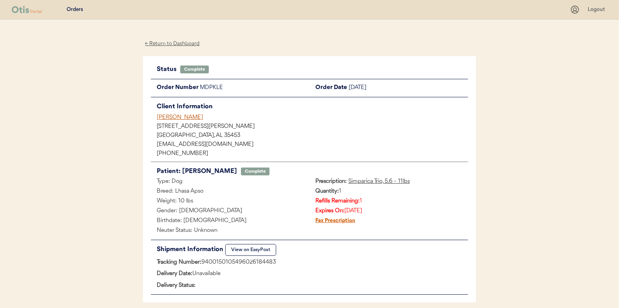
click at [174, 41] on div "← Return to Dashboard" at bounding box center [172, 43] width 59 height 9
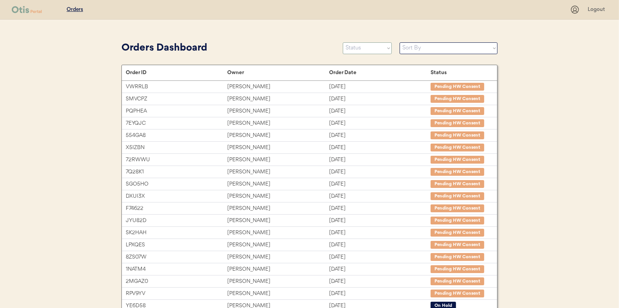
click at [360, 46] on select "Status On Hold New In Progress Complete Pending HW Consent Cancelled" at bounding box center [367, 48] width 49 height 12
click at [343, 42] on select "Status On Hold New In Progress Complete Pending HW Consent Cancelled" at bounding box center [367, 48] width 49 height 12
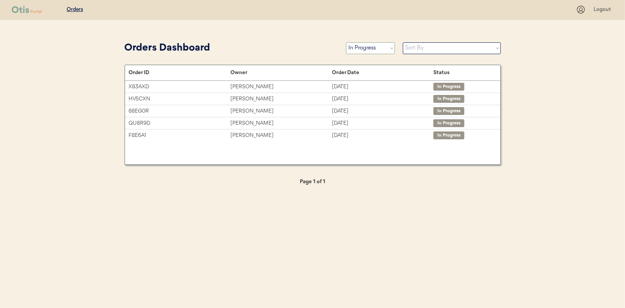
click at [365, 49] on select "Status On Hold New In Progress Complete Pending HW Consent Cancelled" at bounding box center [370, 48] width 49 height 12
click at [346, 42] on select "Status On Hold New In Progress Complete Pending HW Consent Cancelled" at bounding box center [370, 48] width 49 height 12
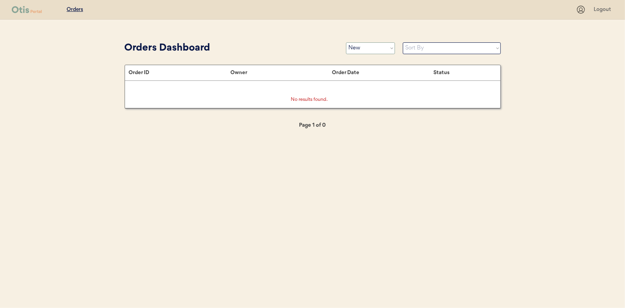
click at [372, 51] on select "Status On Hold New In Progress Complete Pending HW Consent Cancelled" at bounding box center [370, 48] width 49 height 12
select select ""in_progress""
click at [346, 42] on select "Status On Hold New In Progress Complete Pending HW Consent Cancelled" at bounding box center [370, 48] width 49 height 12
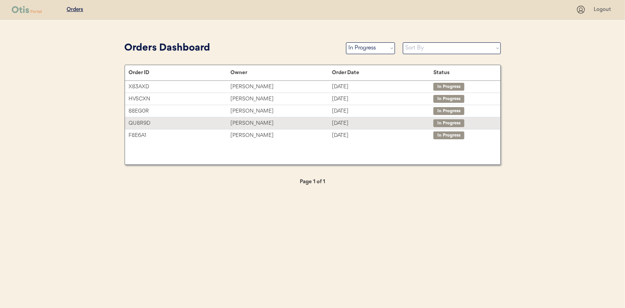
click at [246, 122] on div "Anne Connolly" at bounding box center [281, 123] width 102 height 9
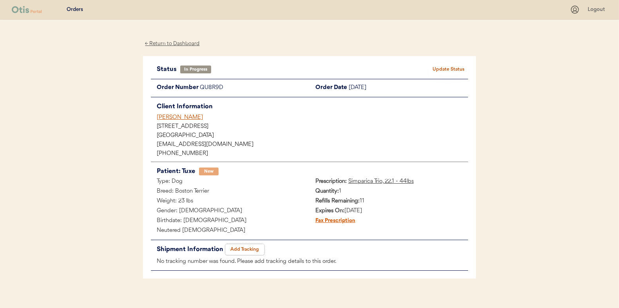
click at [246, 248] on button "Add Tracking" at bounding box center [244, 249] width 39 height 11
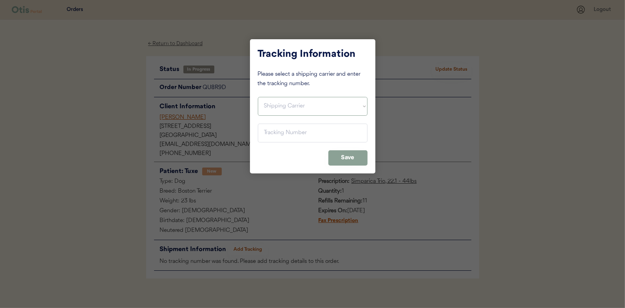
click at [277, 103] on select "Shipping Carrier FedEx FedEx Ground Economy UPS USPS" at bounding box center [313, 106] width 110 height 19
select select ""usps""
click at [258, 97] on select "Shipping Carrier FedEx FedEx Ground Economy UPS USPS" at bounding box center [313, 106] width 110 height 19
click at [272, 128] on input "input" at bounding box center [313, 132] width 110 height 19
paste input "9400150105800024552111"
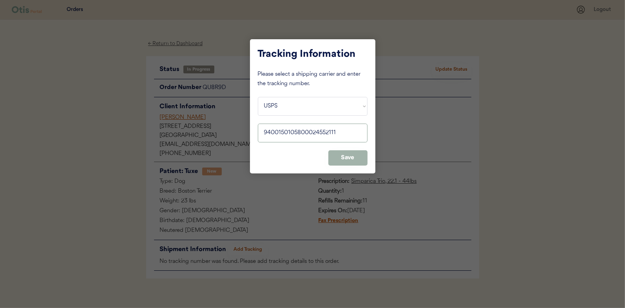
type input "9400150105800024552111"
click at [353, 153] on button "Save" at bounding box center [347, 157] width 39 height 15
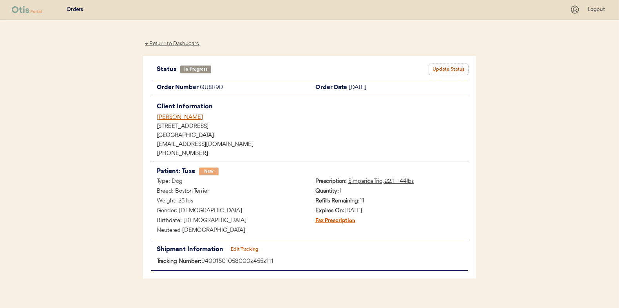
click at [446, 70] on button "Update Status" at bounding box center [448, 69] width 39 height 11
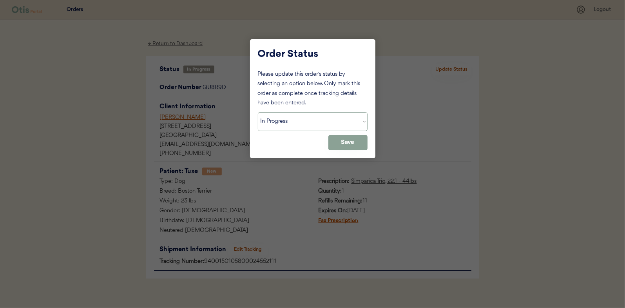
click at [287, 118] on select "Status On Hold New In Progress Complete Pending HW Consent Cancelled" at bounding box center [313, 121] width 110 height 19
select select ""complete""
click at [258, 112] on select "Status On Hold New In Progress Complete Pending HW Consent Cancelled" at bounding box center [313, 121] width 110 height 19
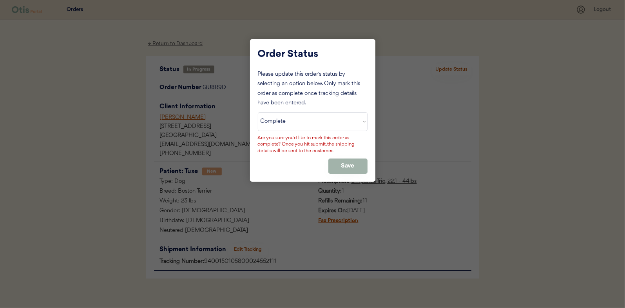
click at [343, 159] on button "Save" at bounding box center [347, 165] width 39 height 15
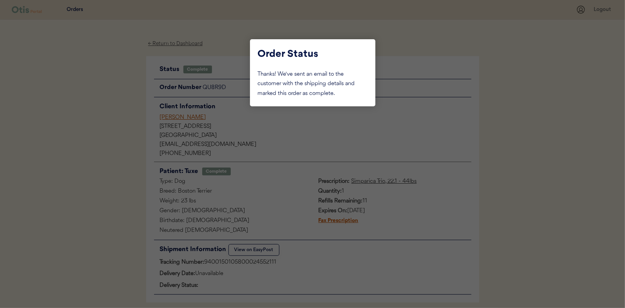
click at [106, 121] on div at bounding box center [312, 154] width 625 height 308
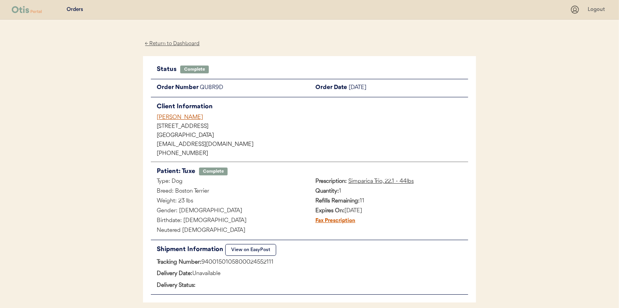
click at [172, 45] on div "← Return to Dashboard" at bounding box center [172, 43] width 59 height 9
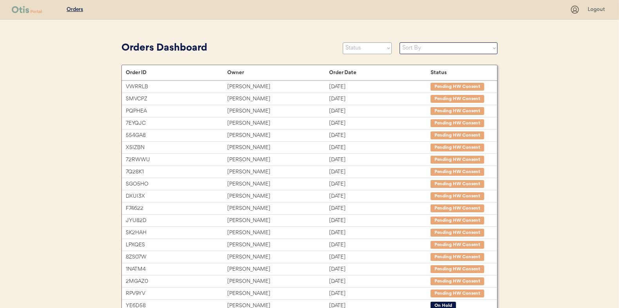
click at [359, 52] on select "Status On Hold New In Progress Complete Pending HW Consent Cancelled" at bounding box center [367, 48] width 49 height 12
select select ""in_progress""
click at [343, 42] on select "Status On Hold New In Progress Complete Pending HW Consent Cancelled" at bounding box center [367, 48] width 49 height 12
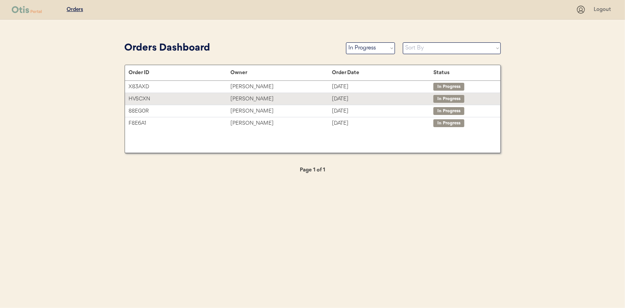
click at [244, 100] on div "[PERSON_NAME]" at bounding box center [281, 98] width 102 height 9
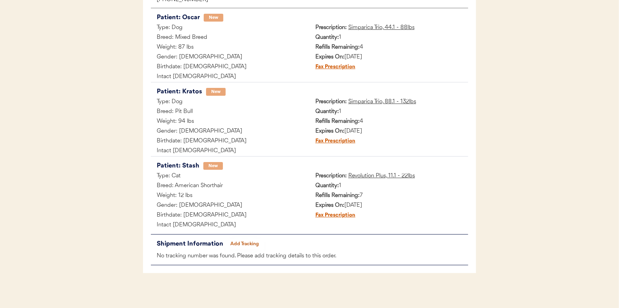
scroll to position [156, 0]
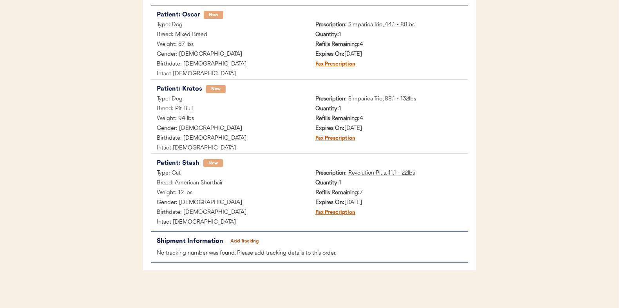
click at [242, 241] on button "Add Tracking" at bounding box center [244, 241] width 39 height 11
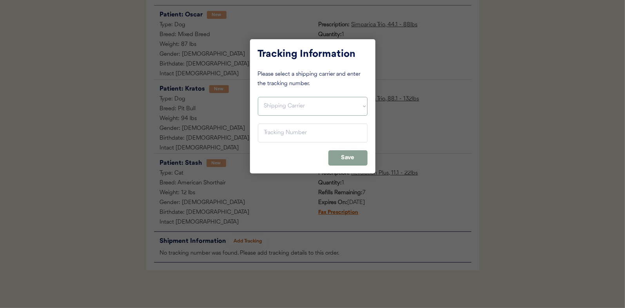
click at [274, 104] on select "Shipping Carrier FedEx FedEx Ground Economy UPS USPS" at bounding box center [313, 106] width 110 height 19
select select ""usps""
click at [258, 97] on select "Shipping Carrier FedEx FedEx Ground Economy UPS USPS" at bounding box center [313, 106] width 110 height 19
click at [267, 131] on input "input" at bounding box center [313, 132] width 110 height 19
paste input "9400150105497024724183"
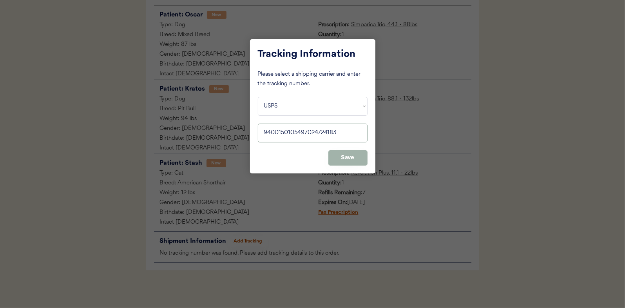
type input "9400150105497024724183"
click at [346, 154] on button "Save" at bounding box center [347, 157] width 39 height 15
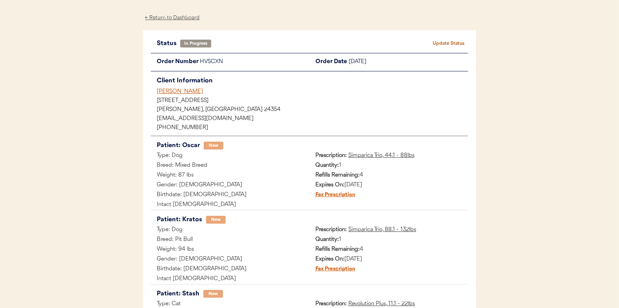
scroll to position [0, 0]
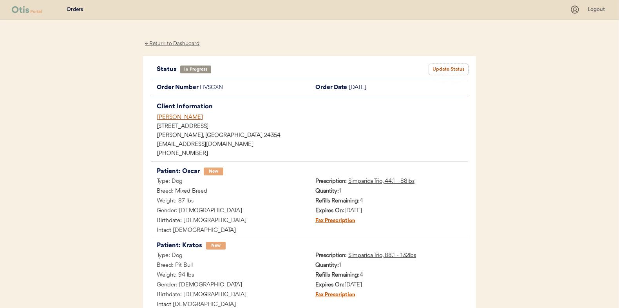
click at [440, 68] on button "Update Status" at bounding box center [448, 69] width 39 height 11
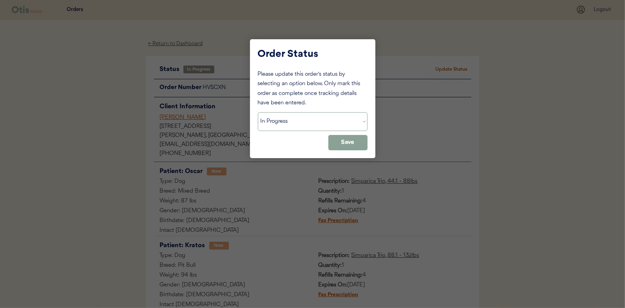
click at [276, 121] on select "Status On Hold New In Progress Complete Pending HW Consent Cancelled" at bounding box center [313, 121] width 110 height 19
select select ""complete""
click at [258, 112] on select "Status On Hold New In Progress Complete Pending HW Consent Cancelled" at bounding box center [313, 121] width 110 height 19
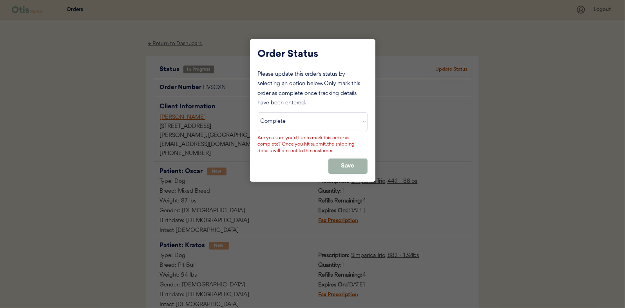
click at [347, 166] on button "Save" at bounding box center [347, 165] width 39 height 15
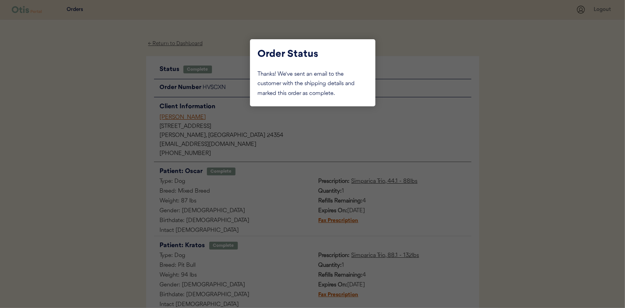
click at [116, 111] on div at bounding box center [312, 154] width 625 height 308
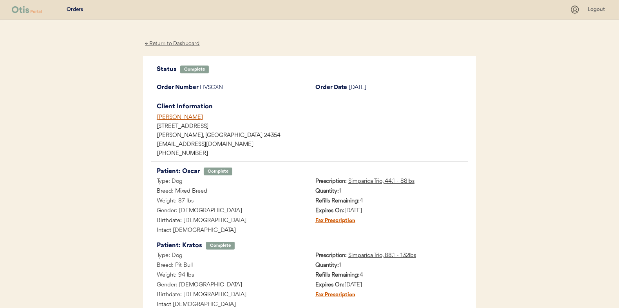
click at [181, 41] on div "← Return to Dashboard" at bounding box center [172, 43] width 59 height 9
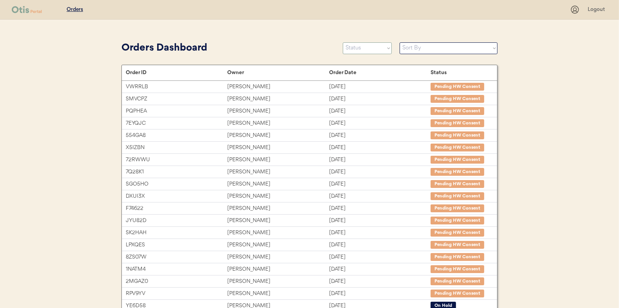
click at [355, 53] on select "Status On Hold New In Progress Complete Pending HW Consent Cancelled" at bounding box center [367, 48] width 49 height 12
select select ""in_progress""
click at [343, 42] on select "Status On Hold New In Progress Complete Pending HW Consent Cancelled" at bounding box center [367, 48] width 49 height 12
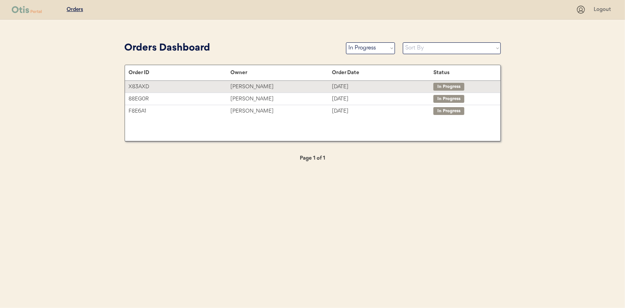
click at [250, 87] on div "Melinda Sibilia" at bounding box center [281, 86] width 102 height 9
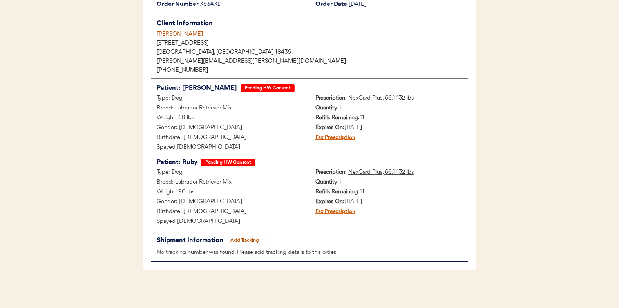
scroll to position [83, 0]
click at [252, 238] on button "Add Tracking" at bounding box center [244, 239] width 39 height 11
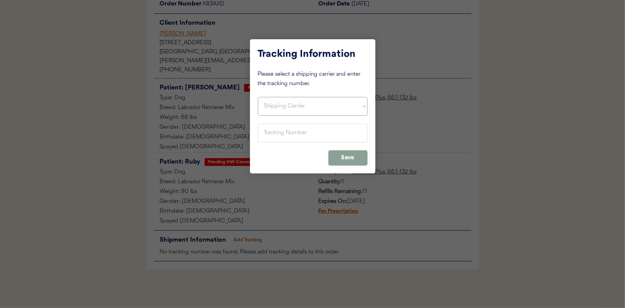
click at [275, 104] on select "Shipping Carrier FedEx FedEx Ground Economy UPS USPS" at bounding box center [313, 106] width 110 height 19
select select ""usps""
click at [258, 97] on select "Shipping Carrier FedEx FedEx Ground Economy UPS USPS" at bounding box center [313, 106] width 110 height 19
click at [270, 137] on input "input" at bounding box center [313, 132] width 110 height 19
paste input "9400150105800024556058"
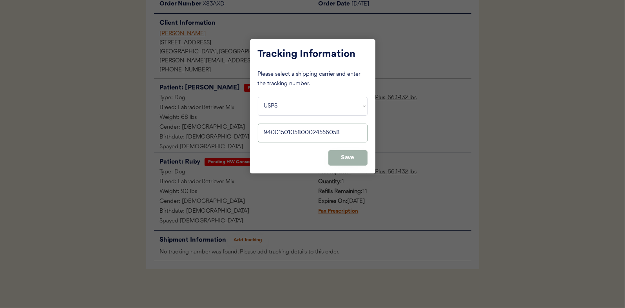
type input "9400150105800024556058"
click at [352, 158] on button "Save" at bounding box center [347, 157] width 39 height 15
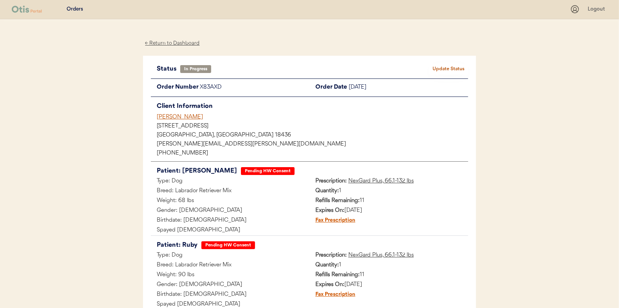
scroll to position [0, 0]
click at [450, 65] on button "Update Status" at bounding box center [448, 69] width 39 height 11
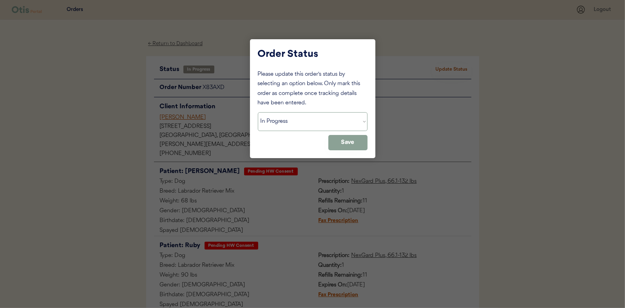
click at [284, 117] on select "Status On Hold New In Progress Complete Pending HW Consent Cancelled" at bounding box center [313, 121] width 110 height 19
select select ""complete""
click at [258, 112] on select "Status On Hold New In Progress Complete Pending HW Consent Cancelled" at bounding box center [313, 121] width 110 height 19
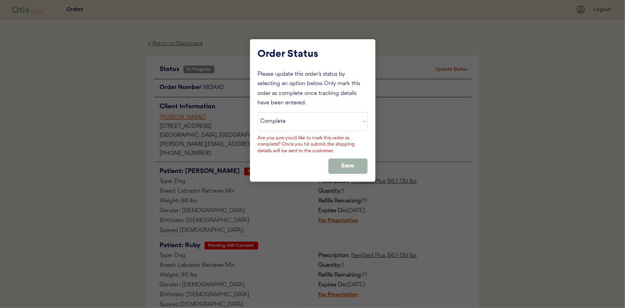
click at [332, 160] on button "Save" at bounding box center [347, 165] width 39 height 15
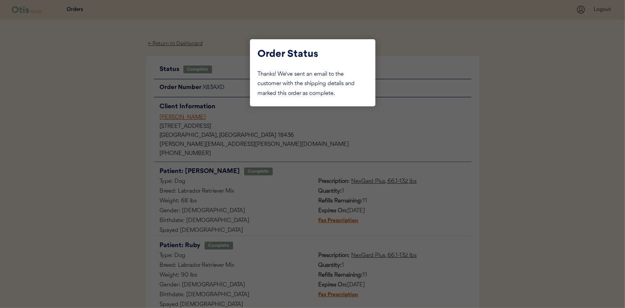
click at [103, 86] on div at bounding box center [312, 154] width 625 height 308
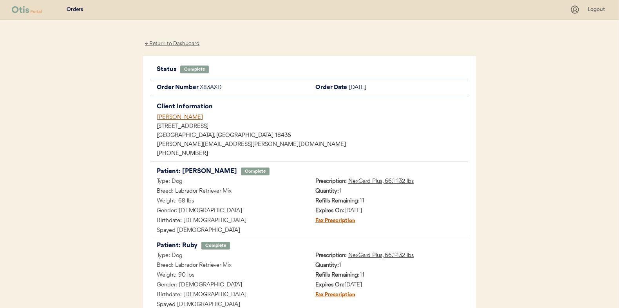
click at [170, 42] on div "← Return to Dashboard" at bounding box center [172, 43] width 59 height 9
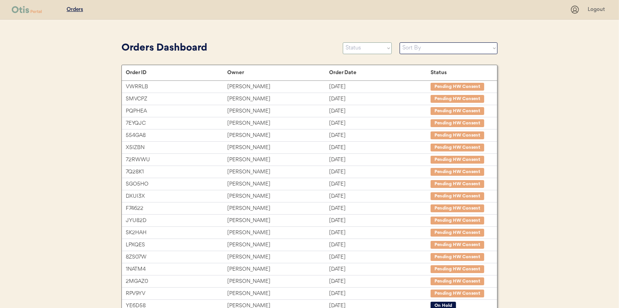
click at [355, 48] on select "Status On Hold New In Progress Complete Pending HW Consent Cancelled" at bounding box center [367, 48] width 49 height 12
click at [343, 42] on select "Status On Hold New In Progress Complete Pending HW Consent Cancelled" at bounding box center [367, 48] width 49 height 12
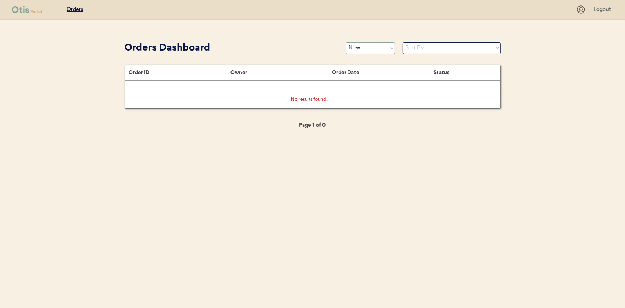
click at [357, 47] on select "Status On Hold New In Progress Complete Pending HW Consent Cancelled" at bounding box center [370, 48] width 49 height 12
click at [346, 42] on select "Status On Hold New In Progress Complete Pending HW Consent Cancelled" at bounding box center [370, 48] width 49 height 12
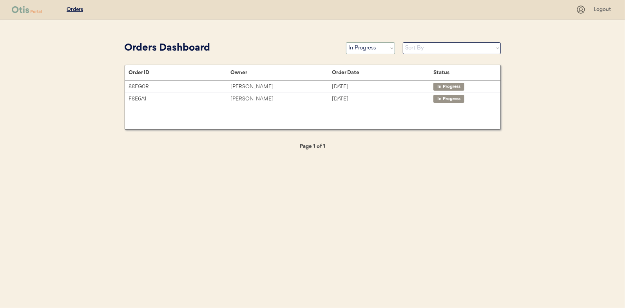
drag, startPoint x: 366, startPoint y: 46, endPoint x: 365, endPoint y: 50, distance: 4.1
click at [366, 46] on select "Status On Hold New In Progress Complete Pending HW Consent Cancelled" at bounding box center [370, 48] width 49 height 12
select select ""new""
click at [346, 42] on select "Status On Hold New In Progress Complete Pending HW Consent Cancelled" at bounding box center [370, 48] width 49 height 12
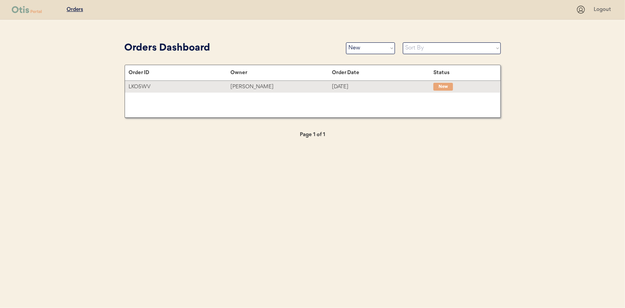
click at [253, 82] on div "[PERSON_NAME]" at bounding box center [281, 86] width 102 height 9
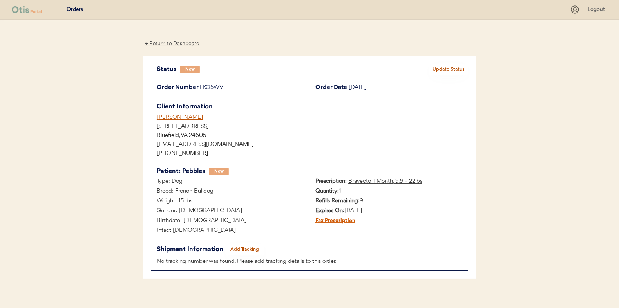
click at [448, 64] on button "Update Status" at bounding box center [448, 69] width 39 height 11
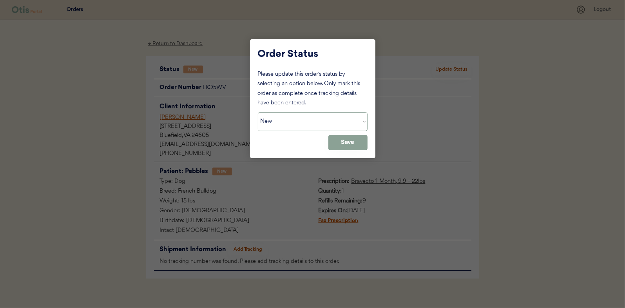
click at [277, 114] on select "Status On Hold New In Progress Complete Pending HW Consent Cancelled" at bounding box center [313, 121] width 110 height 19
select select ""in_progress""
click at [258, 112] on select "Status On Hold New In Progress Complete Pending HW Consent Cancelled" at bounding box center [313, 121] width 110 height 19
click at [357, 143] on button "Save" at bounding box center [347, 142] width 39 height 15
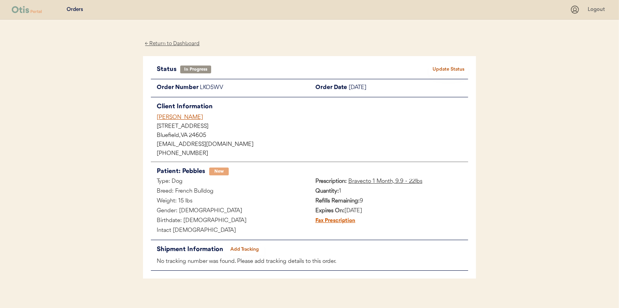
click at [175, 43] on div "← Return to Dashboard" at bounding box center [172, 43] width 59 height 9
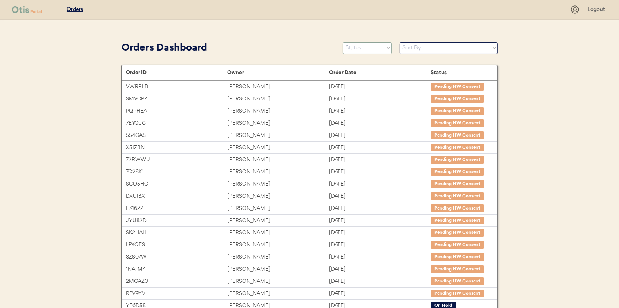
click at [358, 46] on select "Status On Hold New In Progress Complete Pending HW Consent Cancelled" at bounding box center [367, 48] width 49 height 12
click at [343, 42] on select "Status On Hold New In Progress Complete Pending HW Consent Cancelled" at bounding box center [367, 48] width 49 height 12
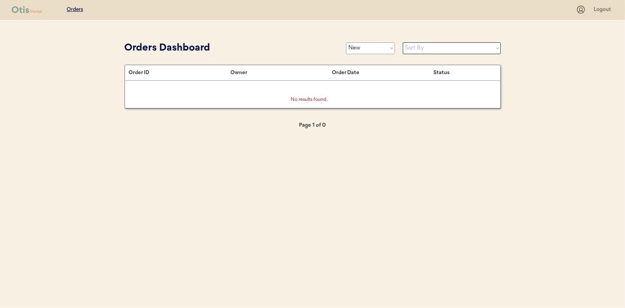
click at [363, 49] on select "Status On Hold New In Progress Complete Pending HW Consent Cancelled" at bounding box center [370, 48] width 49 height 12
click at [346, 42] on select "Status On Hold New In Progress Complete Pending HW Consent Cancelled" at bounding box center [370, 48] width 49 height 12
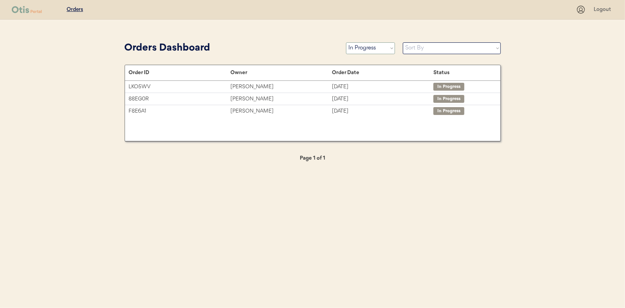
click at [361, 49] on select "Status On Hold New In Progress Complete Pending HW Consent Cancelled" at bounding box center [370, 48] width 49 height 12
click at [346, 42] on select "Status On Hold New In Progress Complete Pending HW Consent Cancelled" at bounding box center [370, 48] width 49 height 12
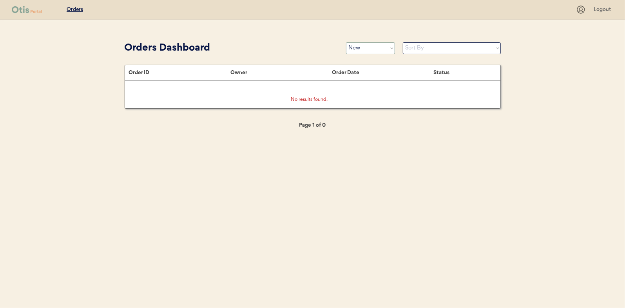
click at [362, 44] on select "Status On Hold New In Progress Complete Pending HW Consent Cancelled" at bounding box center [370, 48] width 49 height 12
click at [346, 42] on select "Status On Hold New In Progress Complete Pending HW Consent Cancelled" at bounding box center [370, 48] width 49 height 12
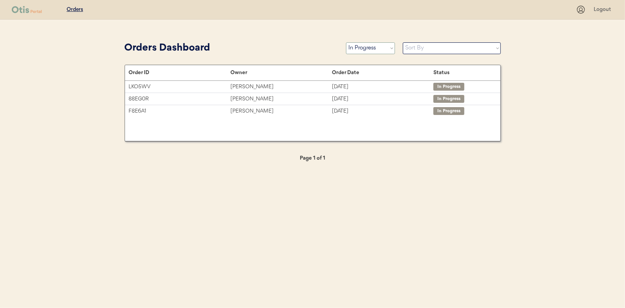
click at [381, 50] on select "Status On Hold New In Progress Complete Pending HW Consent Cancelled" at bounding box center [370, 48] width 49 height 12
click at [346, 42] on select "Status On Hold New In Progress Complete Pending HW Consent Cancelled" at bounding box center [370, 48] width 49 height 12
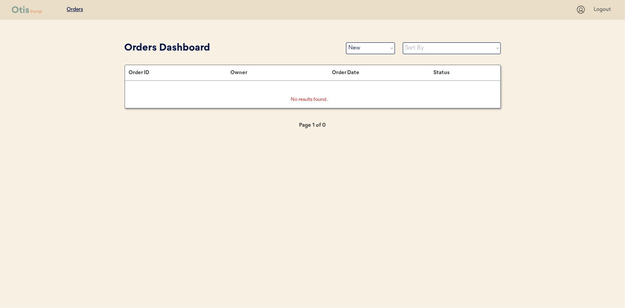
click at [358, 47] on select "Status On Hold New In Progress Complete Pending HW Consent Cancelled" at bounding box center [370, 48] width 49 height 12
select select ""in_progress""
click at [346, 42] on select "Status On Hold New In Progress Complete Pending HW Consent Cancelled" at bounding box center [370, 48] width 49 height 12
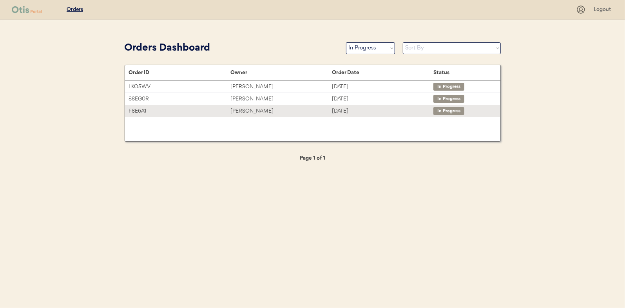
click at [244, 111] on div "Ash Riseman" at bounding box center [281, 111] width 102 height 9
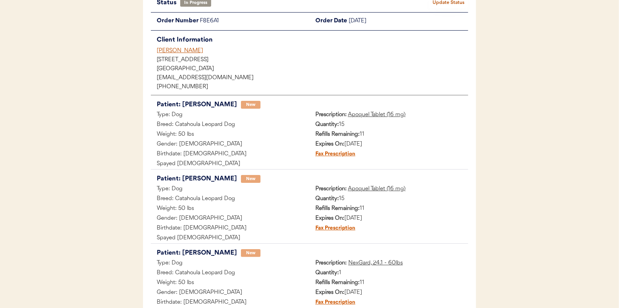
scroll to position [158, 0]
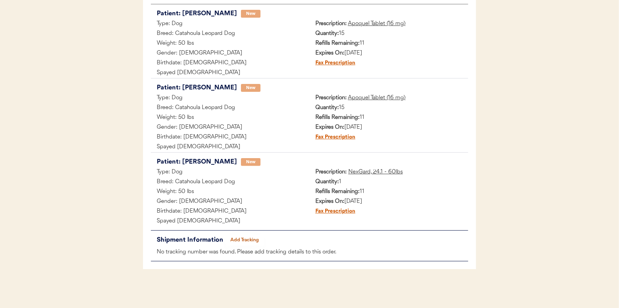
click at [247, 236] on button "Add Tracking" at bounding box center [244, 239] width 39 height 11
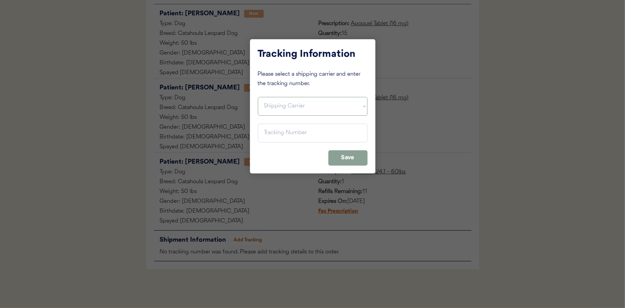
click at [272, 102] on select "Shipping Carrier FedEx FedEx Ground Economy UPS USPS" at bounding box center [313, 106] width 110 height 19
select select ""ups""
click at [258, 97] on select "Shipping Carrier FedEx FedEx Ground Economy UPS USPS" at bounding box center [313, 106] width 110 height 19
click at [268, 130] on input "input" at bounding box center [313, 132] width 110 height 19
paste input "1Z16X77E0209574317"
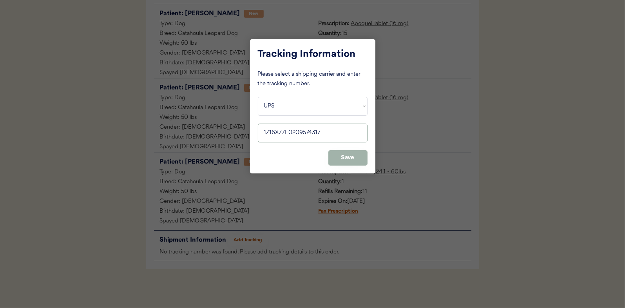
type input "1Z16X77E0209574317"
click at [344, 154] on button "Save" at bounding box center [347, 157] width 39 height 15
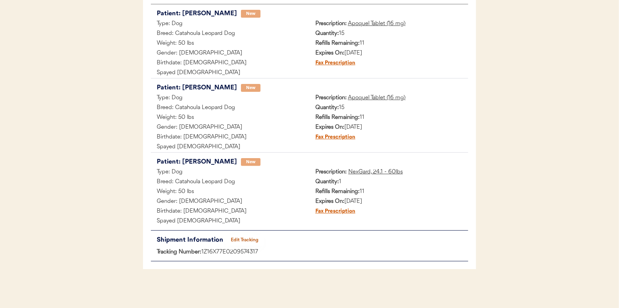
scroll to position [0, 0]
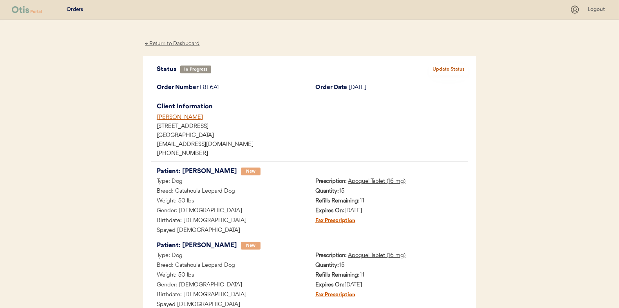
click at [446, 66] on button "Update Status" at bounding box center [448, 69] width 39 height 11
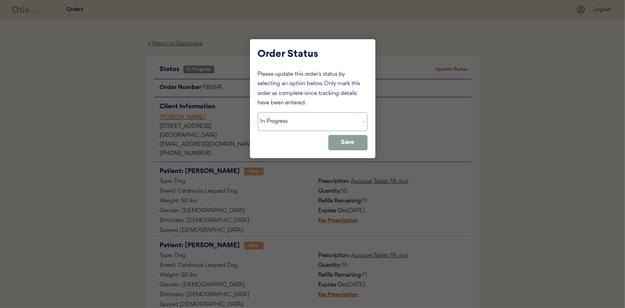
click at [279, 123] on select "Status On Hold New In Progress Complete Pending HW Consent Cancelled" at bounding box center [313, 121] width 110 height 19
select select ""complete""
click at [258, 112] on select "Status On Hold New In Progress Complete Pending HW Consent Cancelled" at bounding box center [313, 121] width 110 height 19
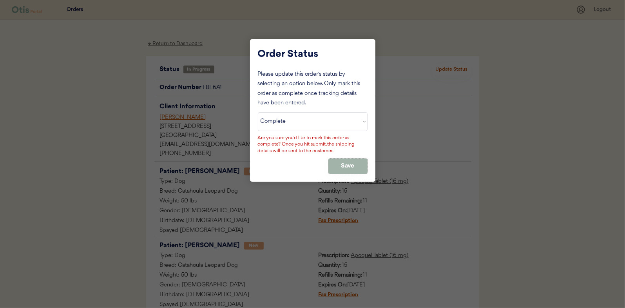
click at [343, 167] on button "Save" at bounding box center [347, 165] width 39 height 15
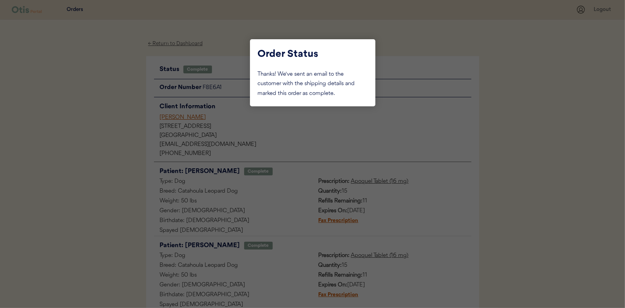
click at [111, 122] on div at bounding box center [312, 154] width 625 height 308
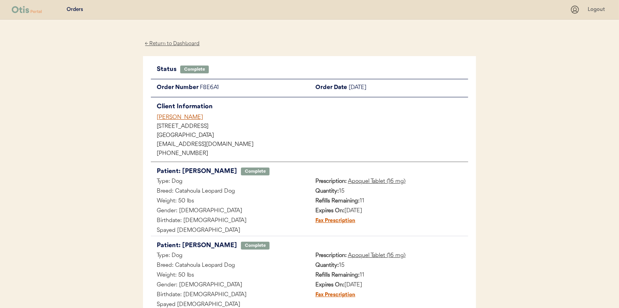
click at [172, 43] on div "← Return to Dashboard" at bounding box center [172, 43] width 59 height 9
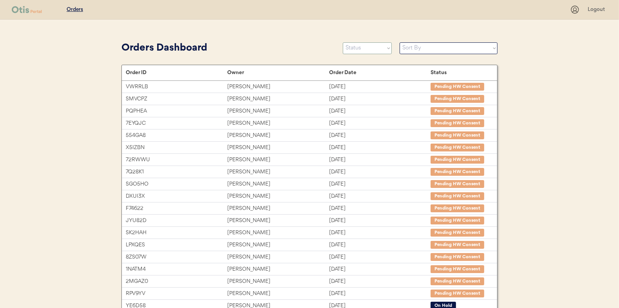
click at [363, 51] on select "Status On Hold New In Progress Complete Pending HW Consent Cancelled" at bounding box center [367, 48] width 49 height 12
click at [343, 42] on select "Status On Hold New In Progress Complete Pending HW Consent Cancelled" at bounding box center [367, 48] width 49 height 12
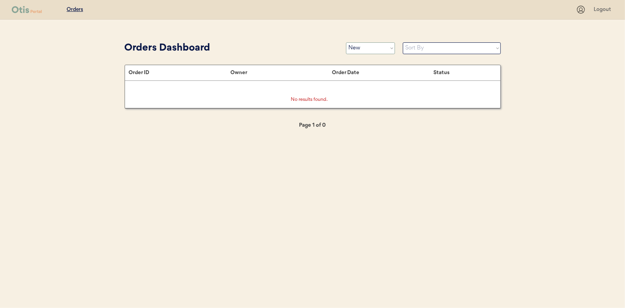
click at [368, 49] on select "Status On Hold New In Progress Complete Pending HW Consent Cancelled" at bounding box center [370, 48] width 49 height 12
select select ""in_progress""
click at [346, 42] on select "Status On Hold New In Progress Complete Pending HW Consent Cancelled" at bounding box center [370, 48] width 49 height 12
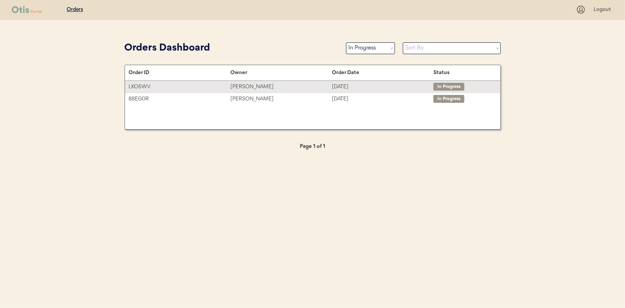
click at [255, 87] on div "[PERSON_NAME]" at bounding box center [281, 86] width 102 height 9
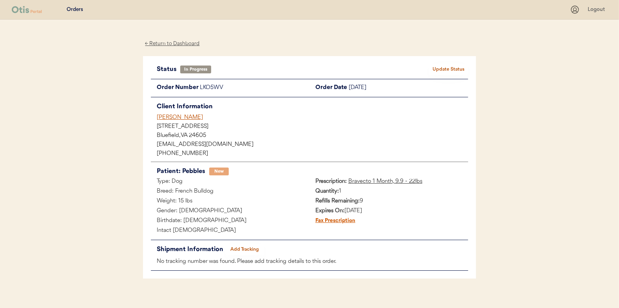
click at [251, 246] on button "Add Tracking" at bounding box center [244, 249] width 39 height 11
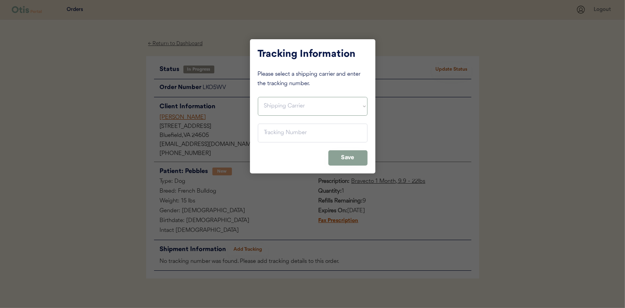
click at [268, 103] on select "Shipping Carrier FedEx FedEx Ground Economy UPS USPS" at bounding box center [313, 106] width 110 height 19
select select ""usps""
click at [258, 97] on select "Shipping Carrier FedEx FedEx Ground Economy UPS USPS" at bounding box center [313, 106] width 110 height 19
click at [267, 133] on input "input" at bounding box center [313, 132] width 110 height 19
paste input "9400150105496026281182"
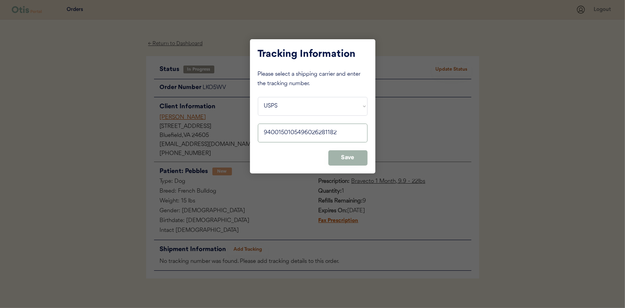
type input "9400150105496026281182"
click at [357, 158] on button "Save" at bounding box center [347, 157] width 39 height 15
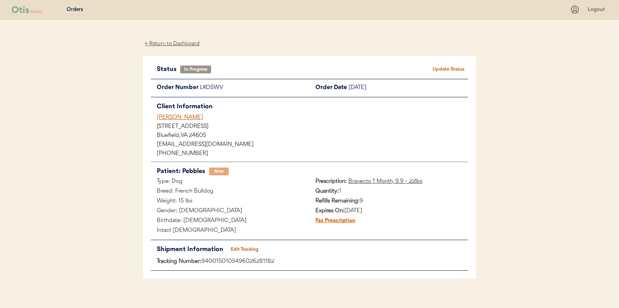
click at [451, 68] on button "Update Status" at bounding box center [448, 69] width 39 height 11
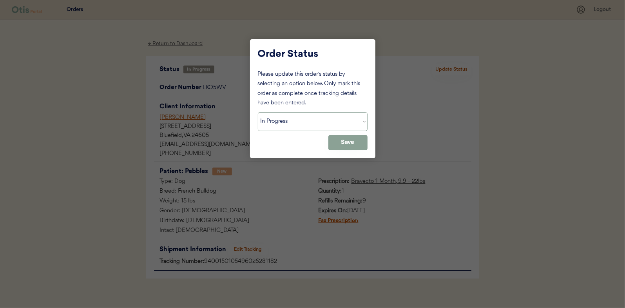
click at [276, 117] on select "Status On Hold New In Progress Complete Pending HW Consent Cancelled" at bounding box center [313, 121] width 110 height 19
select select ""complete""
click at [258, 112] on select "Status On Hold New In Progress Complete Pending HW Consent Cancelled" at bounding box center [313, 121] width 110 height 19
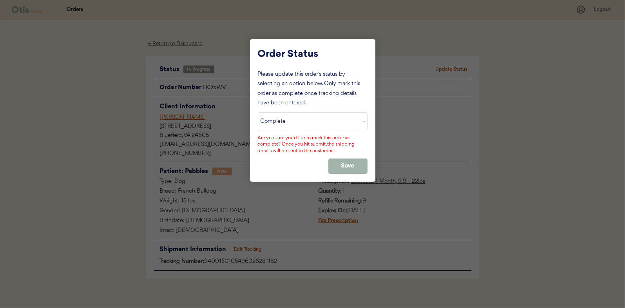
click at [350, 163] on button "Save" at bounding box center [347, 165] width 39 height 15
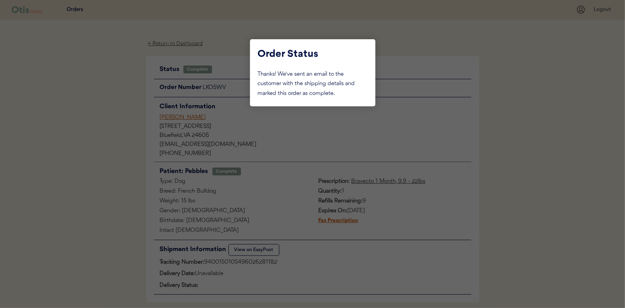
click at [102, 132] on div at bounding box center [312, 154] width 625 height 308
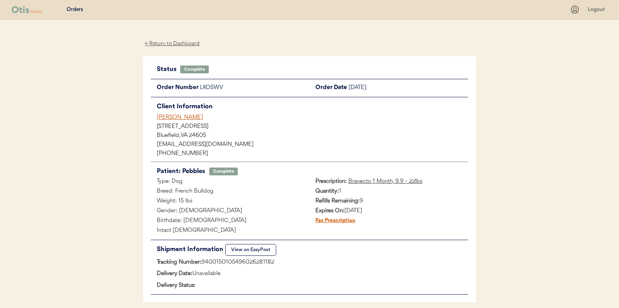
click at [182, 44] on div "← Return to Dashboard" at bounding box center [172, 43] width 59 height 9
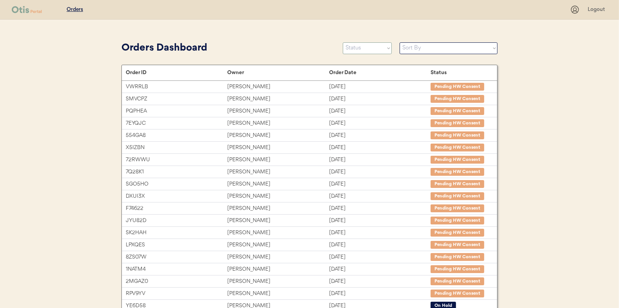
click at [369, 44] on select "Status On Hold New In Progress Complete Pending HW Consent Cancelled" at bounding box center [367, 48] width 49 height 12
select select ""in_progress""
click at [343, 42] on select "Status On Hold New In Progress Complete Pending HW Consent Cancelled" at bounding box center [367, 48] width 49 height 12
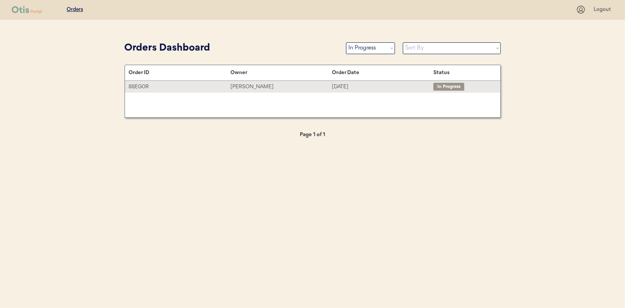
click at [257, 88] on div "[PERSON_NAME]" at bounding box center [281, 86] width 102 height 9
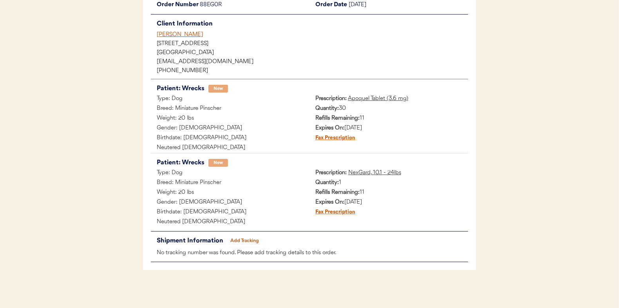
scroll to position [83, 0]
click at [243, 243] on button "Add Tracking" at bounding box center [244, 239] width 39 height 11
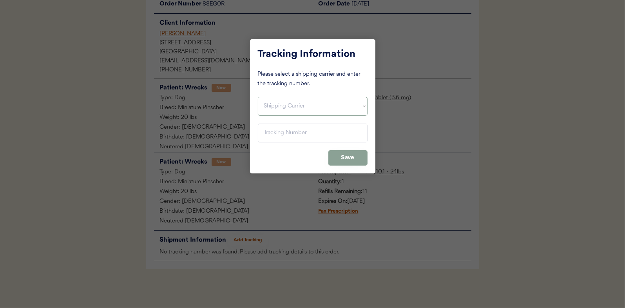
drag, startPoint x: 272, startPoint y: 98, endPoint x: 269, endPoint y: 102, distance: 4.8
click at [272, 98] on select "Shipping Carrier FedEx FedEx Ground Economy UPS USPS" at bounding box center [313, 106] width 110 height 19
select select ""ups""
click at [258, 97] on select "Shipping Carrier FedEx FedEx Ground Economy UPS USPS" at bounding box center [313, 106] width 110 height 19
click at [265, 130] on input "input" at bounding box center [313, 132] width 110 height 19
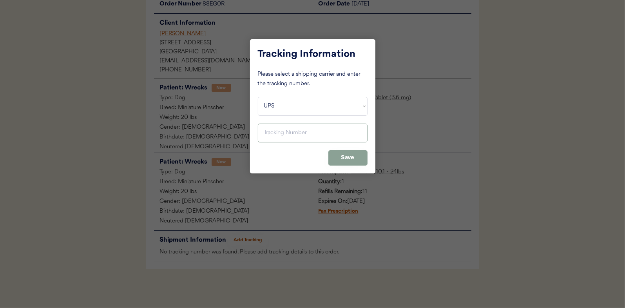
paste input "1Z16X77E0209574675"
type input "1Z16X77E0209574675"
click at [344, 153] on button "Save" at bounding box center [347, 157] width 39 height 15
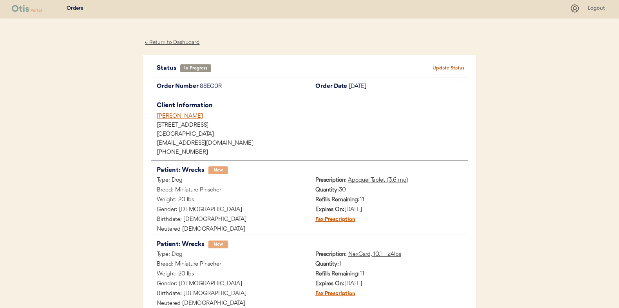
scroll to position [0, 0]
click at [445, 70] on button "Update Status" at bounding box center [448, 69] width 39 height 11
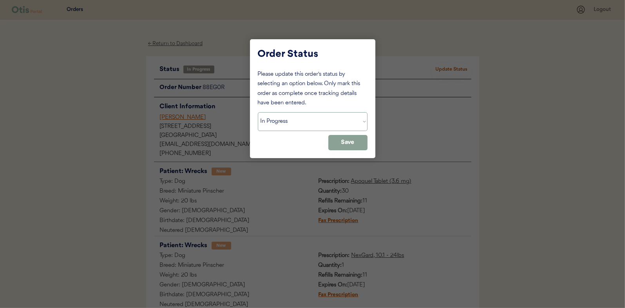
click at [301, 121] on select "Status On Hold New In Progress Complete Pending HW Consent Cancelled" at bounding box center [313, 121] width 110 height 19
select select ""complete""
click at [258, 112] on select "Status On Hold New In Progress Complete Pending HW Consent Cancelled" at bounding box center [313, 121] width 110 height 19
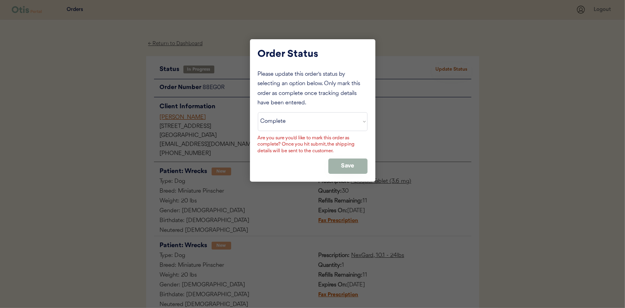
click at [348, 163] on button "Save" at bounding box center [347, 165] width 39 height 15
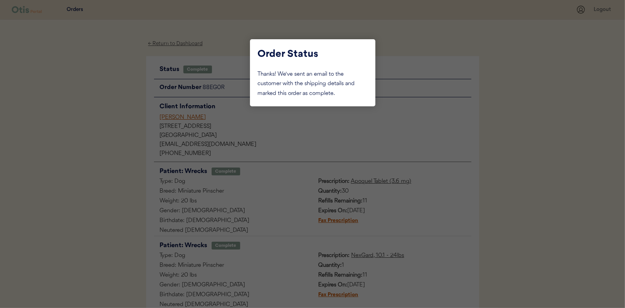
click at [109, 109] on div at bounding box center [312, 154] width 625 height 308
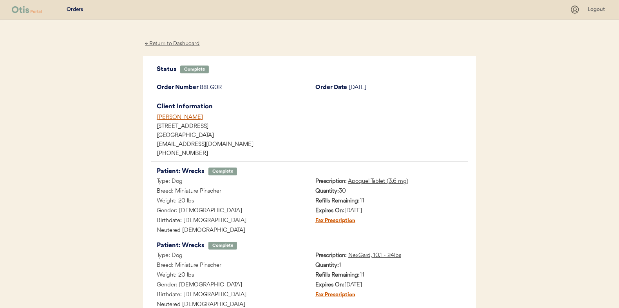
click at [174, 39] on div "← Return to Dashboard" at bounding box center [172, 43] width 59 height 9
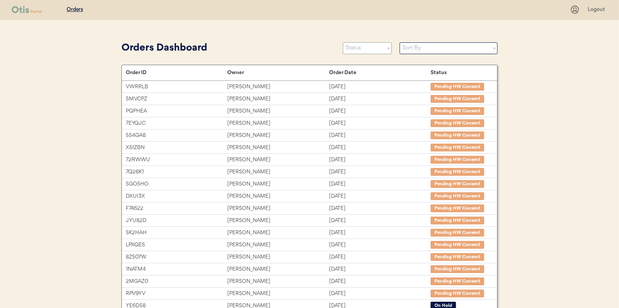
click at [359, 49] on select "Status On Hold New In Progress Complete Pending HW Consent Cancelled" at bounding box center [367, 48] width 49 height 12
click at [343, 42] on select "Status On Hold New In Progress Complete Pending HW Consent Cancelled" at bounding box center [367, 48] width 49 height 12
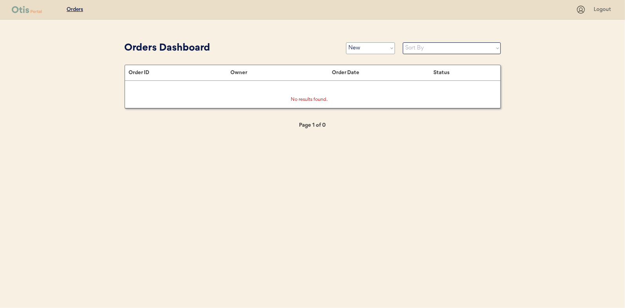
click at [363, 47] on select "Status On Hold New In Progress Complete Pending HW Consent Cancelled" at bounding box center [370, 48] width 49 height 12
click at [346, 42] on select "Status On Hold New In Progress Complete Pending HW Consent Cancelled" at bounding box center [370, 48] width 49 height 12
click at [358, 47] on select "Status On Hold New In Progress Complete Pending HW Consent Cancelled" at bounding box center [370, 48] width 49 height 12
select select ""new""
click at [346, 42] on select "Status On Hold New In Progress Complete Pending HW Consent Cancelled" at bounding box center [370, 48] width 49 height 12
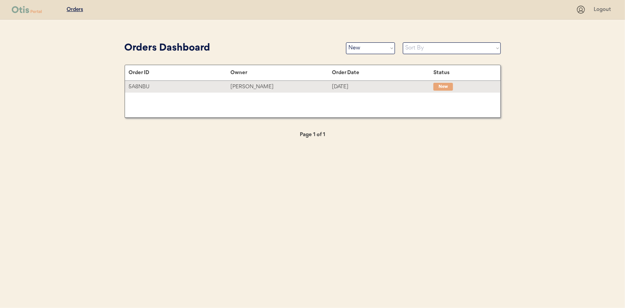
drag, startPoint x: 236, startPoint y: 83, endPoint x: 16, endPoint y: 113, distance: 222.3
click at [236, 83] on div "[PERSON_NAME]" at bounding box center [281, 86] width 102 height 9
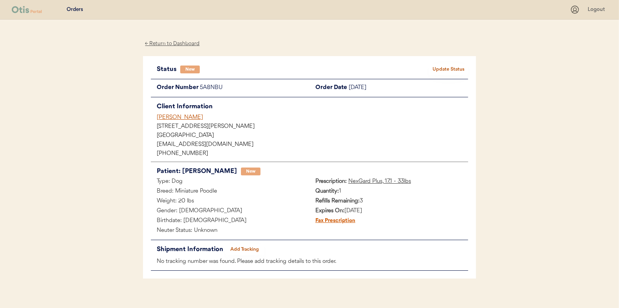
click at [451, 67] on button "Update Status" at bounding box center [448, 69] width 39 height 11
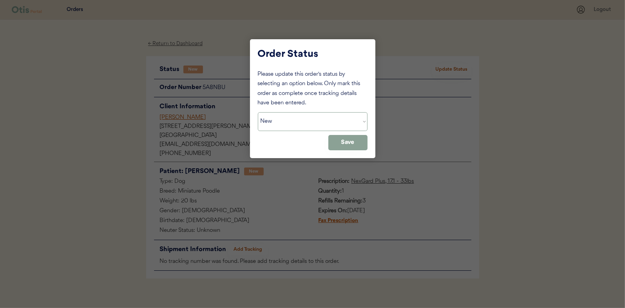
click at [311, 129] on select "Status On Hold New In Progress Complete Pending HW Consent Cancelled" at bounding box center [313, 121] width 110 height 19
select select ""in_progress""
click at [258, 112] on select "Status On Hold New In Progress Complete Pending HW Consent Cancelled" at bounding box center [313, 121] width 110 height 19
click at [346, 143] on button "Save" at bounding box center [347, 142] width 39 height 15
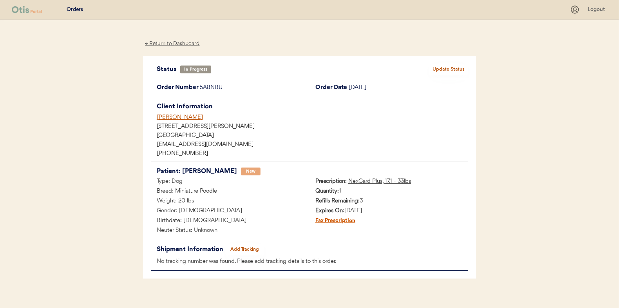
click at [170, 44] on div "← Return to Dashboard" at bounding box center [172, 43] width 59 height 9
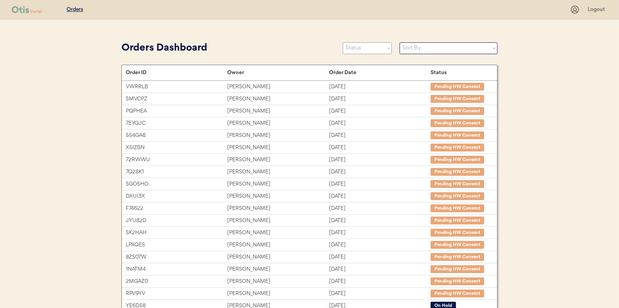
click at [363, 47] on select "Status On Hold New In Progress Complete Pending HW Consent Cancelled" at bounding box center [367, 48] width 49 height 12
click at [343, 42] on select "Status On Hold New In Progress Complete Pending HW Consent Cancelled" at bounding box center [367, 48] width 49 height 12
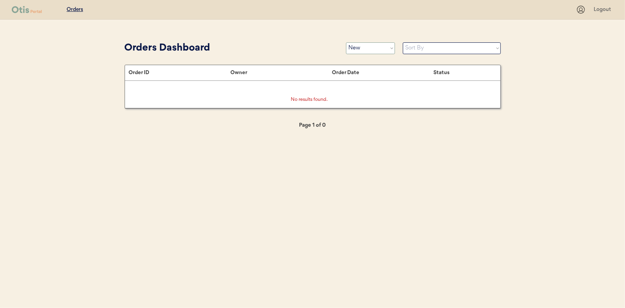
click at [366, 48] on select "Status On Hold New In Progress Complete Pending HW Consent Cancelled" at bounding box center [370, 48] width 49 height 12
click at [346, 42] on select "Status On Hold New In Progress Complete Pending HW Consent Cancelled" at bounding box center [370, 48] width 49 height 12
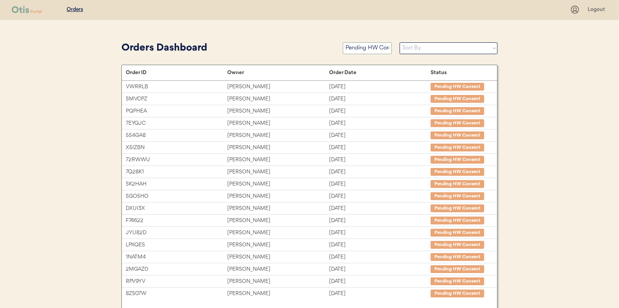
click at [354, 47] on select "Status On Hold New In Progress Complete Pending HW Consent Cancelled" at bounding box center [367, 48] width 49 height 12
click at [343, 42] on select "Status On Hold New In Progress Complete Pending HW Consent Cancelled" at bounding box center [367, 48] width 49 height 12
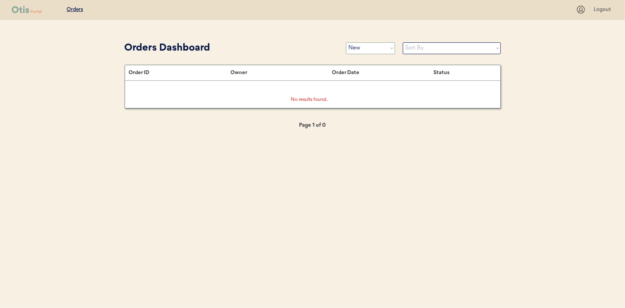
click at [374, 45] on select "Status On Hold New In Progress Complete Pending HW Consent Cancelled" at bounding box center [370, 48] width 49 height 12
select select ""in_progress""
click at [346, 42] on select "Status On Hold New In Progress Complete Pending HW Consent Cancelled" at bounding box center [370, 48] width 49 height 12
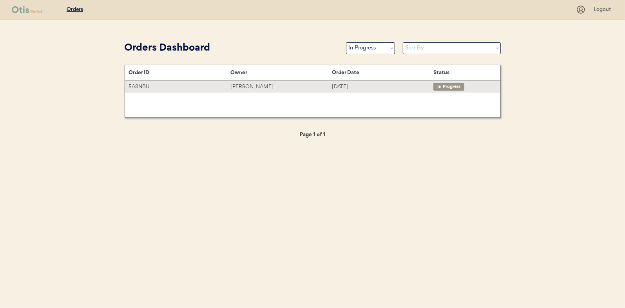
click at [250, 87] on div "Cara Davis" at bounding box center [281, 86] width 102 height 9
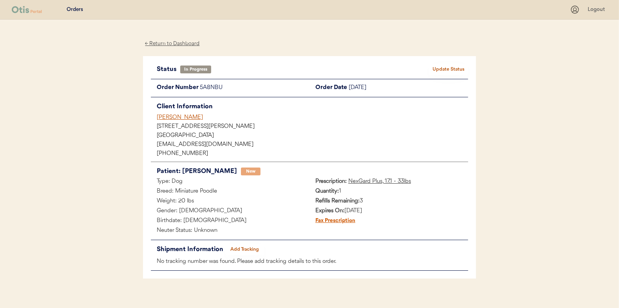
click at [242, 248] on button "Add Tracking" at bounding box center [244, 249] width 39 height 11
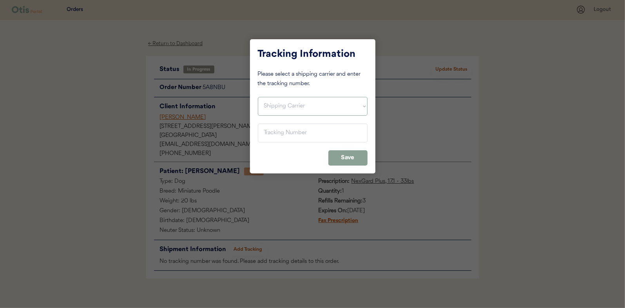
click at [268, 105] on select "Shipping Carrier FedEx FedEx Ground Economy UPS USPS" at bounding box center [313, 106] width 110 height 19
select select ""usps""
click at [258, 97] on select "Shipping Carrier FedEx FedEx Ground Economy UPS USPS" at bounding box center [313, 106] width 110 height 19
click at [276, 128] on input "input" at bounding box center [313, 132] width 110 height 19
paste input "9400150105497024834738"
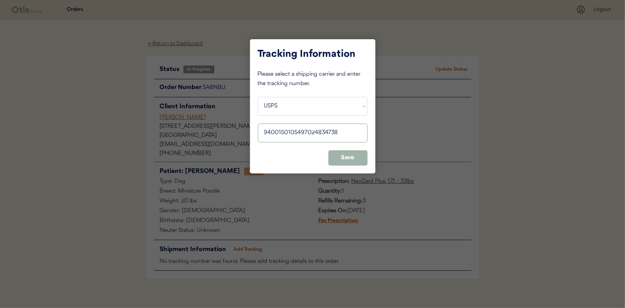
type input "9400150105497024834738"
click at [350, 161] on button "Save" at bounding box center [347, 157] width 39 height 15
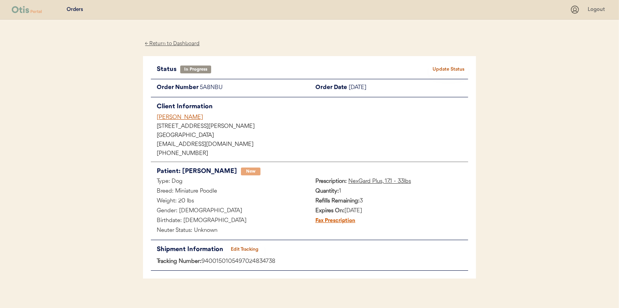
click at [455, 70] on button "Update Status" at bounding box center [448, 69] width 39 height 11
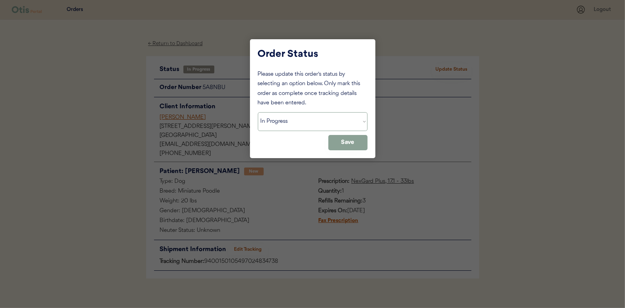
click at [284, 122] on select "Status On Hold New In Progress Complete Pending HW Consent Cancelled" at bounding box center [313, 121] width 110 height 19
select select ""complete""
click at [258, 112] on select "Status On Hold New In Progress Complete Pending HW Consent Cancelled" at bounding box center [313, 121] width 110 height 19
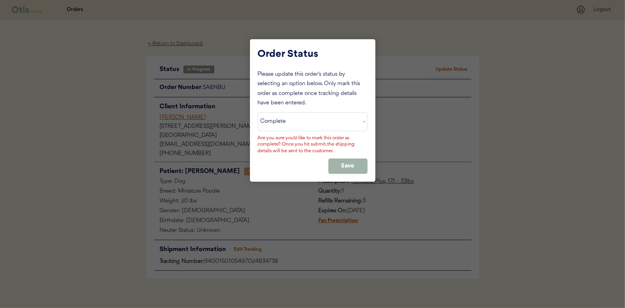
click at [355, 161] on button "Save" at bounding box center [347, 165] width 39 height 15
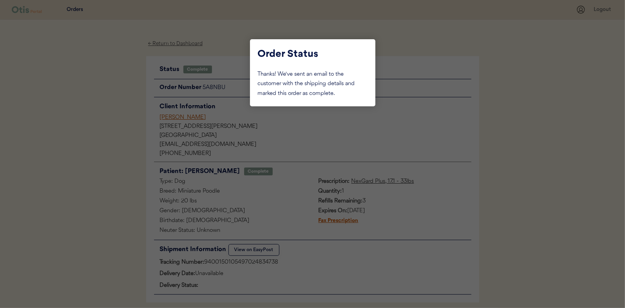
click at [118, 99] on div at bounding box center [312, 154] width 625 height 308
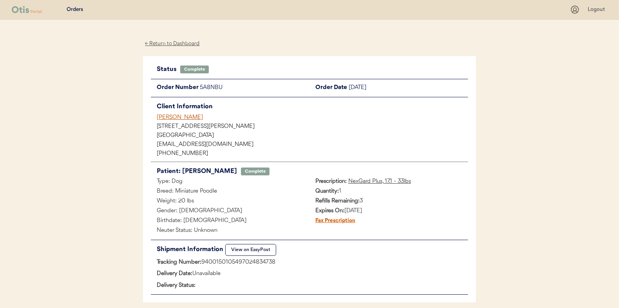
click at [176, 40] on div "← Return to Dashboard" at bounding box center [172, 43] width 59 height 9
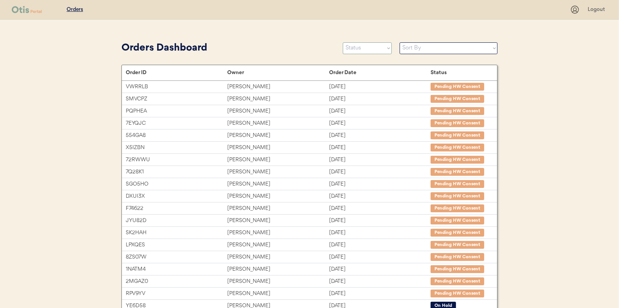
click at [359, 45] on select "Status On Hold New In Progress Complete Pending HW Consent Cancelled" at bounding box center [367, 48] width 49 height 12
click at [343, 42] on select "Status On Hold New In Progress Complete Pending HW Consent Cancelled" at bounding box center [367, 48] width 49 height 12
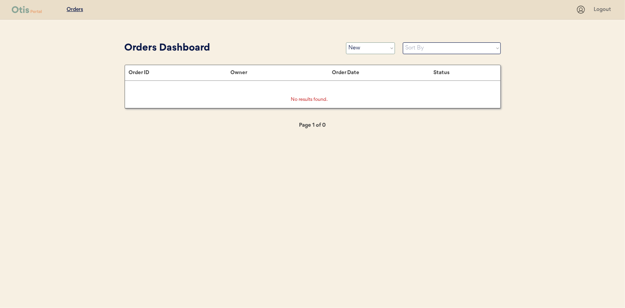
click at [355, 50] on select "Status On Hold New In Progress Complete Pending HW Consent Cancelled" at bounding box center [370, 48] width 49 height 12
click at [346, 42] on select "Status On Hold New In Progress Complete Pending HW Consent Cancelled" at bounding box center [370, 48] width 49 height 12
click at [354, 44] on select "Status On Hold New In Progress Complete Pending HW Consent Cancelled" at bounding box center [370, 48] width 49 height 12
select select ""new""
click at [346, 42] on select "Status On Hold New In Progress Complete Pending HW Consent Cancelled" at bounding box center [370, 48] width 49 height 12
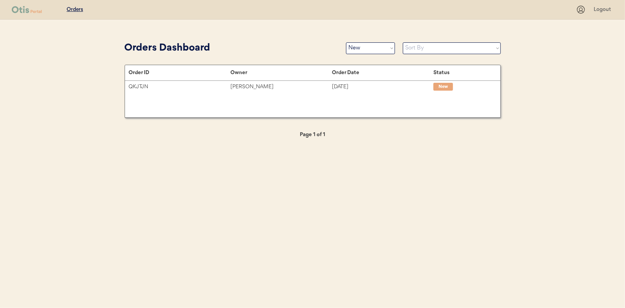
click at [96, 100] on div "Patients Consults Orders Logout Orders Dashboard Status On Hold New In Progress…" at bounding box center [312, 154] width 625 height 308
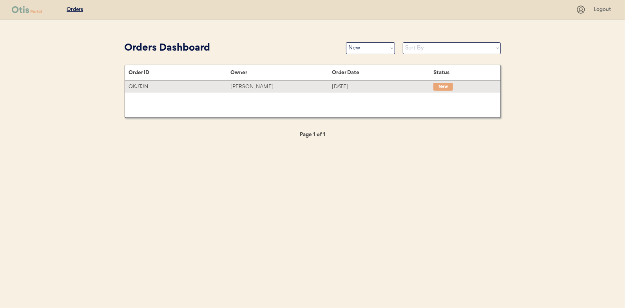
drag, startPoint x: 238, startPoint y: 86, endPoint x: 83, endPoint y: 84, distance: 154.0
click at [238, 86] on div "Jay Green" at bounding box center [281, 86] width 102 height 9
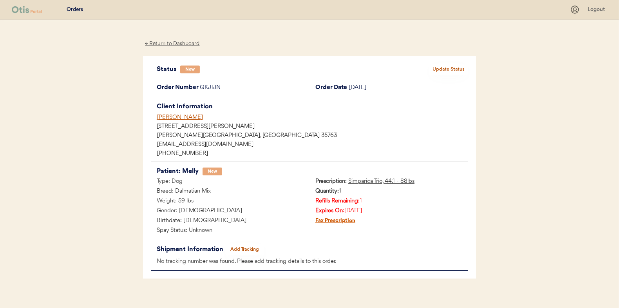
click at [438, 66] on button "Update Status" at bounding box center [448, 69] width 39 height 11
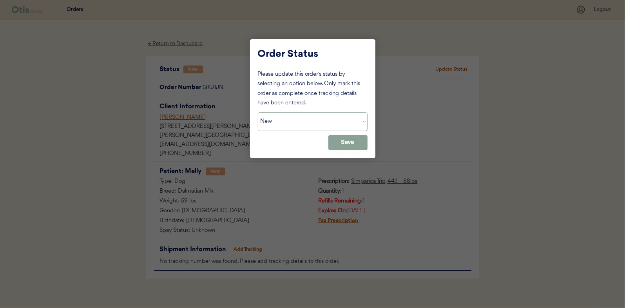
click at [294, 120] on select "Status On Hold New In Progress Complete Pending HW Consent Cancelled" at bounding box center [313, 121] width 110 height 19
select select ""in_progress""
click at [258, 112] on select "Status On Hold New In Progress Complete Pending HW Consent Cancelled" at bounding box center [313, 121] width 110 height 19
click at [356, 139] on button "Save" at bounding box center [347, 142] width 39 height 15
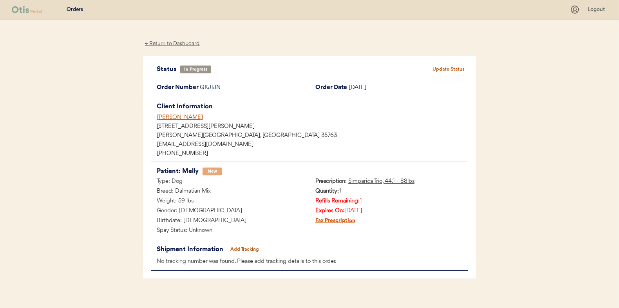
click at [178, 44] on div "← Return to Dashboard" at bounding box center [172, 43] width 59 height 9
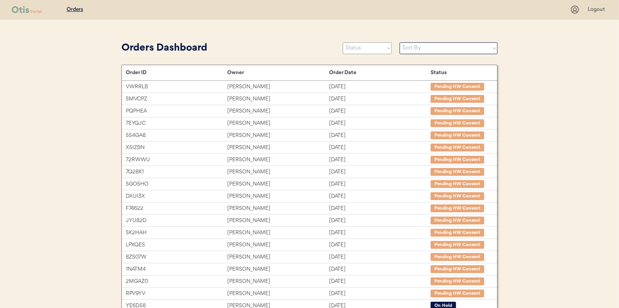
click at [365, 47] on select "Status On Hold New In Progress Complete Pending HW Consent Cancelled" at bounding box center [367, 48] width 49 height 12
select select ""new""
click at [343, 42] on select "Status On Hold New In Progress Complete Pending HW Consent Cancelled" at bounding box center [367, 48] width 49 height 12
